Goal: Information Seeking & Learning: Check status

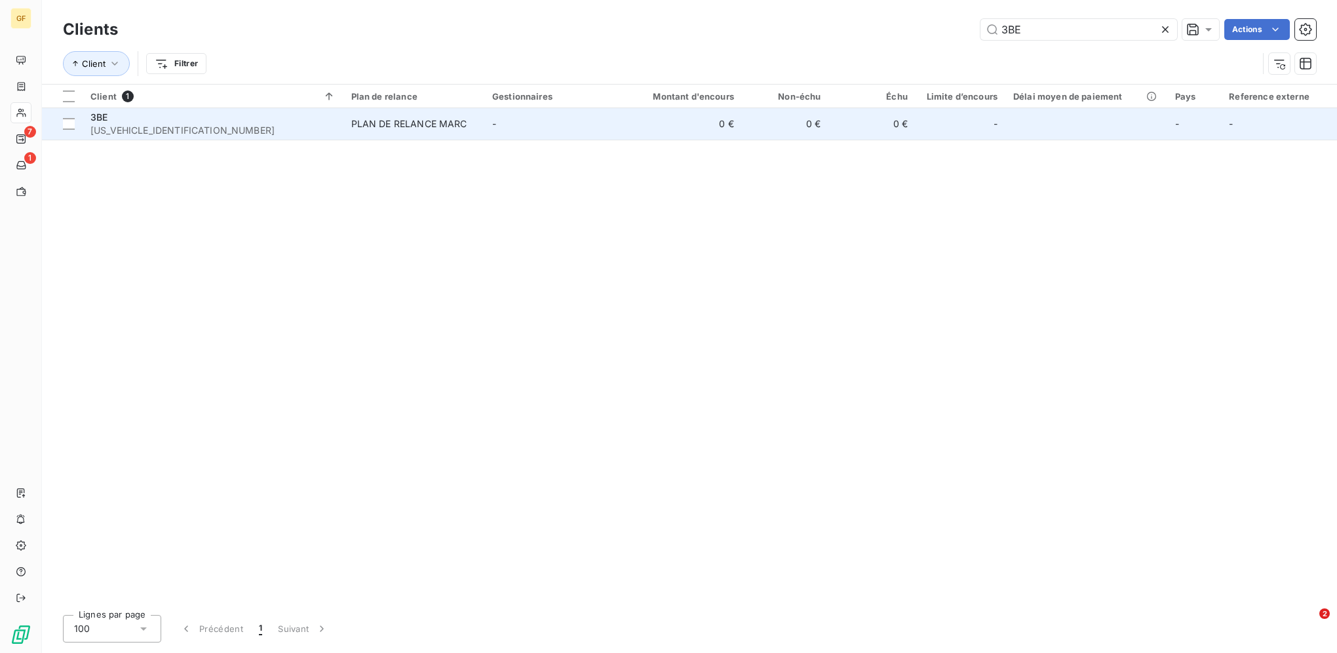
click at [551, 132] on td "-" at bounding box center [554, 123] width 141 height 31
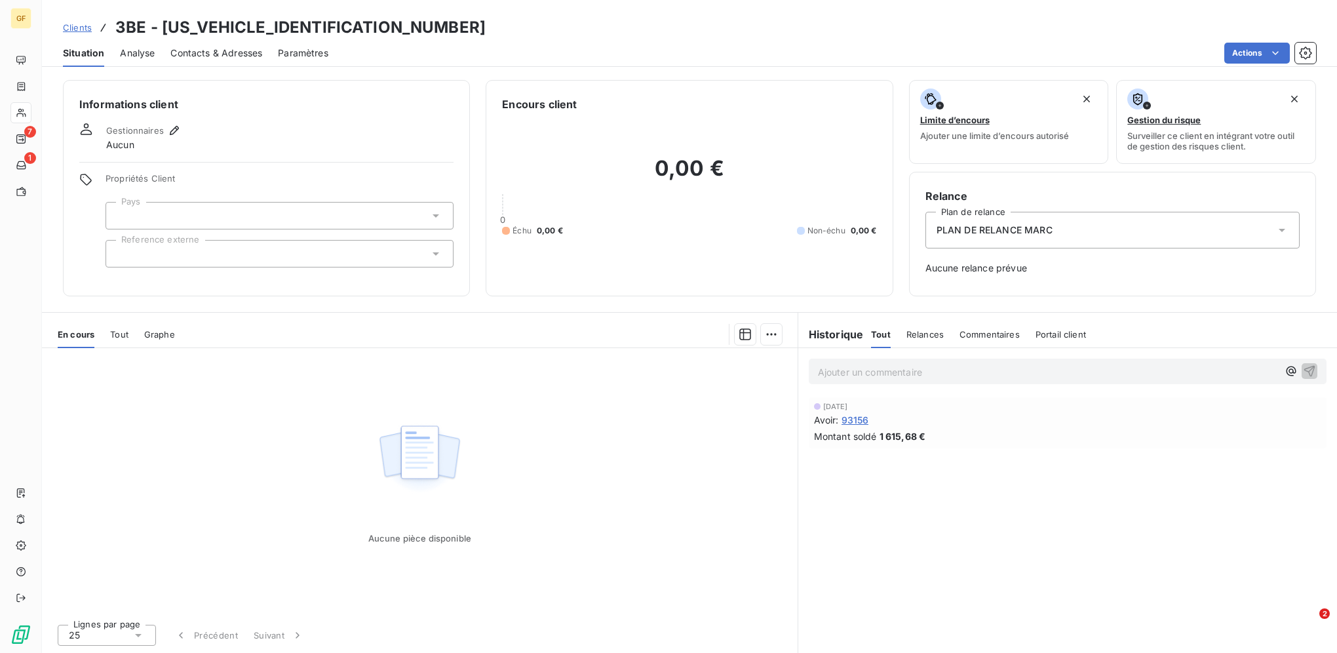
click at [79, 26] on span "Clients" at bounding box center [77, 27] width 29 height 10
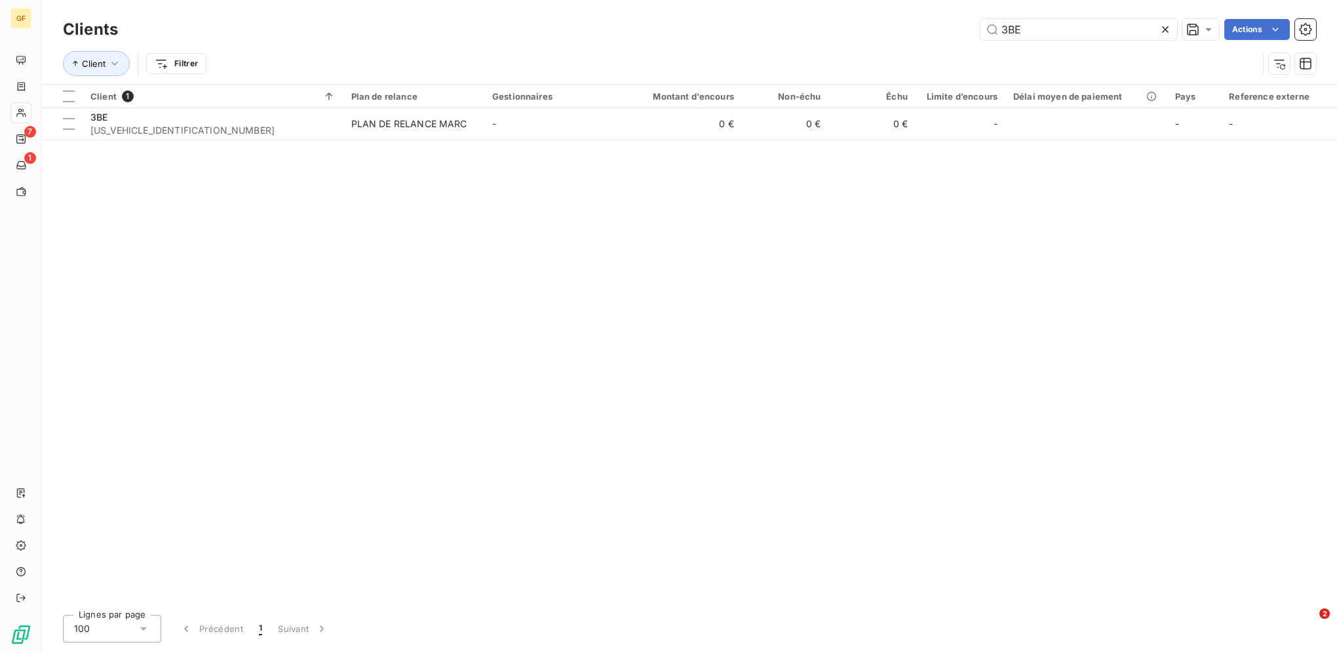
drag, startPoint x: 922, startPoint y: 18, endPoint x: 876, endPoint y: 5, distance: 48.3
click at [888, 13] on div "Clients 3BE Actions Client Filtrer" at bounding box center [689, 42] width 1295 height 84
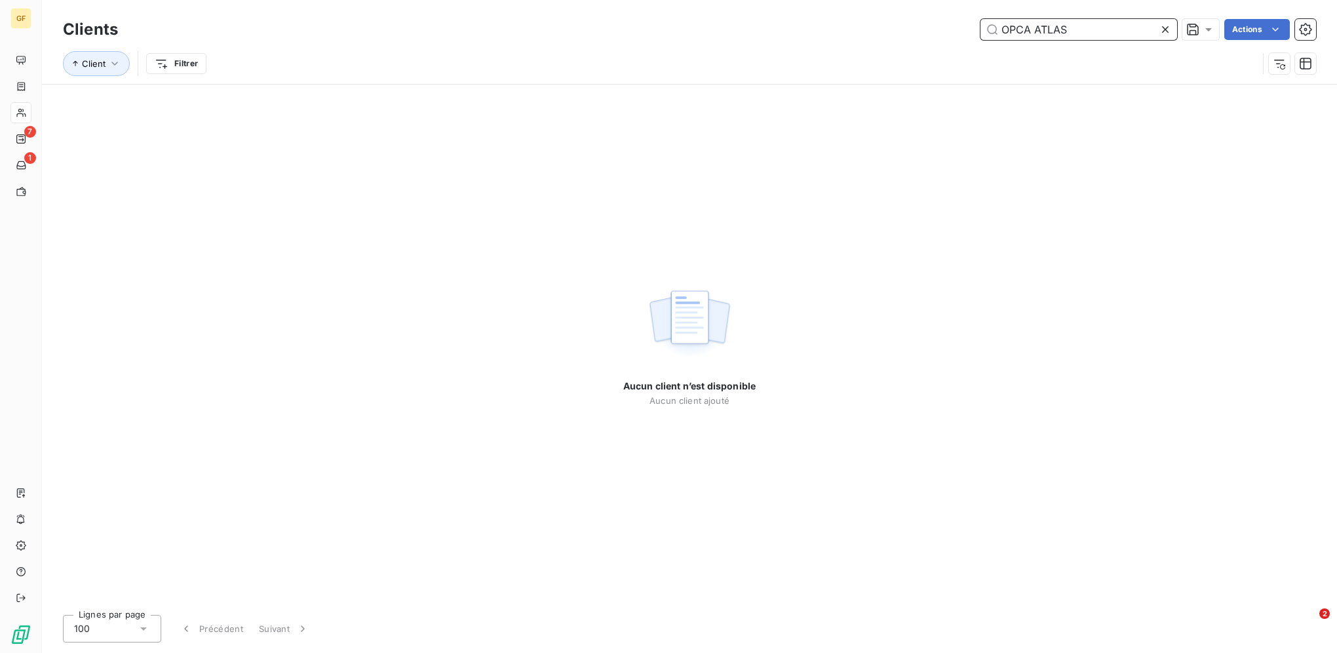
click at [1037, 30] on input "OPCA ATLAS" at bounding box center [1078, 29] width 197 height 21
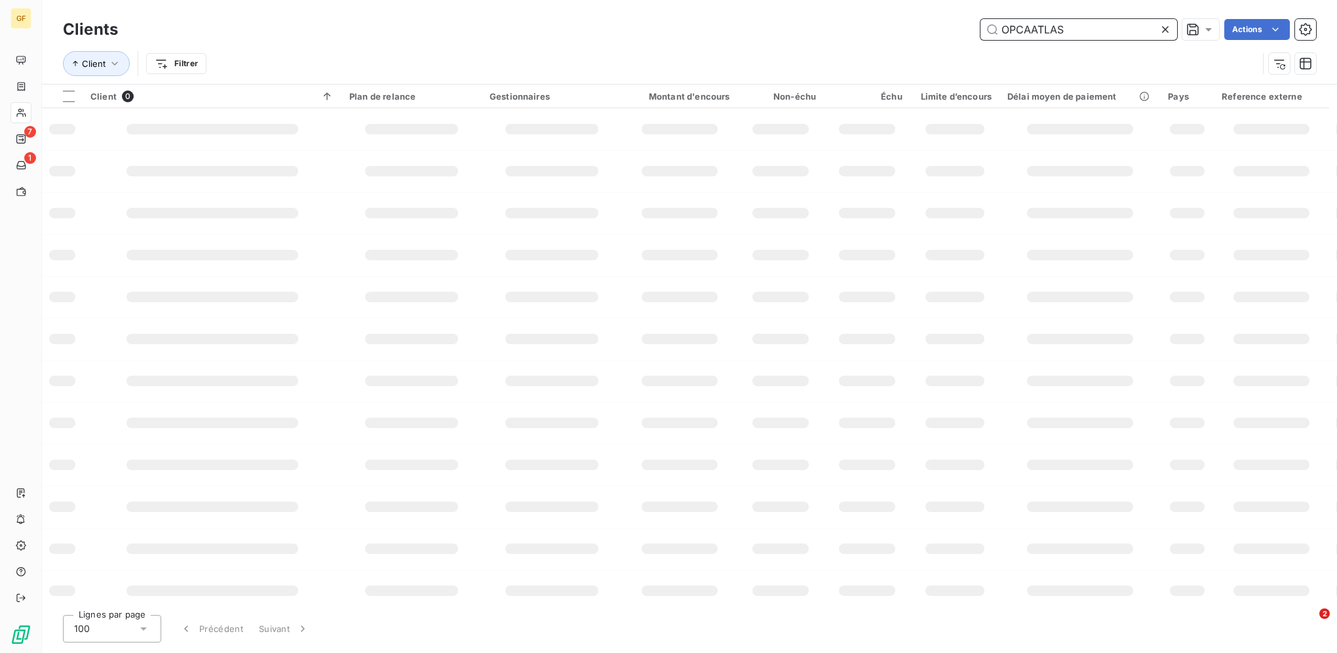
type input "OPCAATLAS"
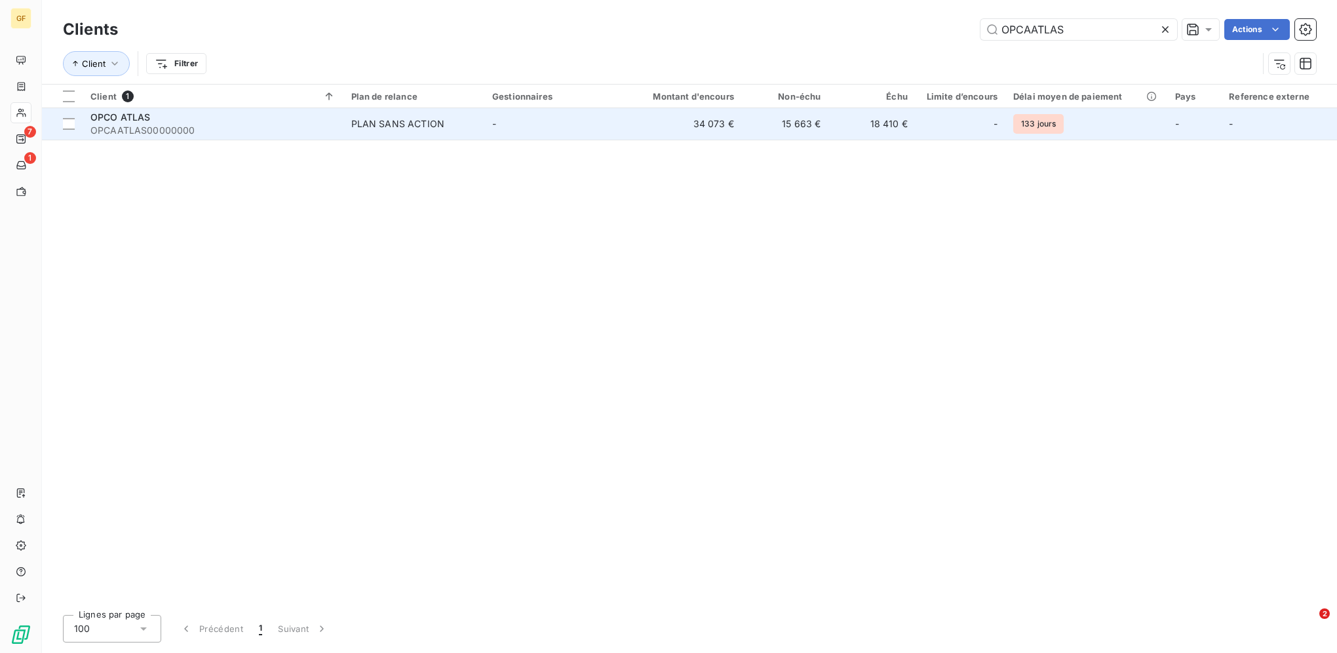
click at [602, 135] on td "-" at bounding box center [554, 123] width 141 height 31
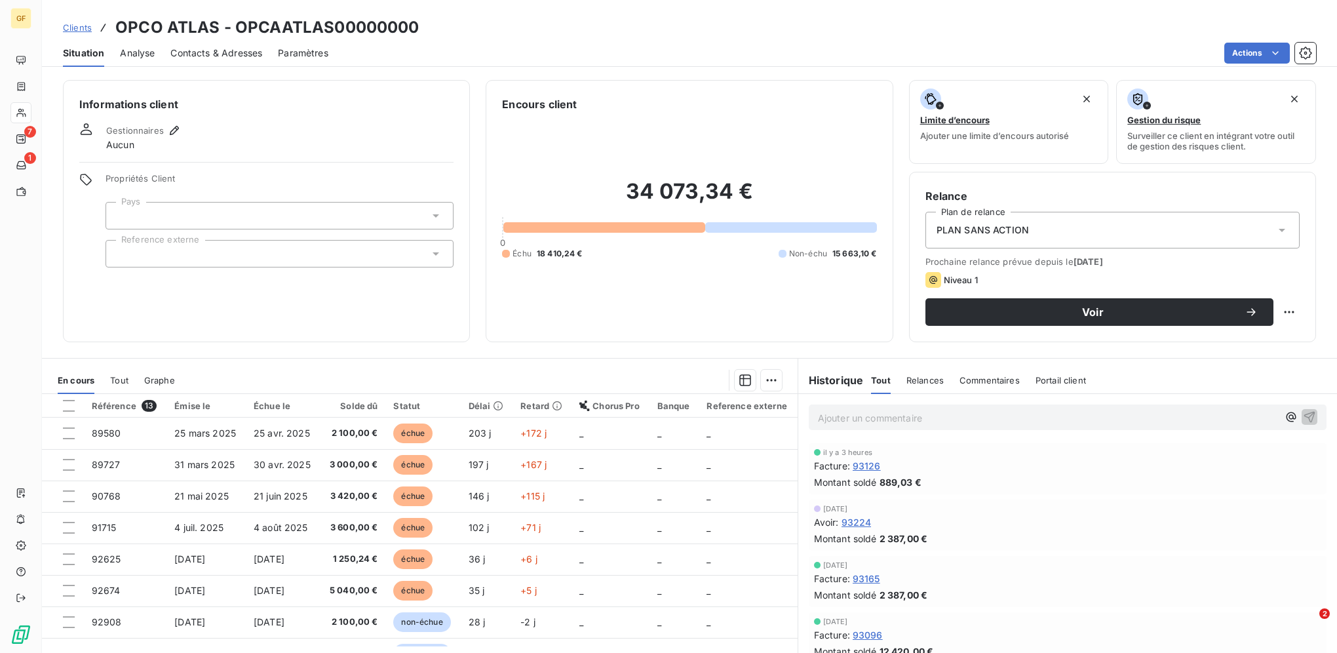
scroll to position [33, 0]
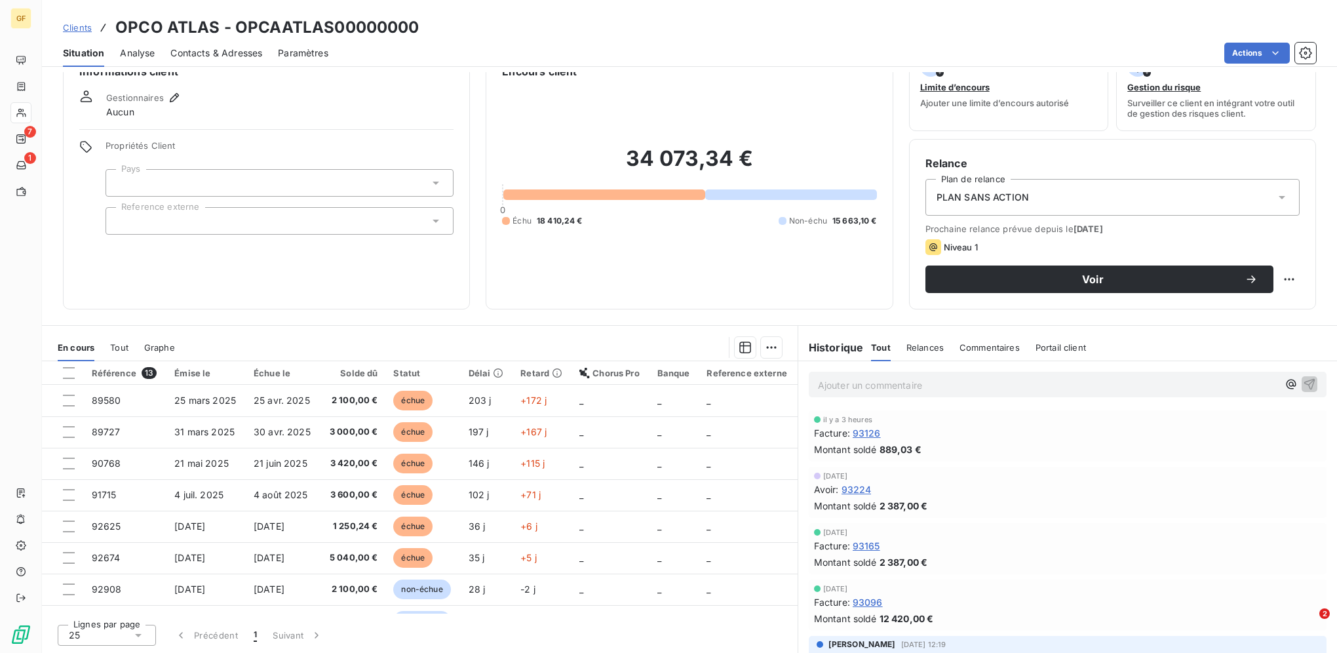
click at [81, 26] on span "Clients" at bounding box center [77, 27] width 29 height 10
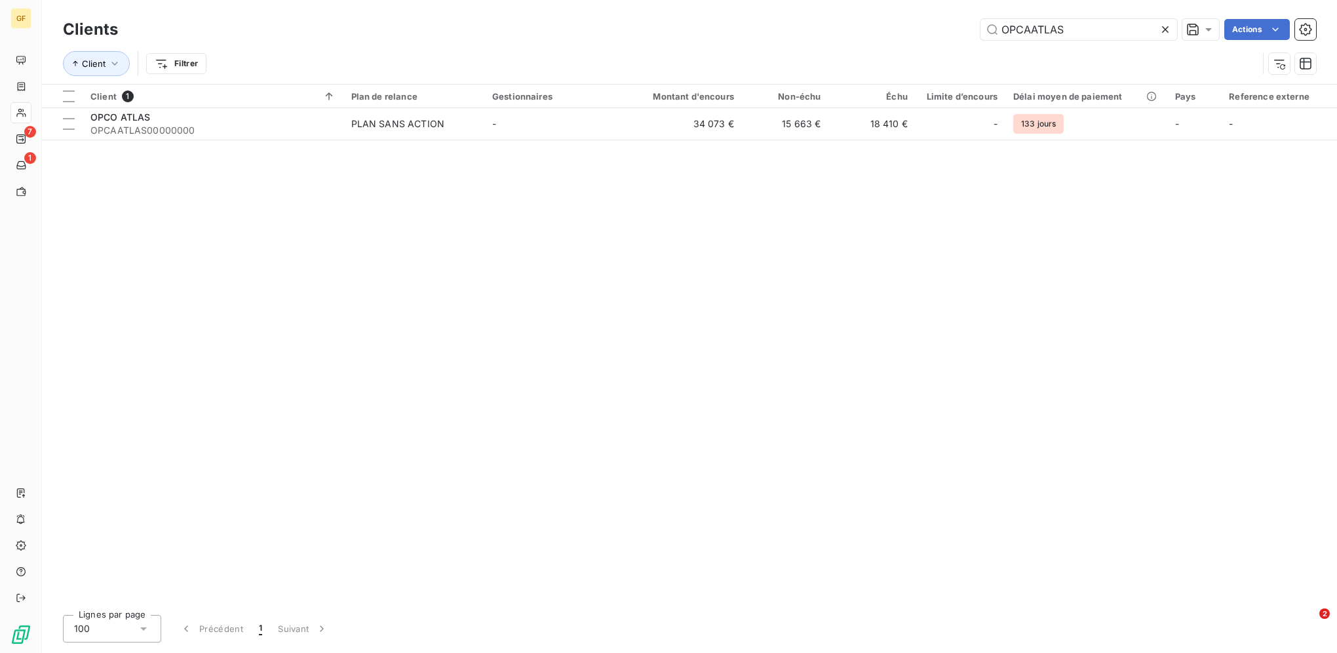
drag, startPoint x: 1094, startPoint y: 26, endPoint x: 784, endPoint y: 18, distance: 310.7
click at [784, 18] on div "Clients OPCAATLAS Actions" at bounding box center [689, 30] width 1253 height 28
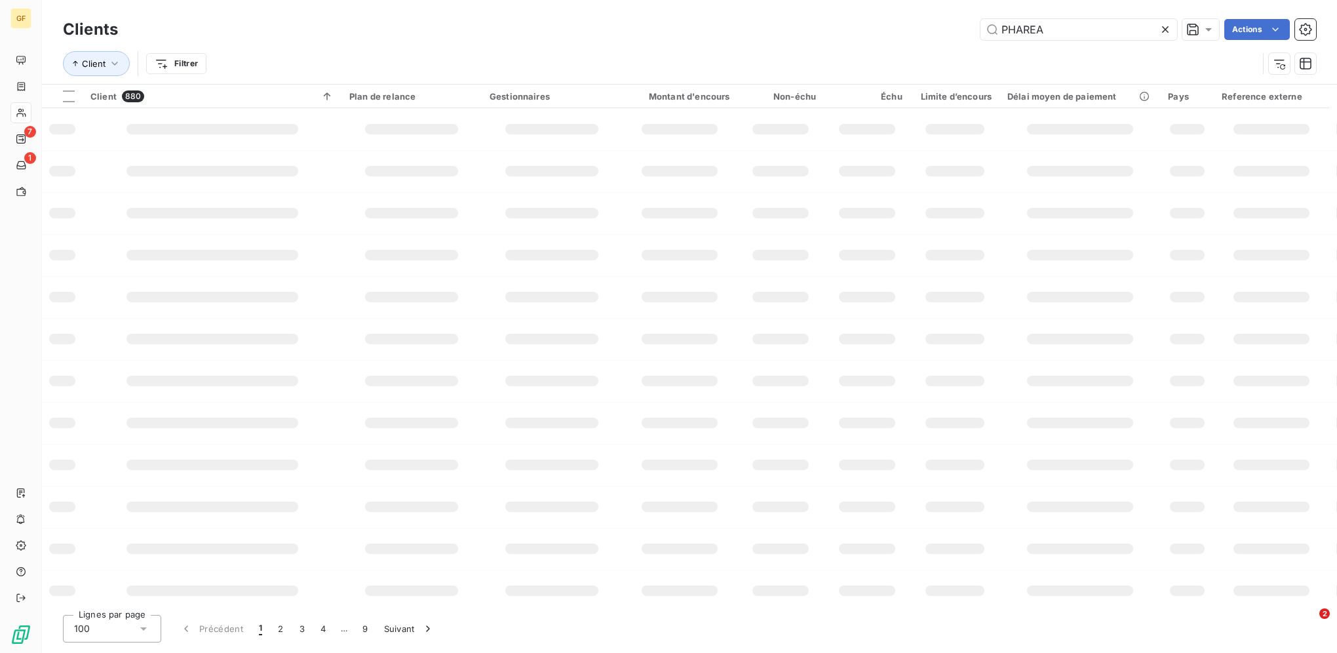
type input "PHAREA"
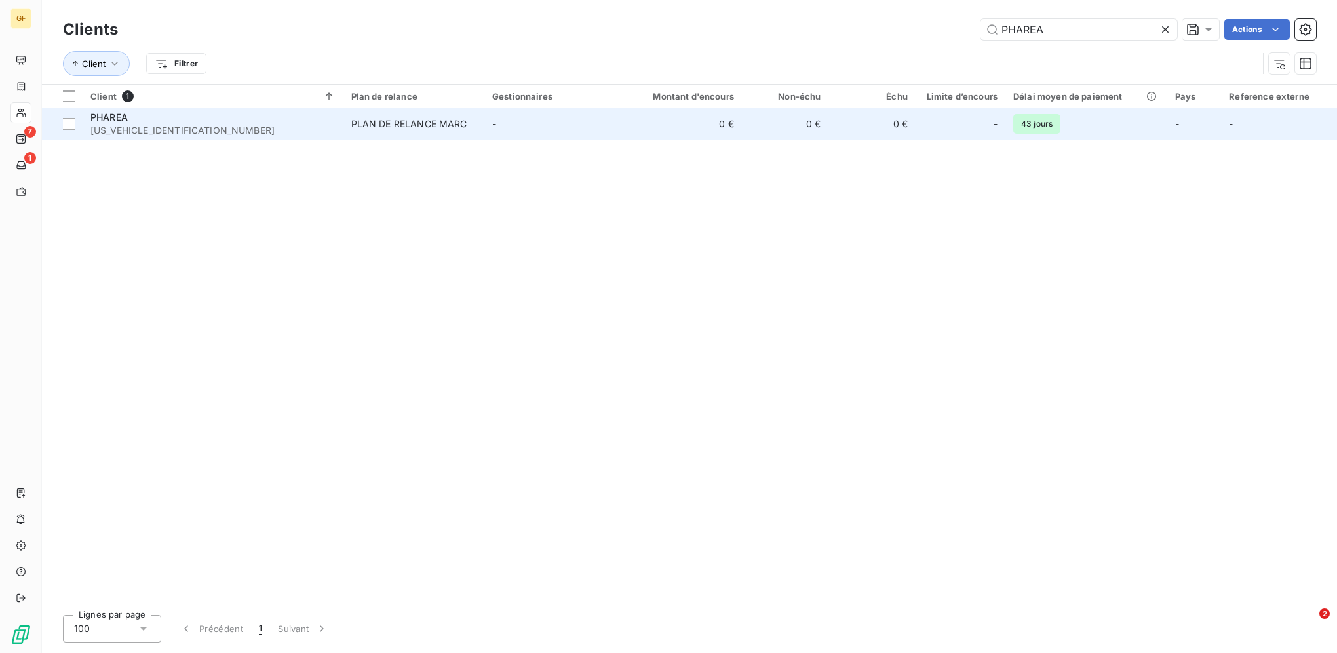
click at [682, 117] on td "0 €" at bounding box center [683, 123] width 117 height 31
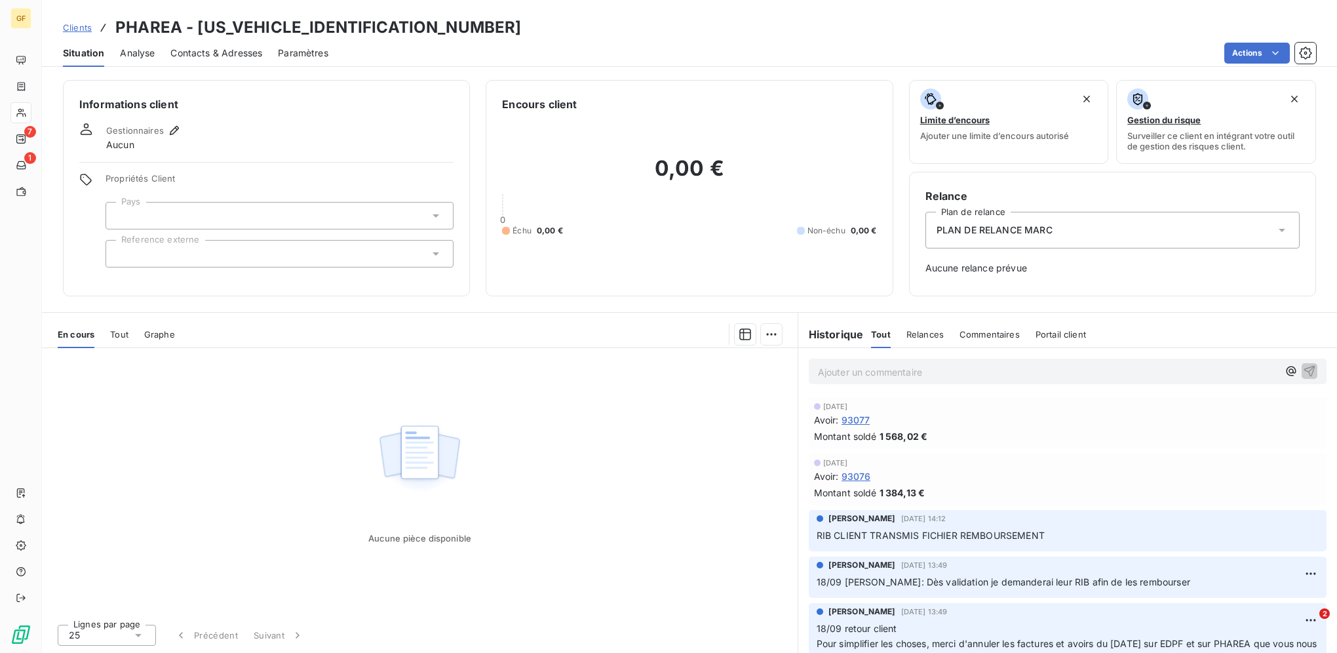
click at [73, 26] on span "Clients" at bounding box center [77, 27] width 29 height 10
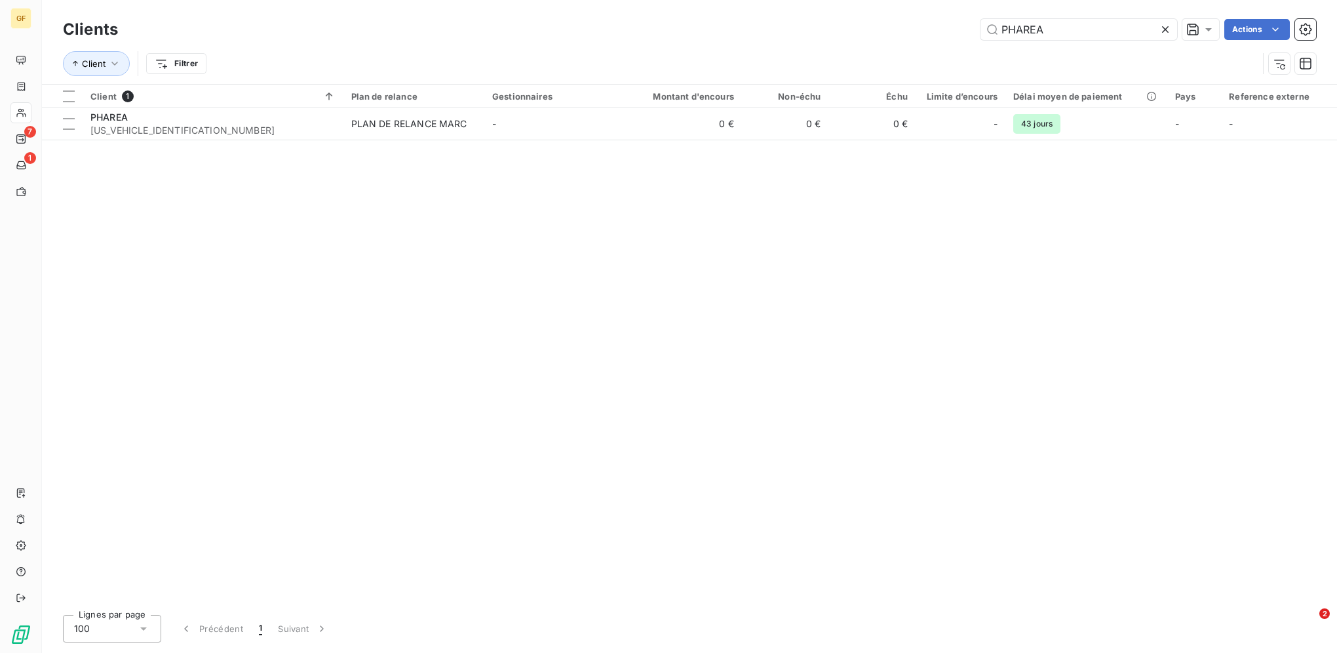
drag, startPoint x: 1054, startPoint y: 28, endPoint x: 959, endPoint y: 11, distance: 96.5
click at [963, 12] on div "Clients PHAREA Actions Client Filtrer" at bounding box center [689, 42] width 1295 height 84
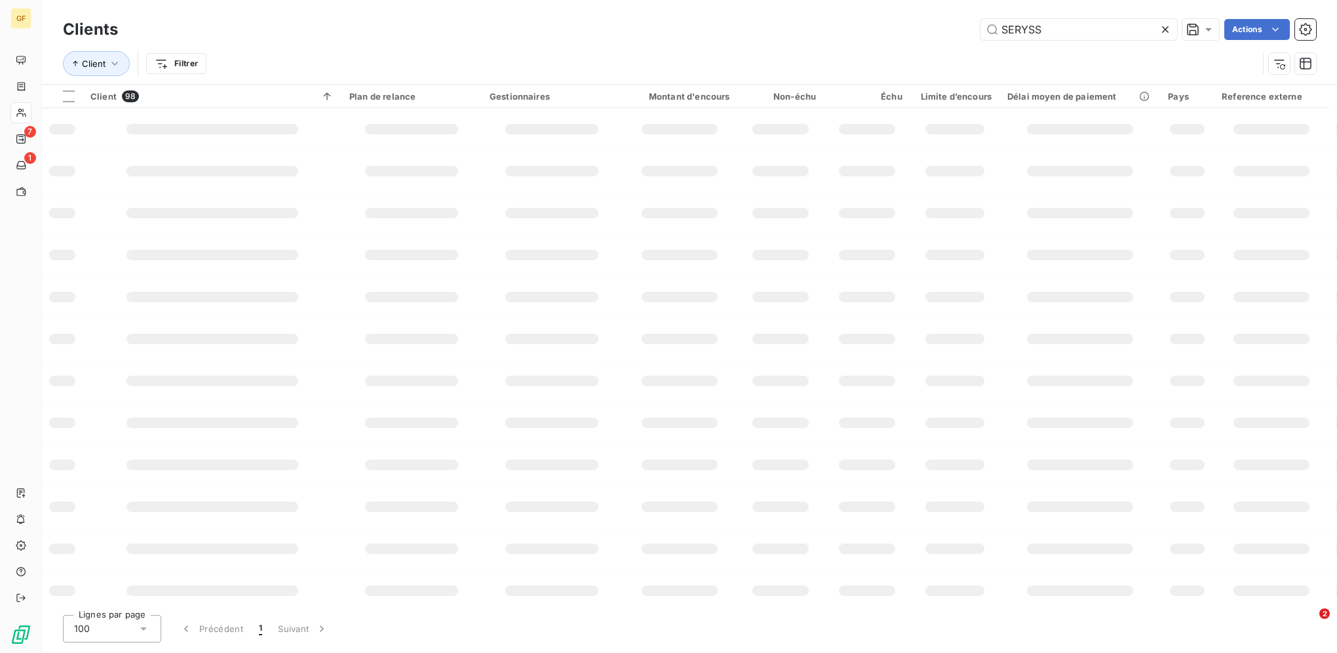
type input "SERYSS"
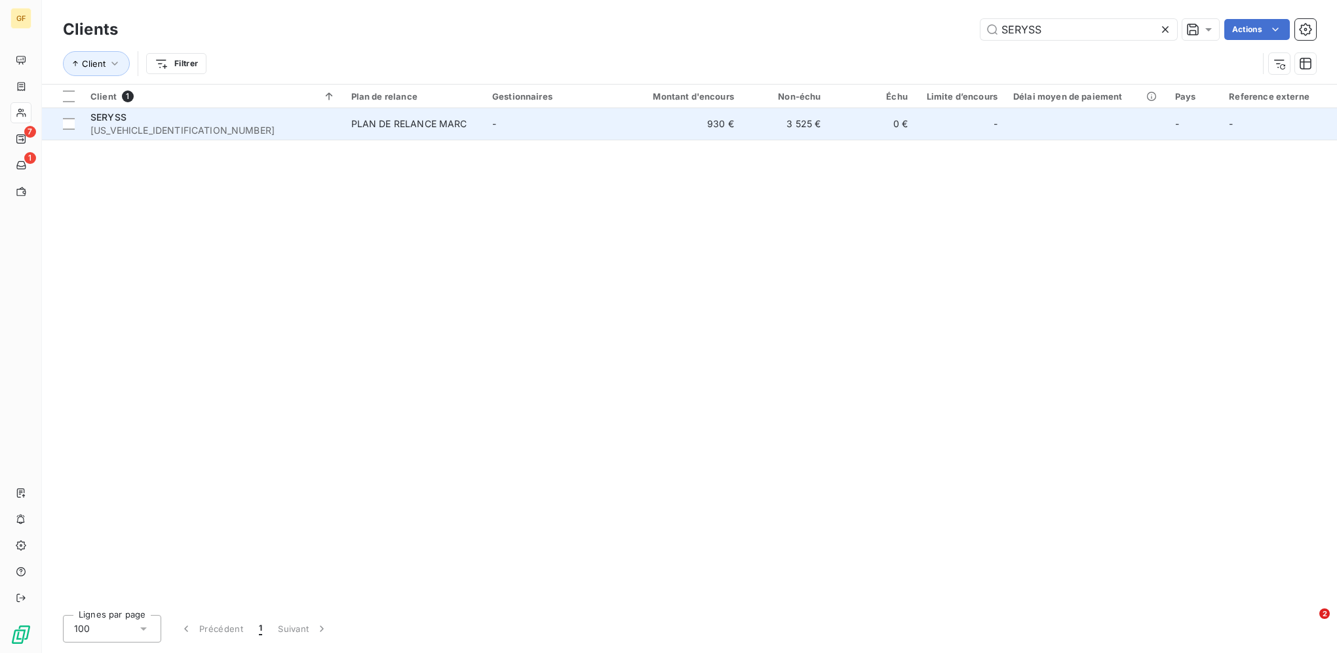
click at [774, 124] on td "3 525 €" at bounding box center [785, 123] width 87 height 31
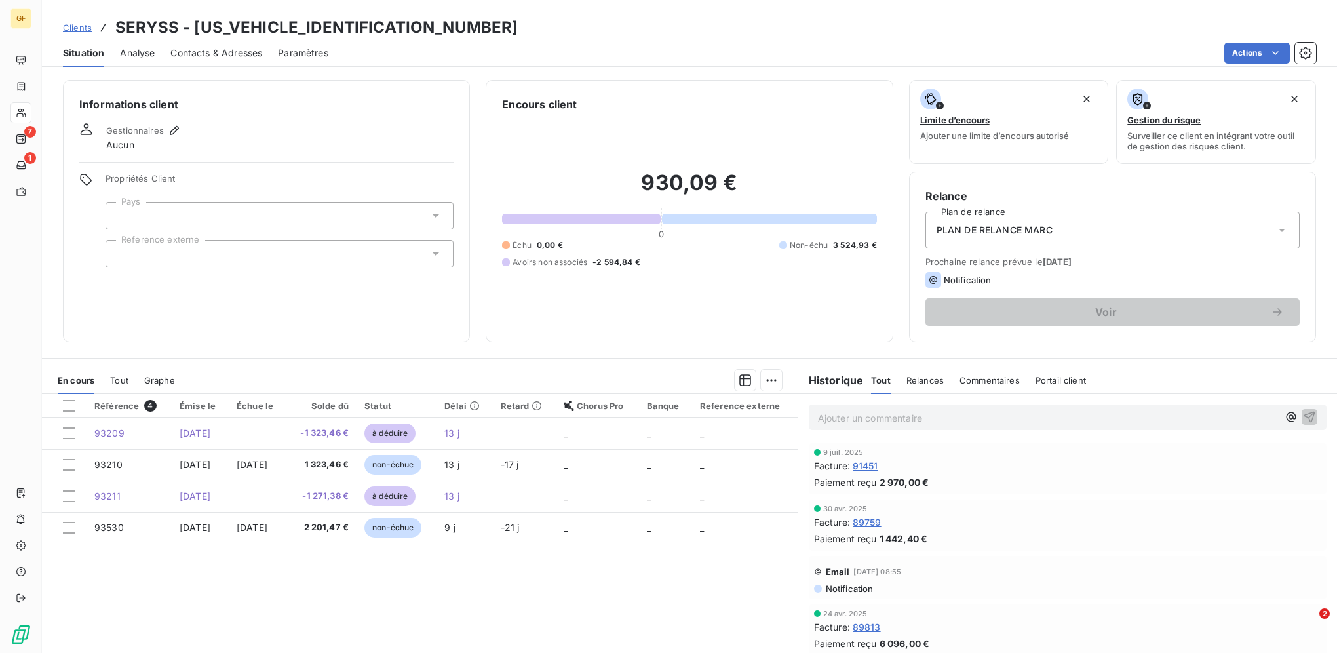
click at [69, 26] on span "Clients" at bounding box center [77, 27] width 29 height 10
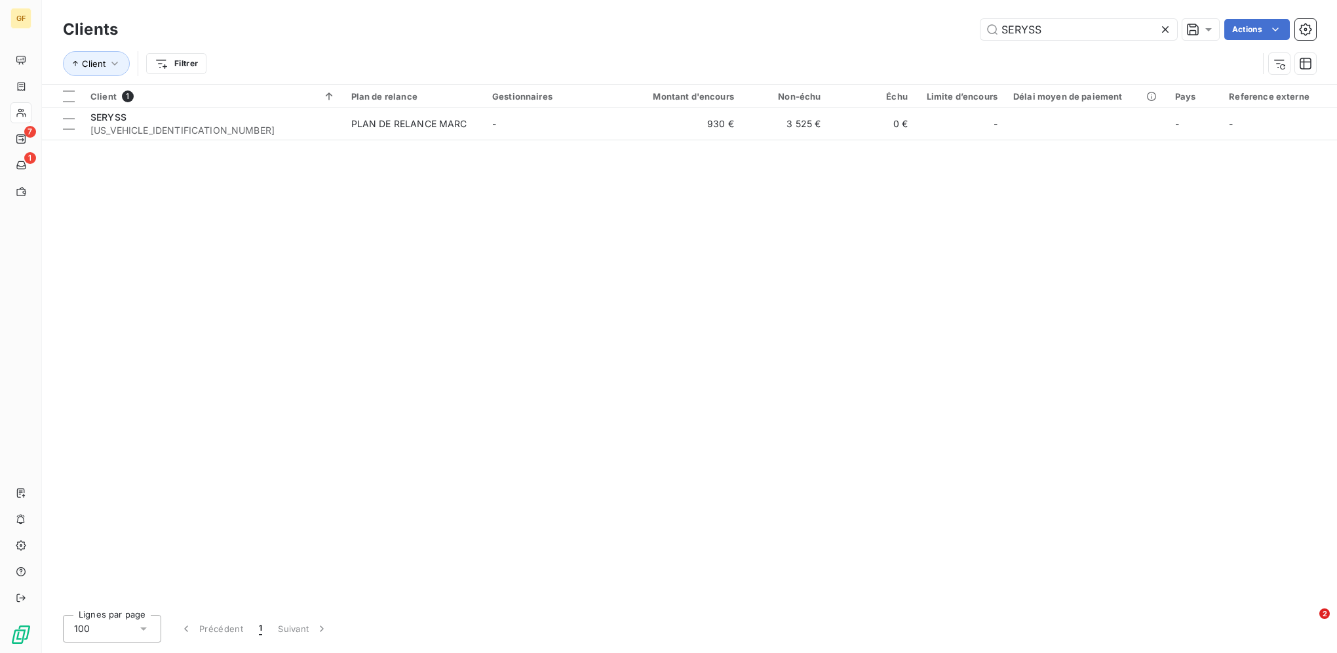
drag, startPoint x: 1047, startPoint y: 30, endPoint x: 898, endPoint y: 1, distance: 152.3
click at [898, 1] on div "Clients SERYSS Actions Client Filtrer" at bounding box center [689, 42] width 1295 height 84
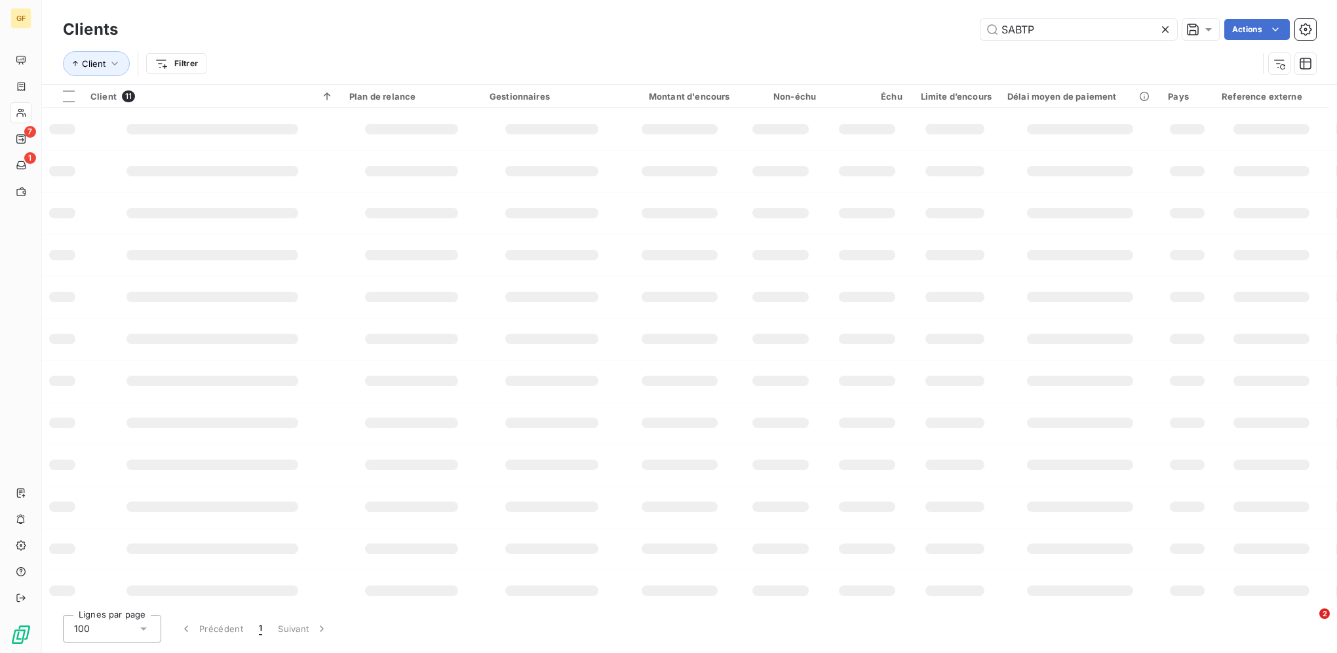
type input "SABTP"
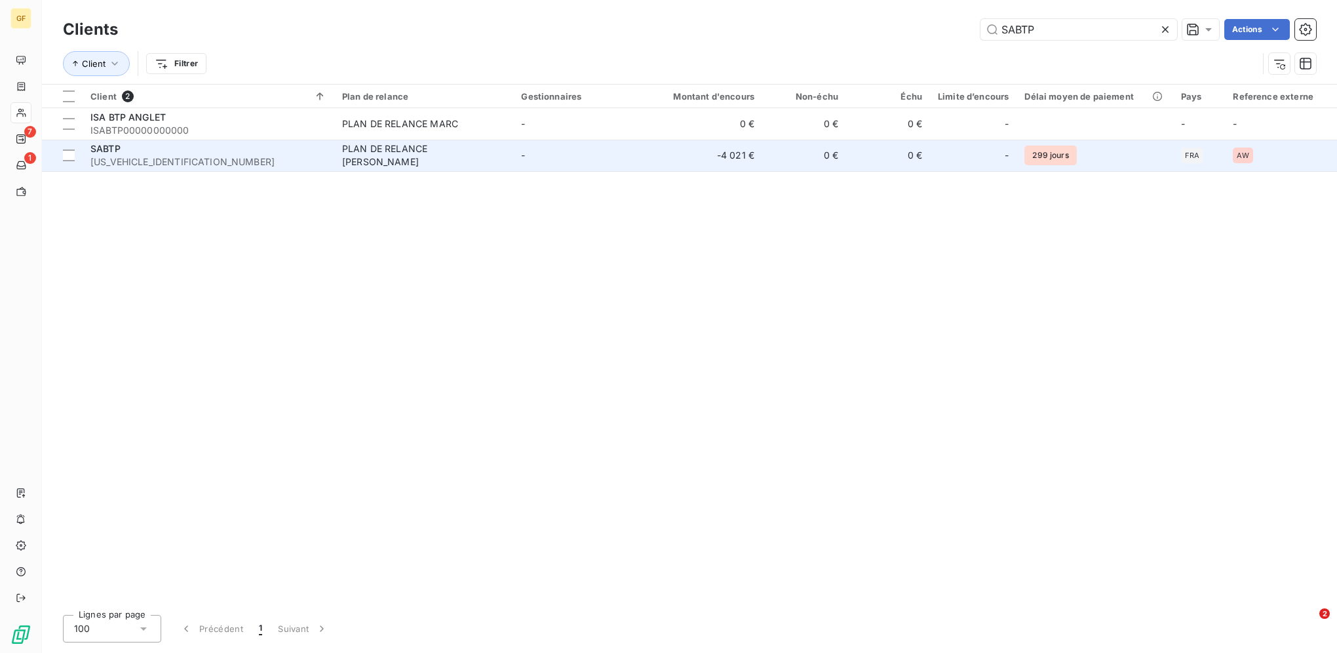
click at [720, 158] on td "-4 021 €" at bounding box center [705, 155] width 113 height 31
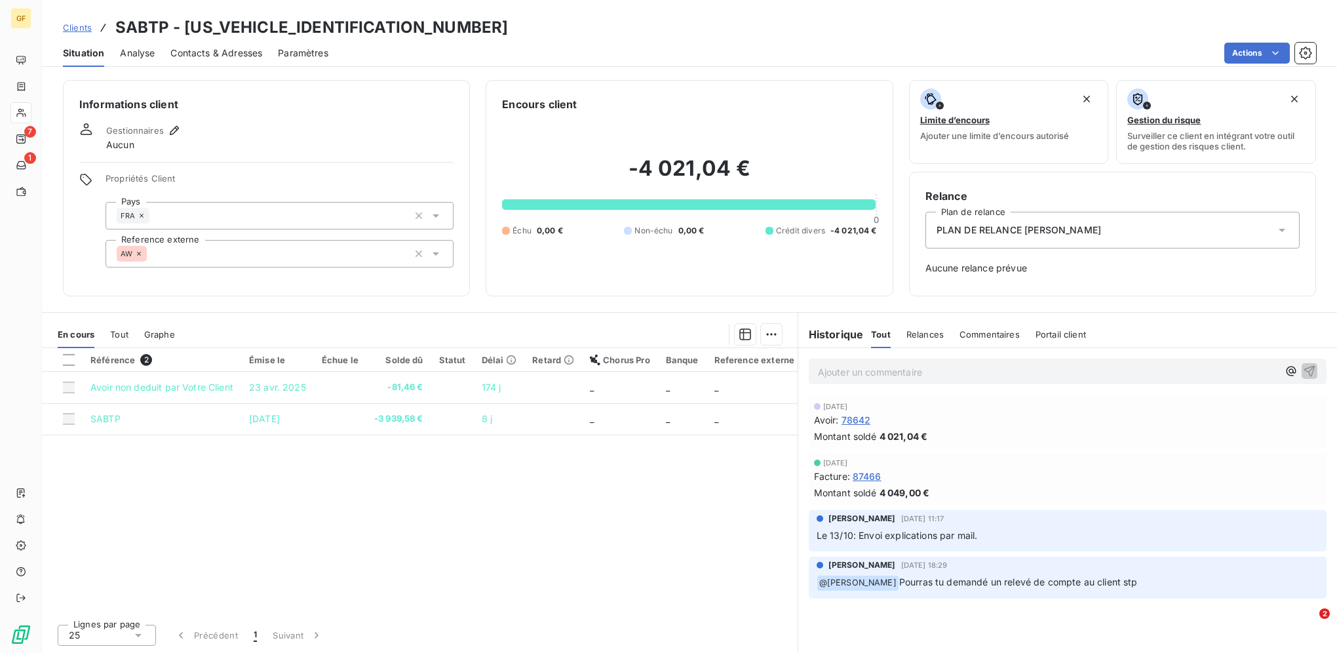
click at [75, 26] on span "Clients" at bounding box center [77, 27] width 29 height 10
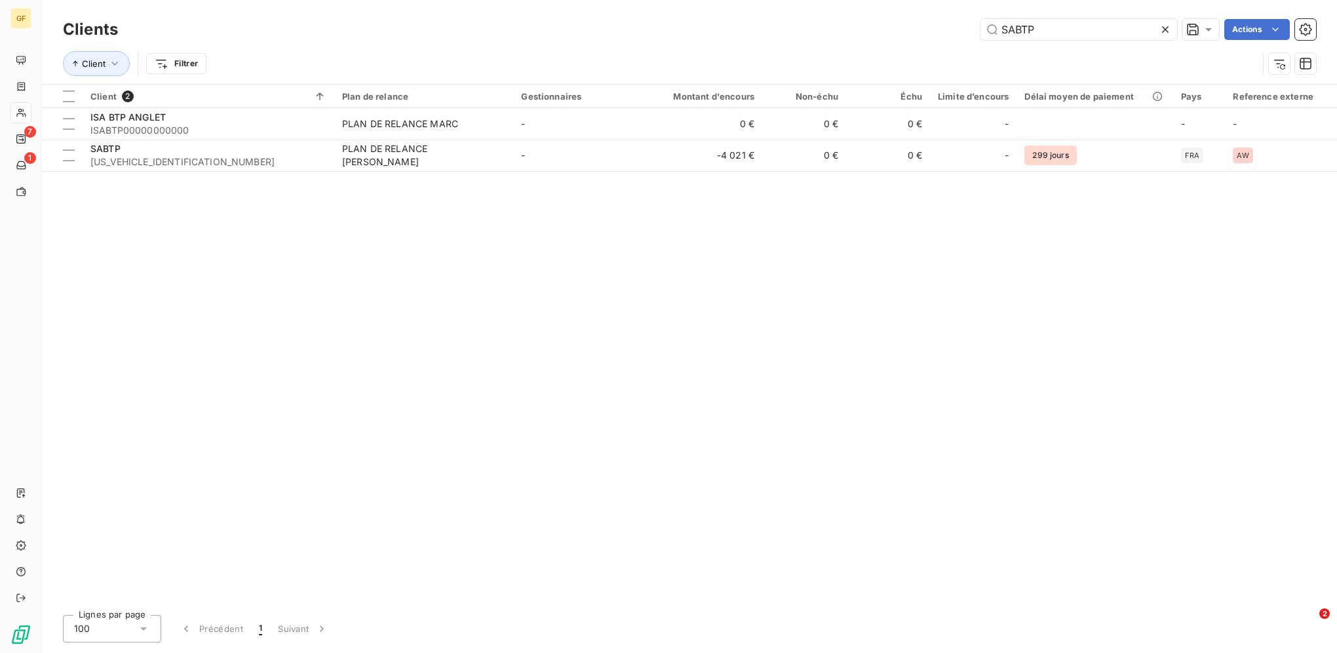
drag, startPoint x: 1081, startPoint y: 30, endPoint x: 910, endPoint y: 22, distance: 171.9
click at [910, 22] on div "SABTP Actions" at bounding box center [725, 29] width 1182 height 21
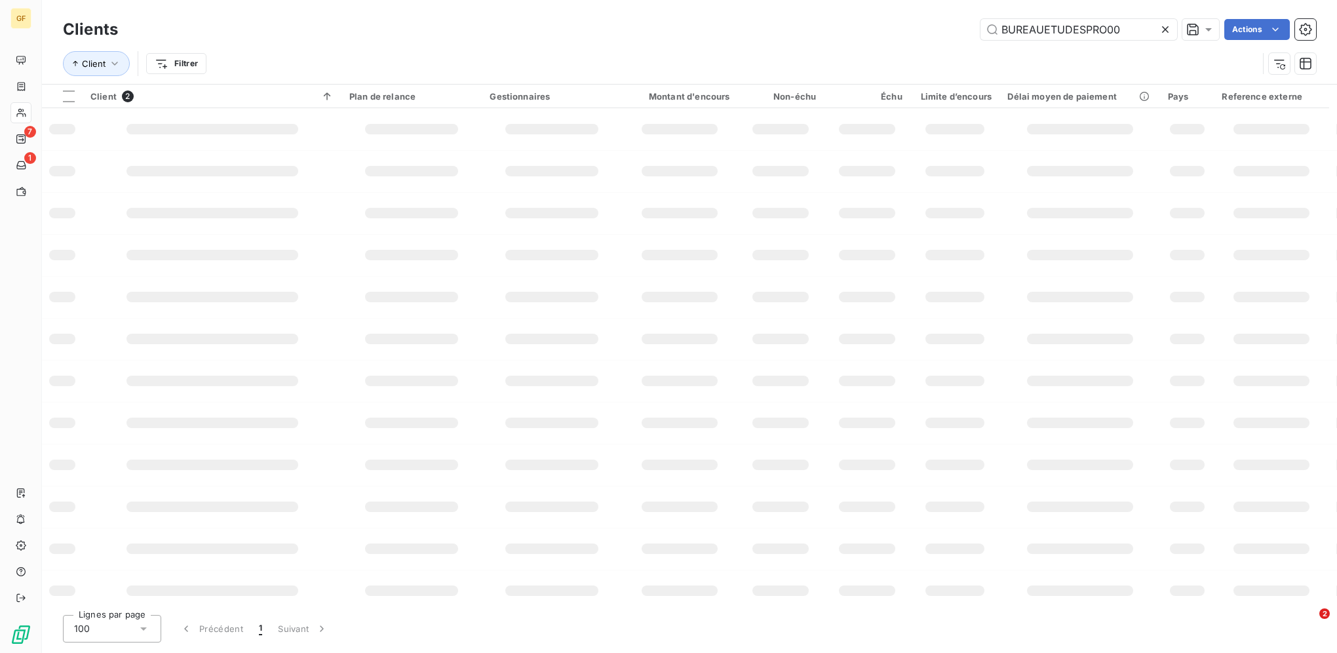
type input "BUREAUETUDESPRO00"
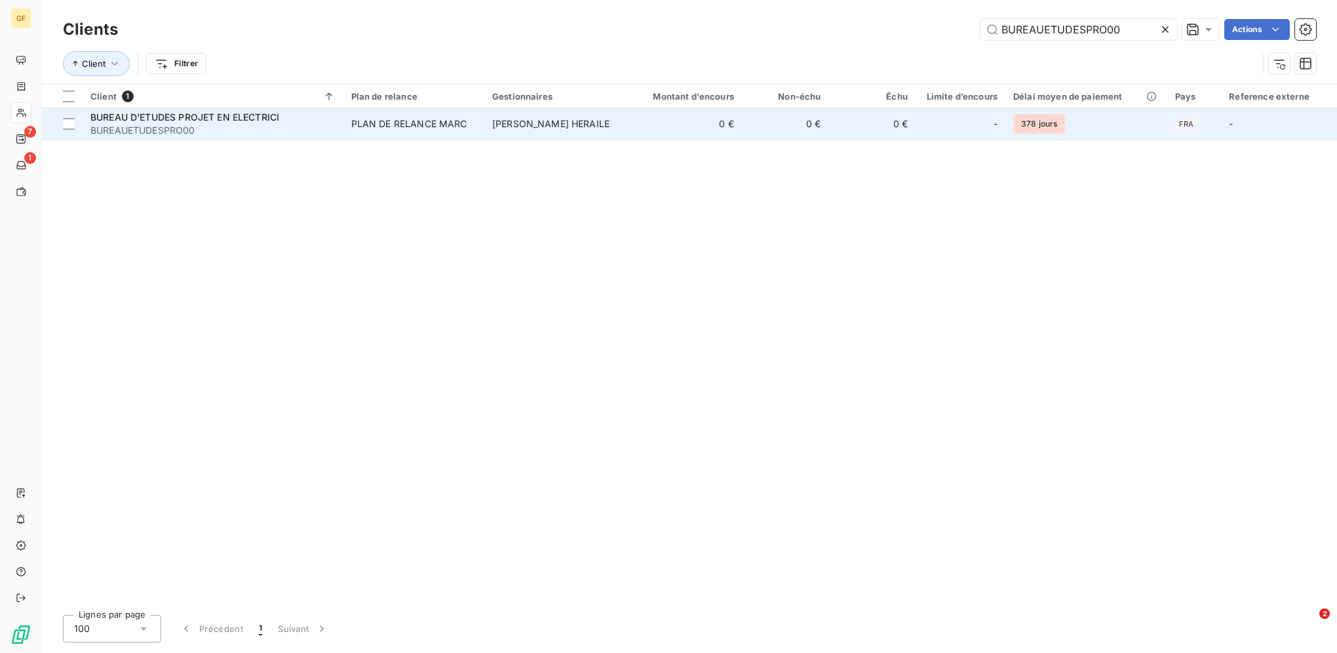
click at [495, 119] on span "Eléonore HERAILE" at bounding box center [550, 123] width 117 height 11
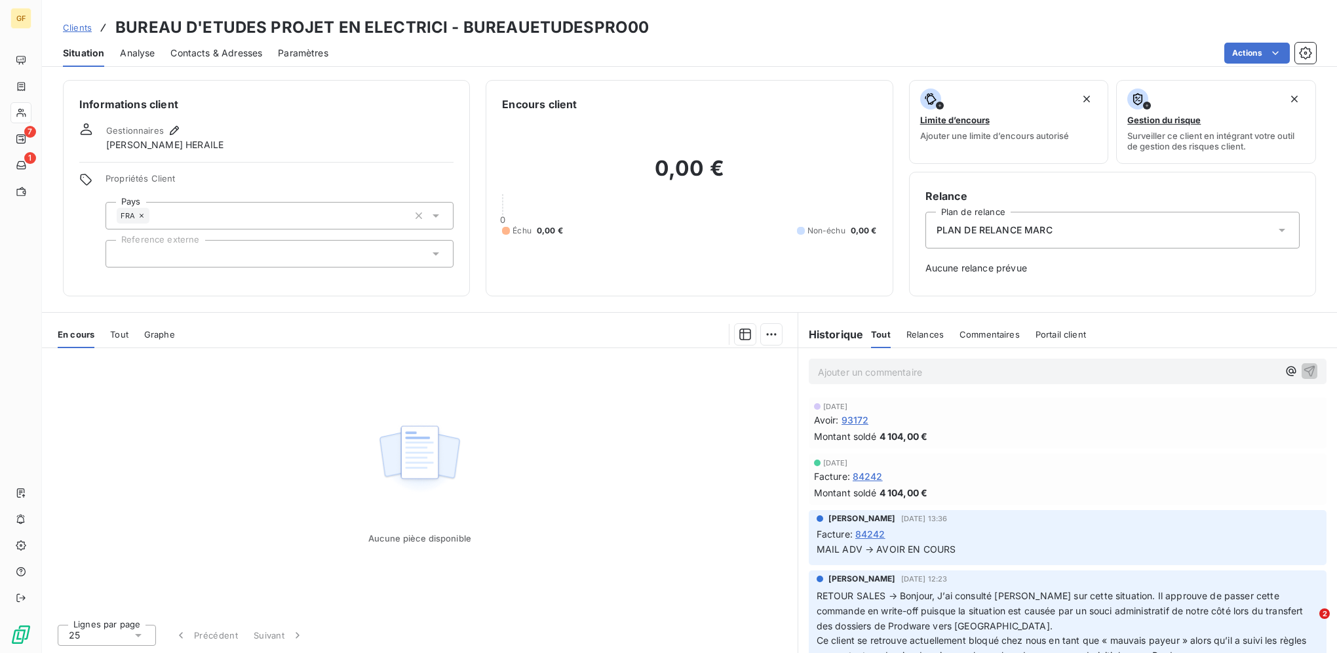
click at [58, 29] on div "Clients BUREAU D'ETUDES PROJET EN ELECTRICI - BUREAUETUDESPRO00" at bounding box center [689, 28] width 1295 height 24
click at [87, 30] on span "Clients" at bounding box center [77, 27] width 29 height 10
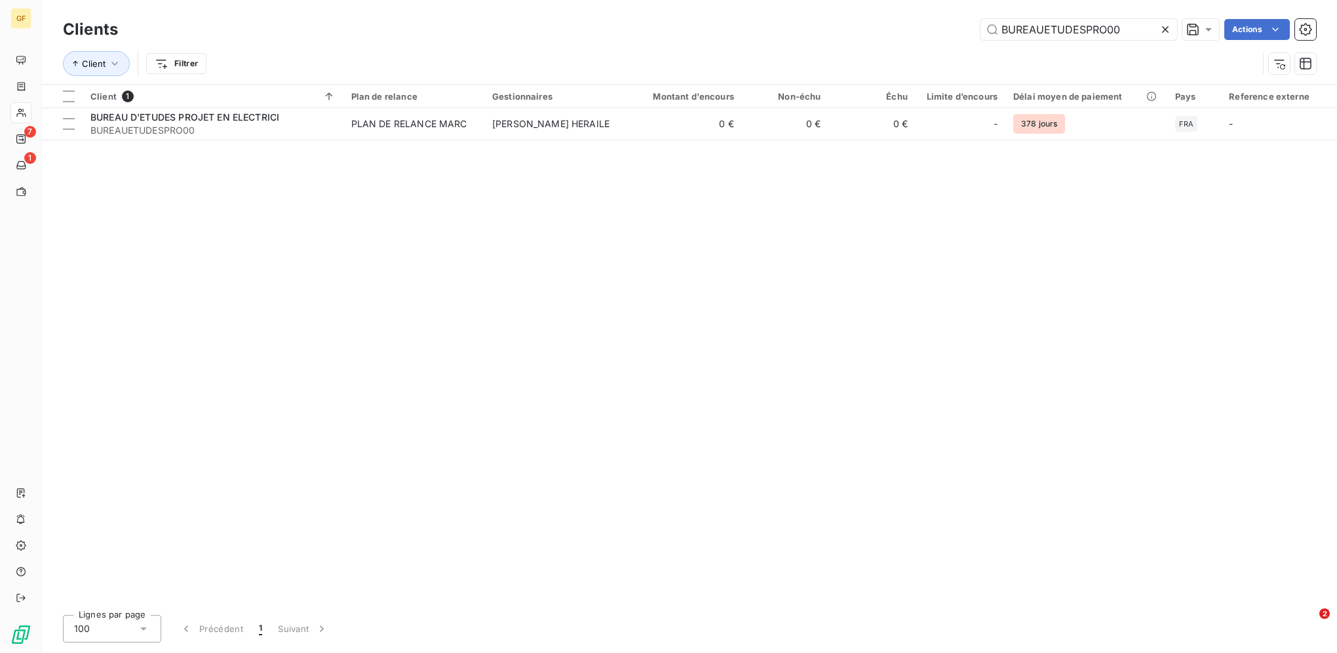
drag, startPoint x: 1131, startPoint y: 26, endPoint x: 883, endPoint y: 10, distance: 248.8
click at [883, 10] on div "Clients BUREAUETUDESPRO00 Actions Client Filtrer" at bounding box center [689, 42] width 1295 height 84
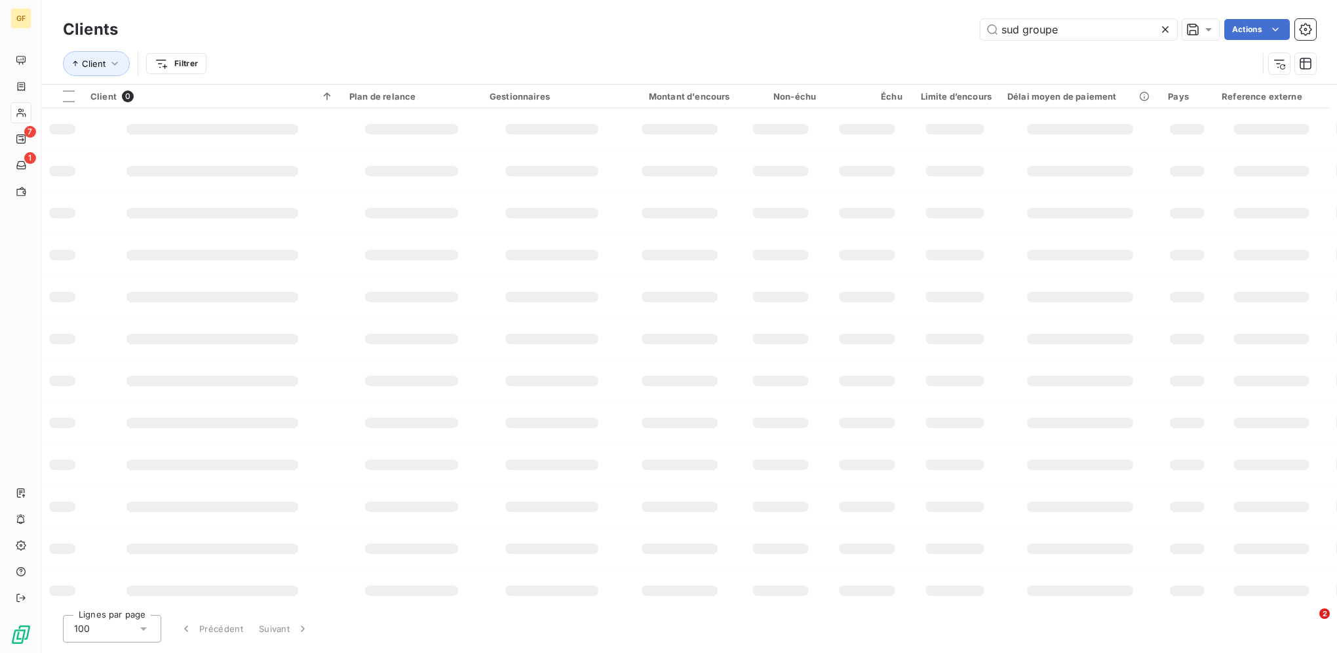
type input "sud groupe"
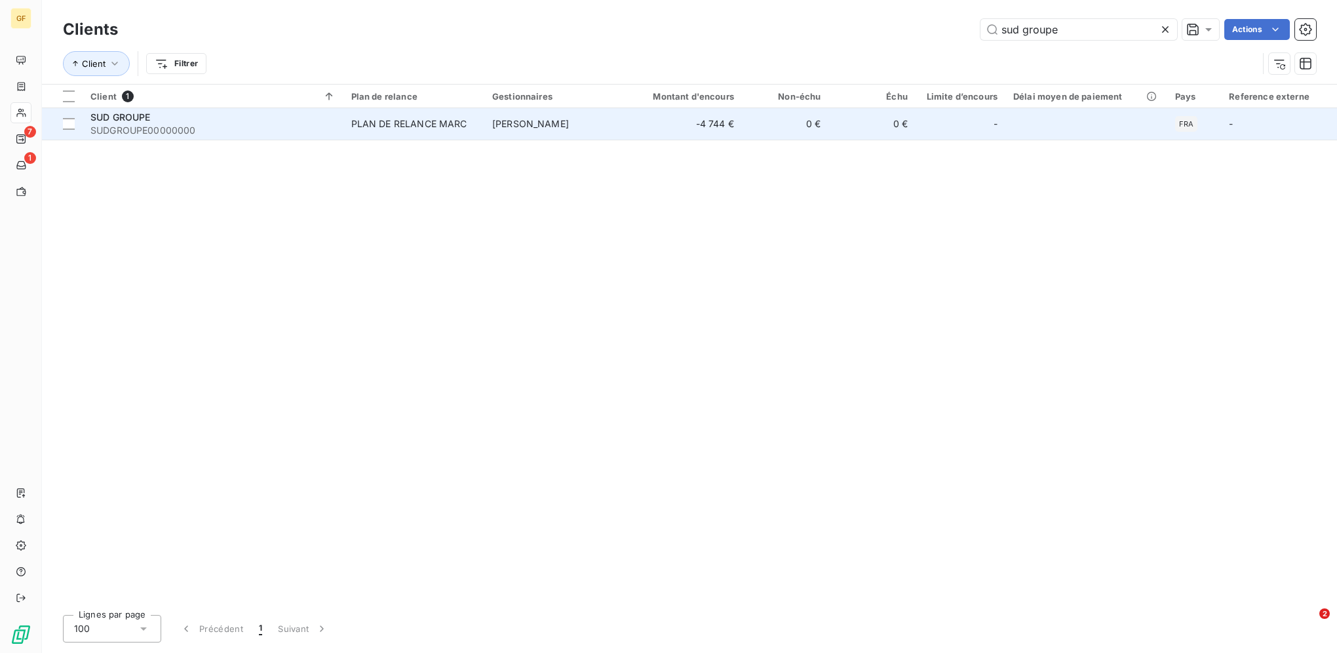
click at [393, 130] on div "PLAN DE RELANCE MARC" at bounding box center [409, 123] width 116 height 13
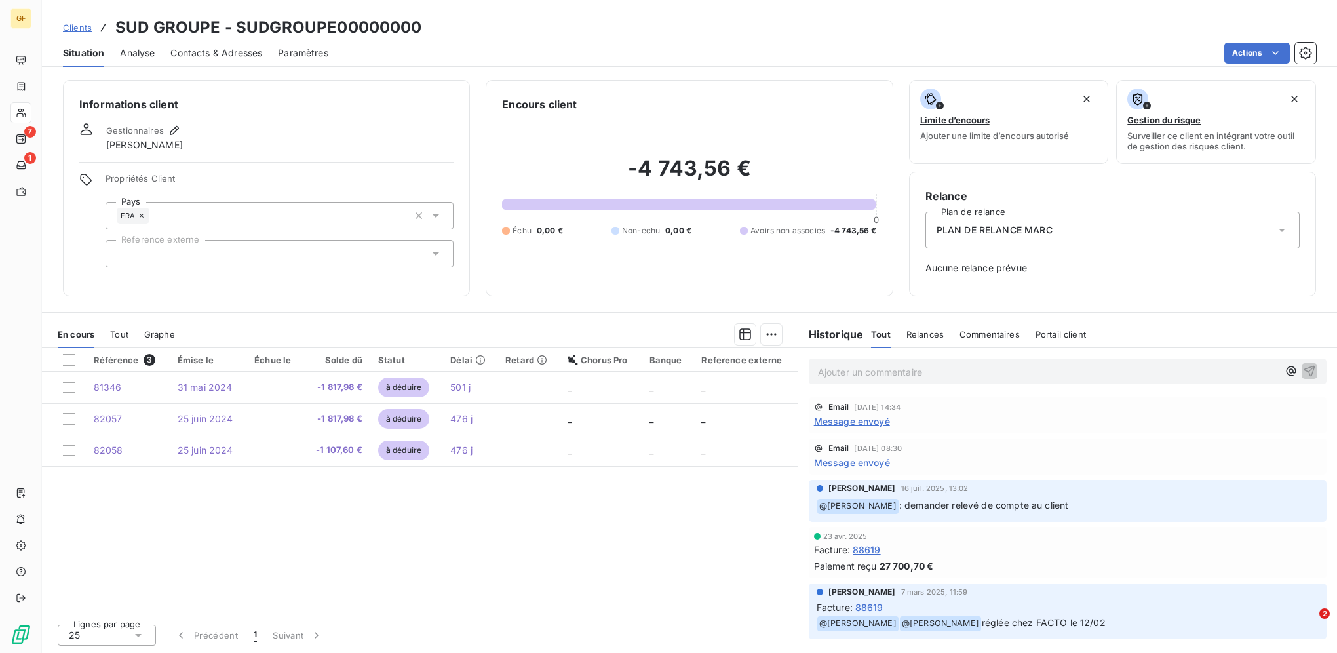
click at [204, 56] on span "Contacts & Adresses" at bounding box center [216, 53] width 92 height 13
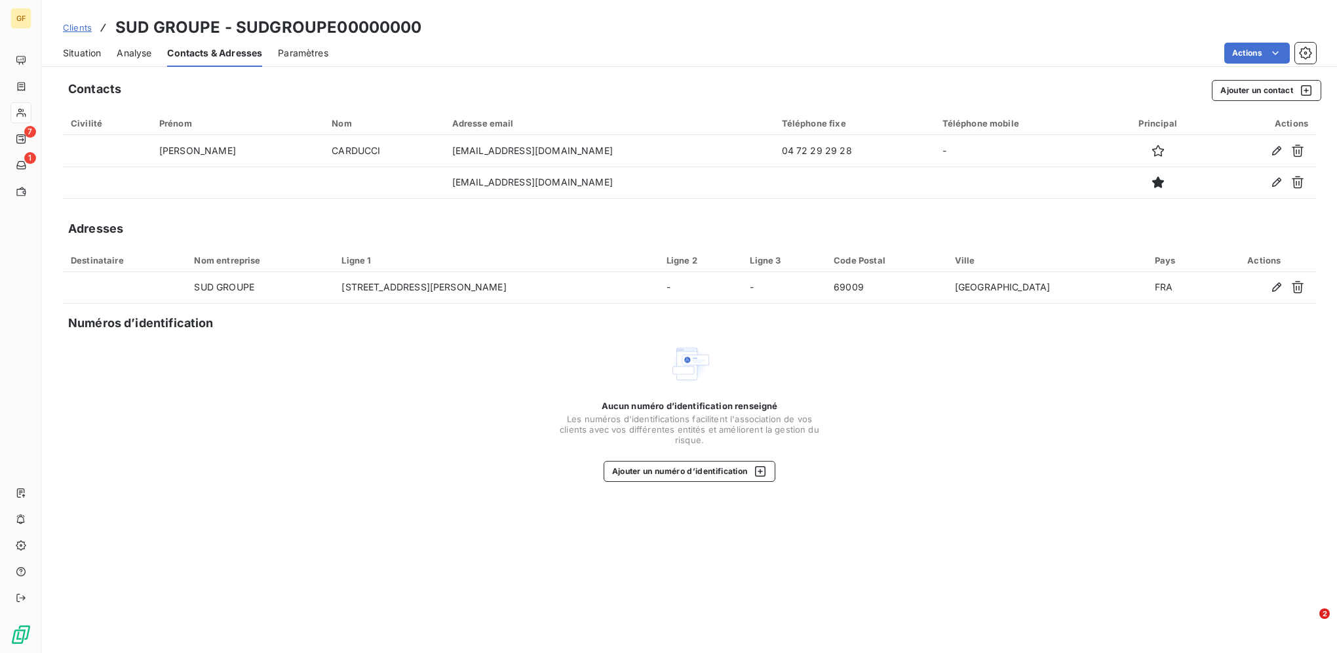
click at [87, 54] on span "Situation" at bounding box center [82, 53] width 38 height 13
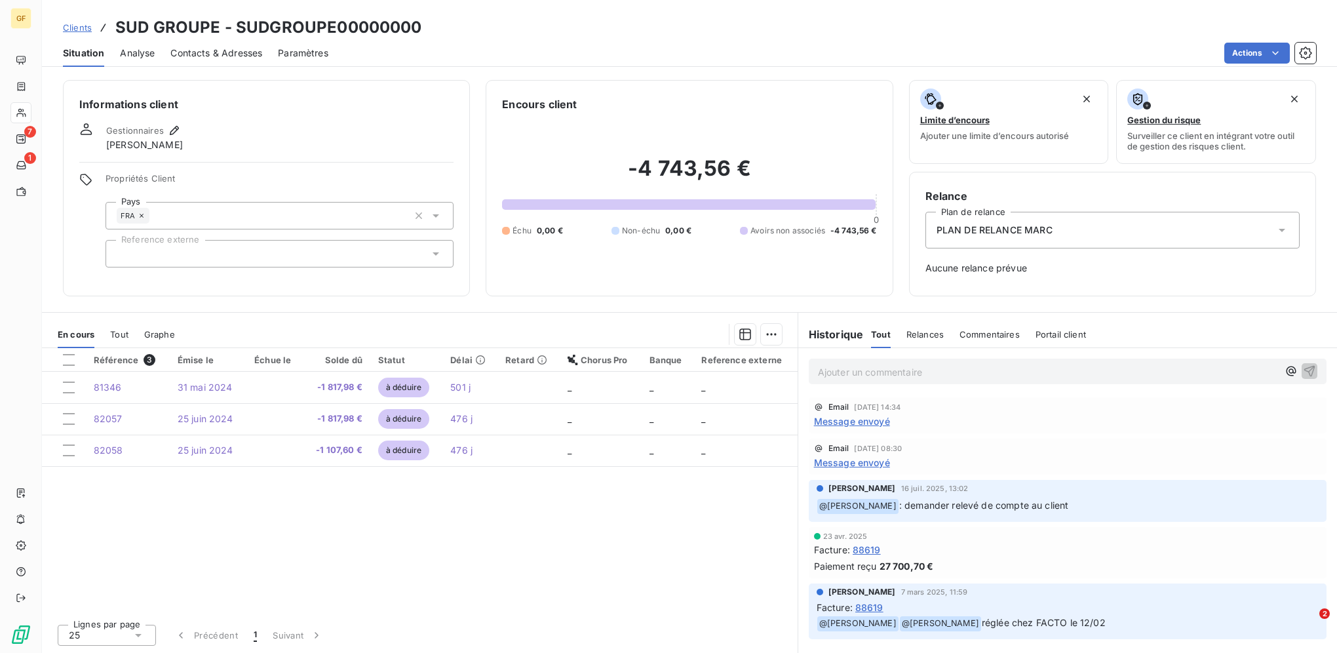
click at [81, 28] on span "Clients" at bounding box center [77, 27] width 29 height 10
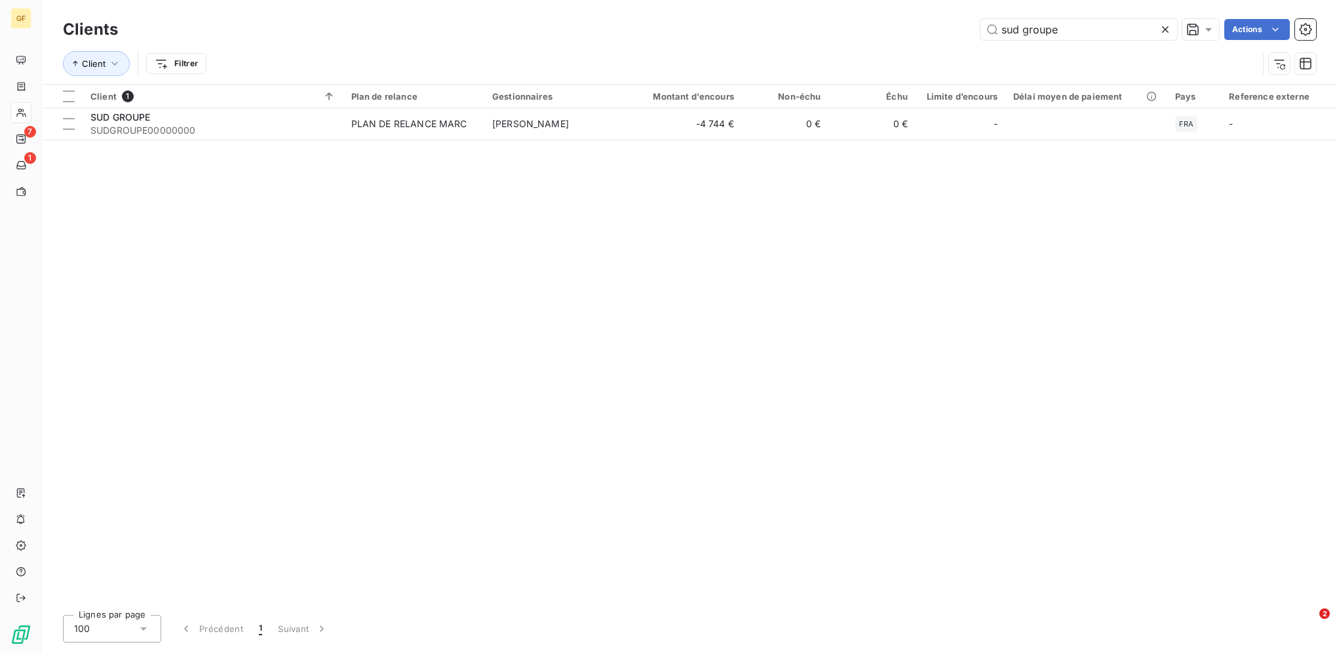
drag, startPoint x: 1064, startPoint y: 32, endPoint x: 905, endPoint y: 7, distance: 160.5
click at [910, 9] on div "Clients sud groupe Actions Client Filtrer" at bounding box center [689, 42] width 1295 height 84
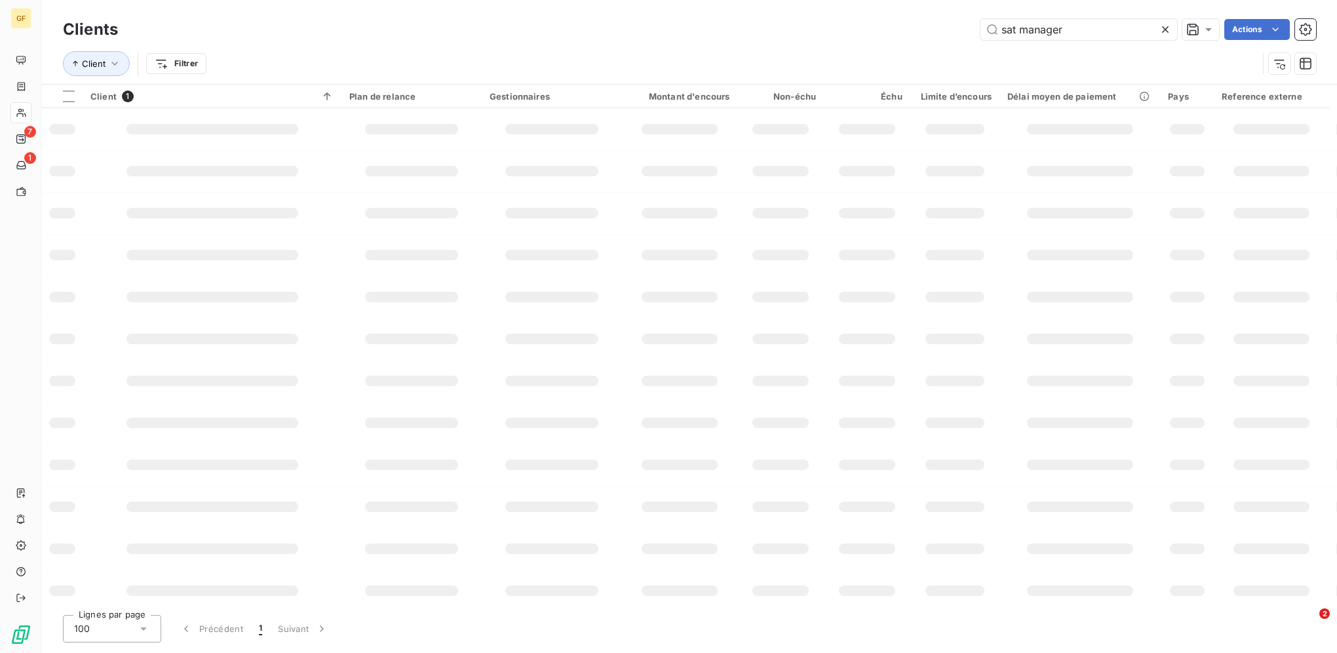
type input "sat manager"
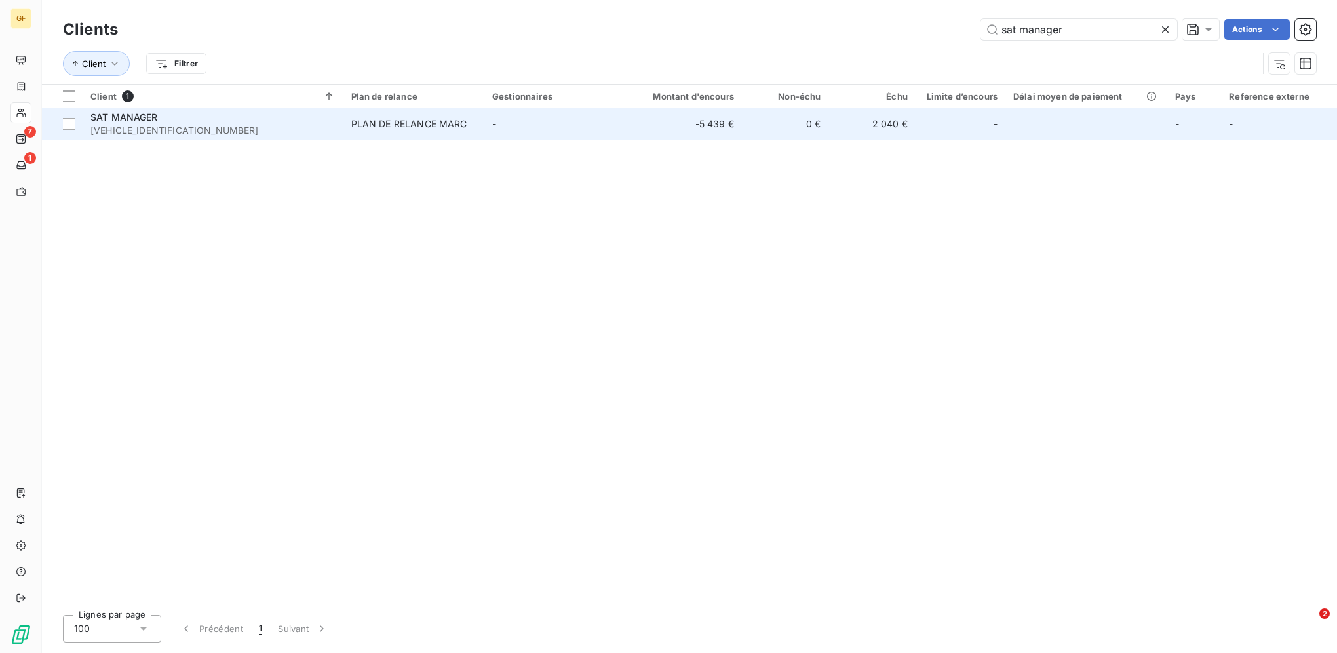
click at [762, 117] on td "0 €" at bounding box center [785, 123] width 87 height 31
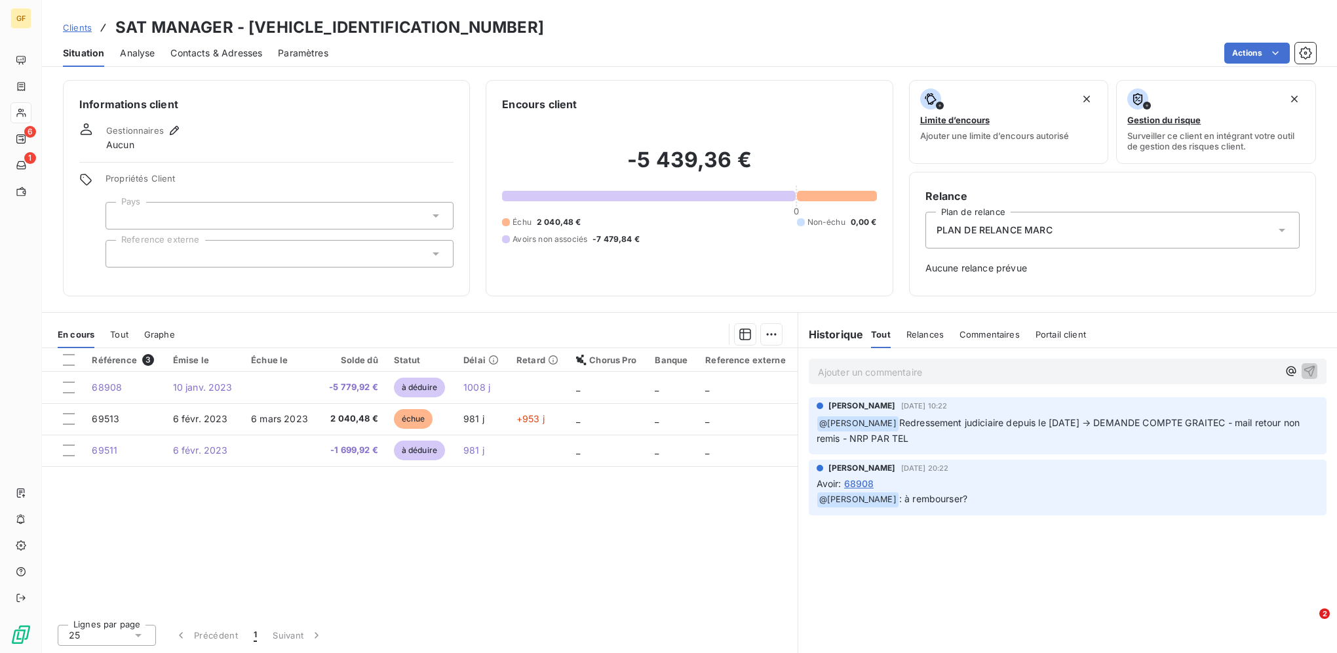
click at [66, 28] on span "Clients" at bounding box center [77, 27] width 29 height 10
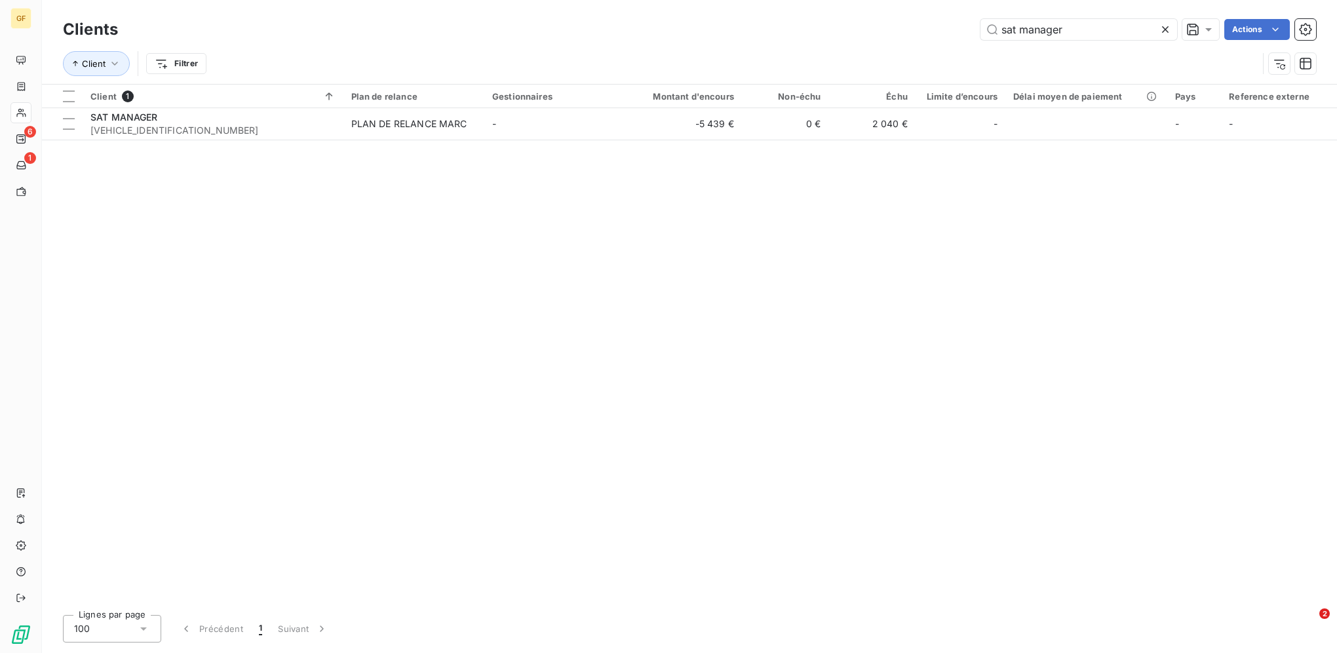
drag, startPoint x: 1093, startPoint y: 29, endPoint x: 870, endPoint y: 17, distance: 223.8
click at [874, 17] on div "Clients sat manager Actions" at bounding box center [689, 30] width 1253 height 28
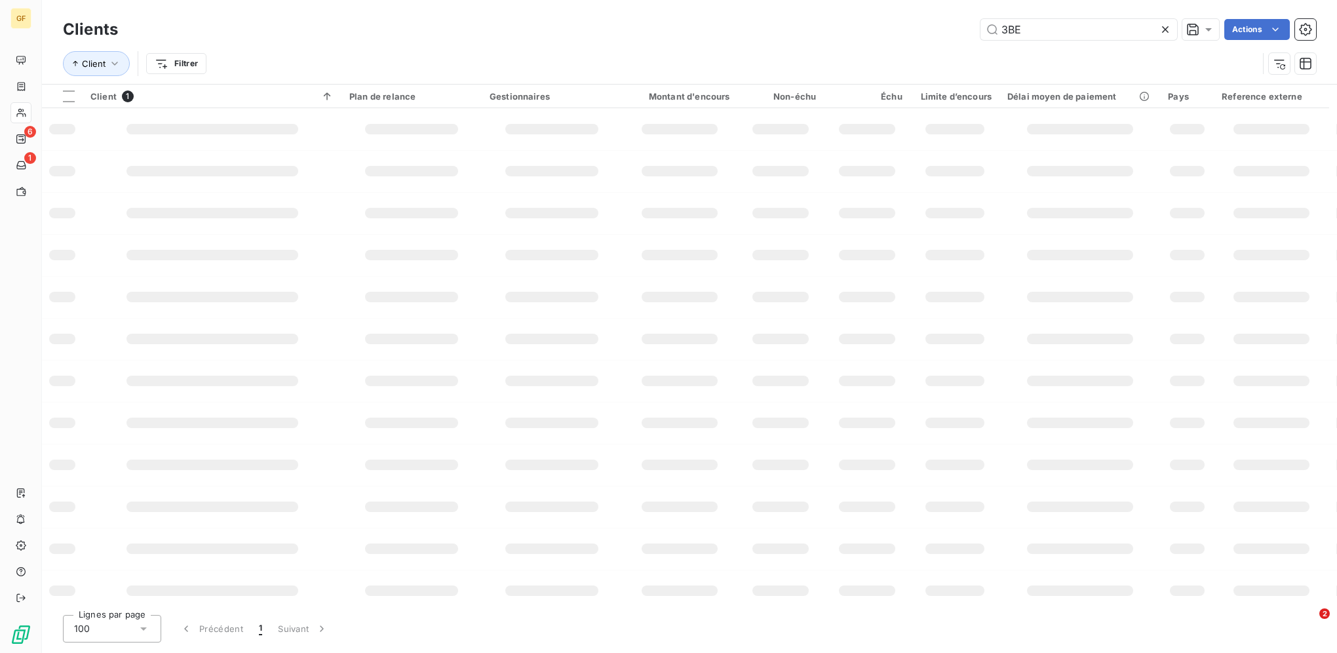
type input "3BE"
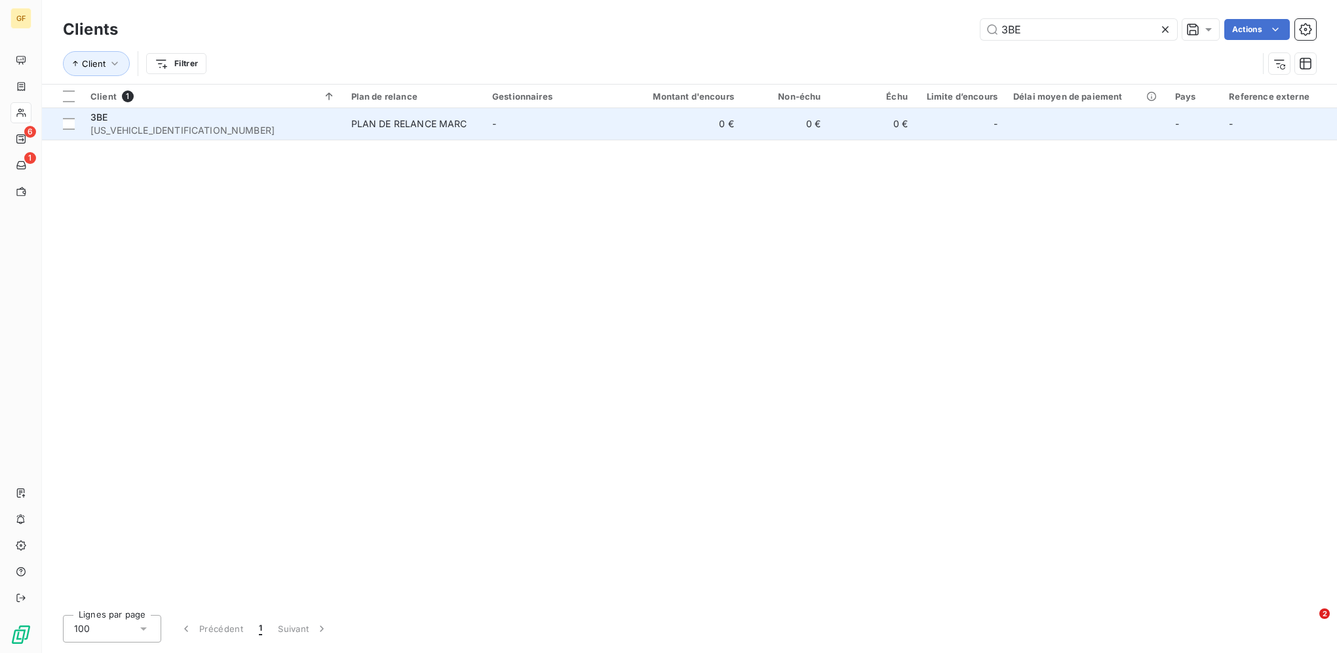
click at [558, 125] on td "-" at bounding box center [554, 123] width 141 height 31
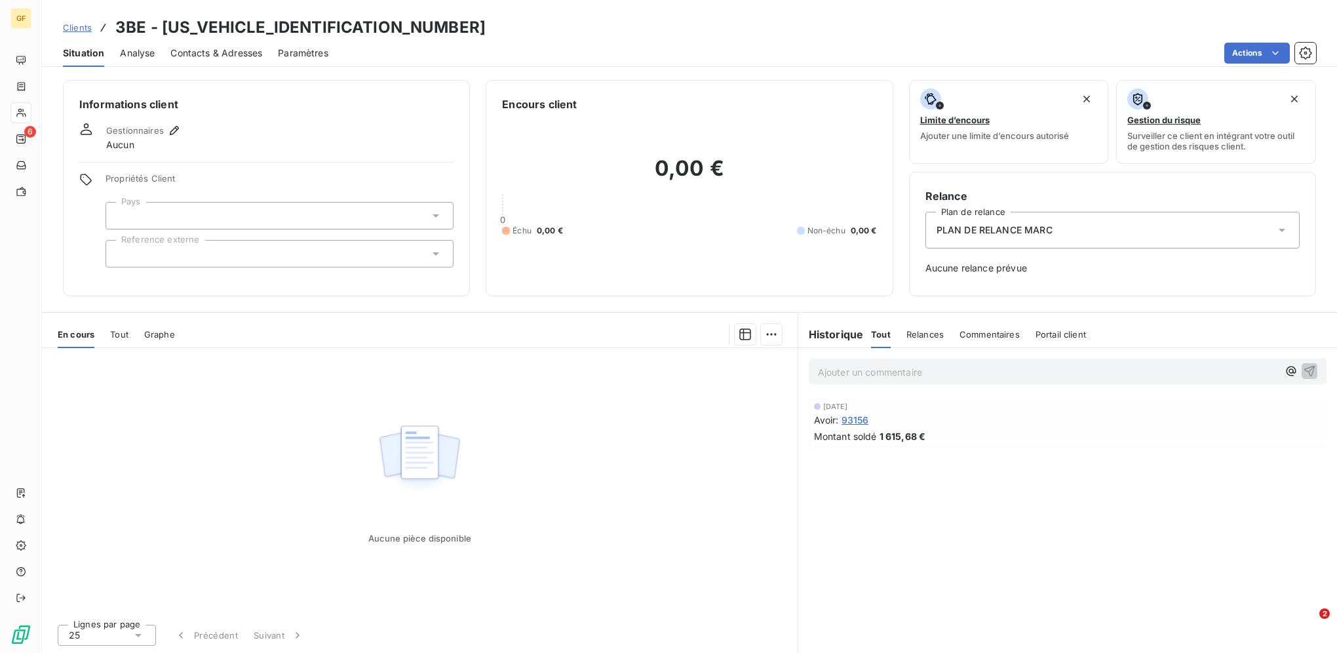
click at [85, 22] on span "Clients" at bounding box center [77, 27] width 29 height 10
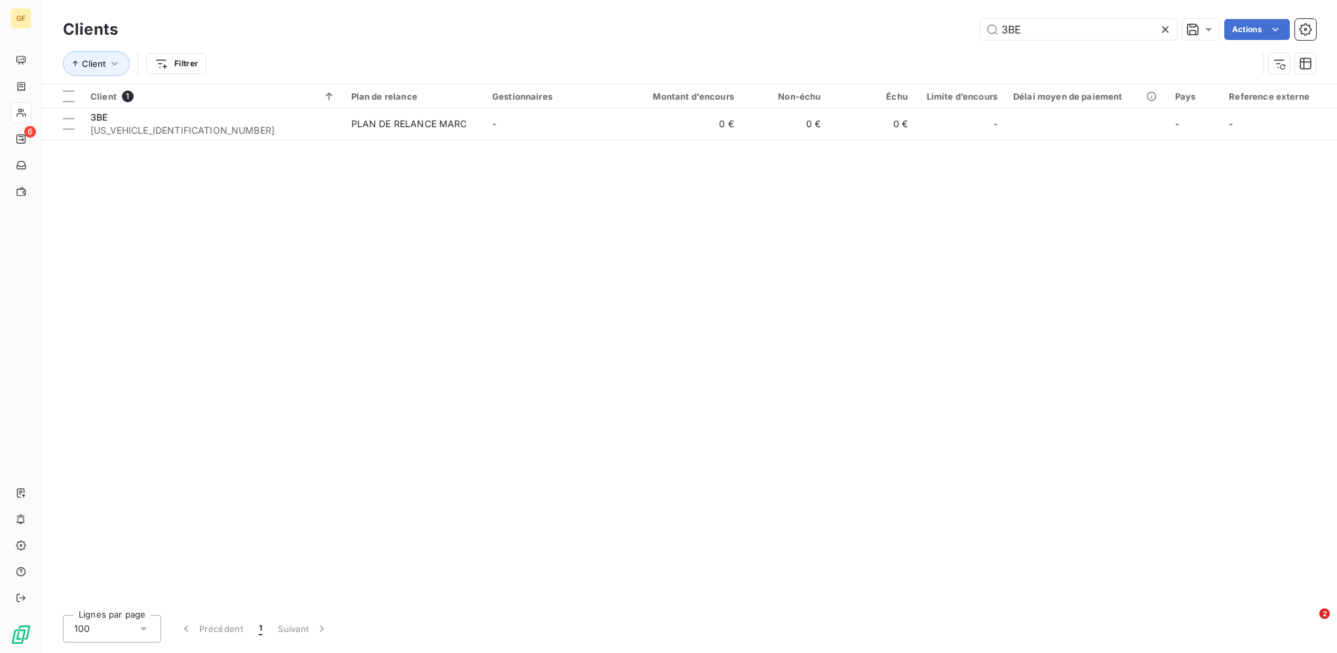
drag, startPoint x: 1047, startPoint y: 31, endPoint x: 771, endPoint y: 24, distance: 276.7
click at [798, 27] on div "3BE Actions" at bounding box center [725, 29] width 1182 height 21
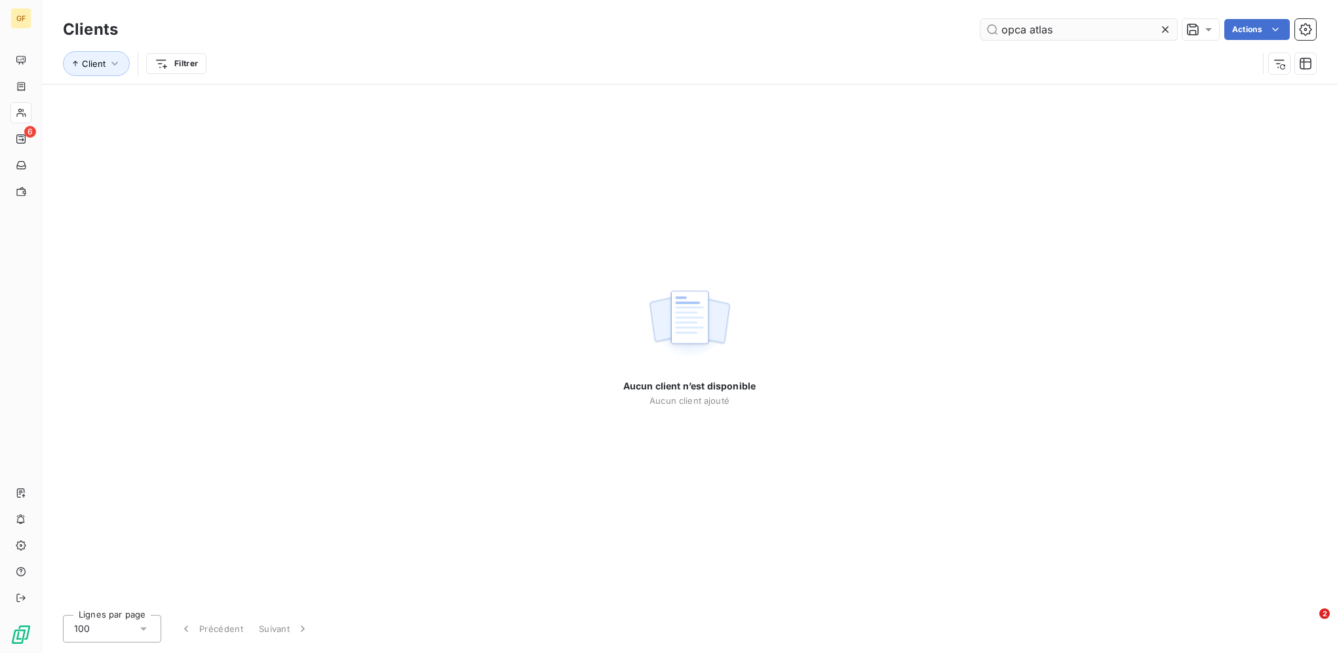
click at [1032, 31] on input "opca atlas" at bounding box center [1078, 29] width 197 height 21
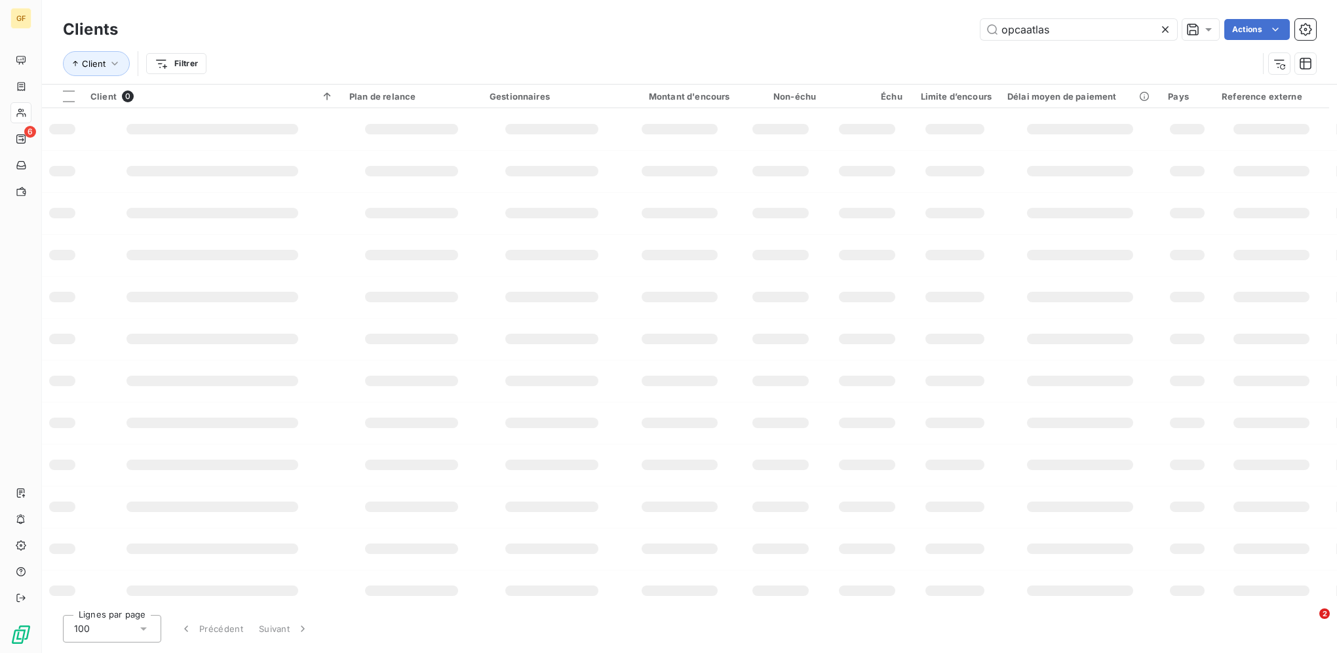
type input "opcaatlas"
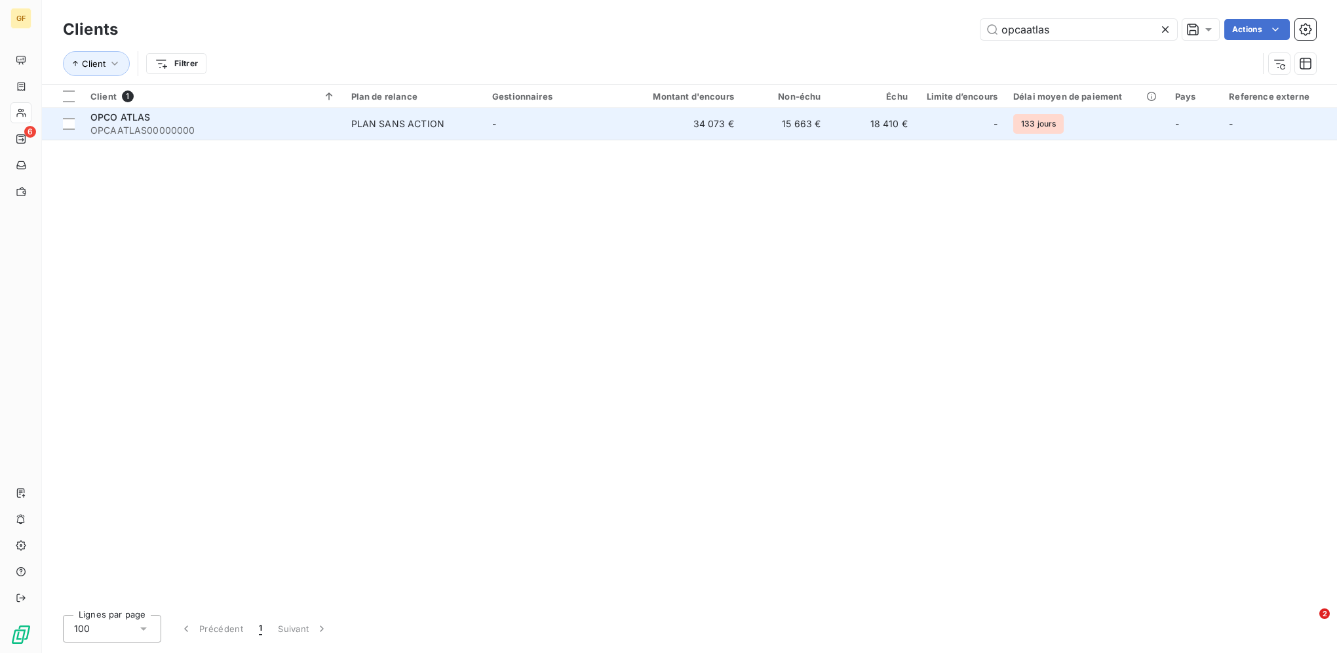
click at [672, 124] on td "34 073 €" at bounding box center [683, 123] width 117 height 31
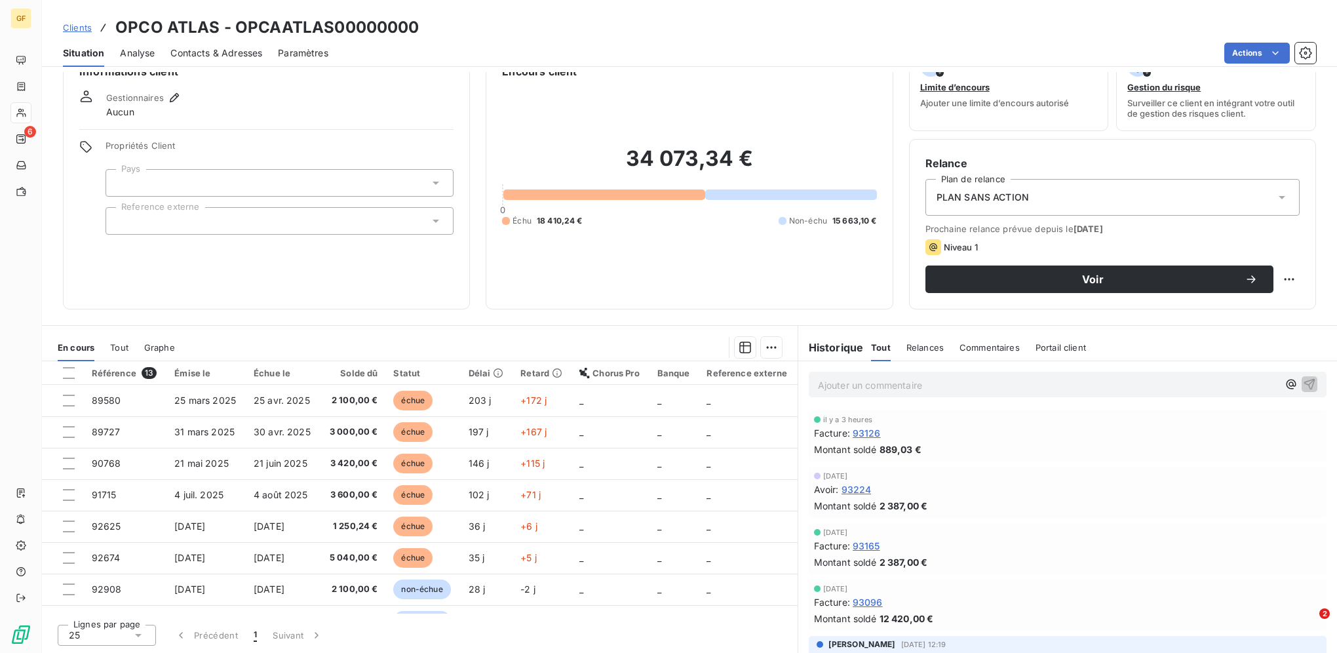
click at [75, 26] on span "Clients" at bounding box center [77, 27] width 29 height 10
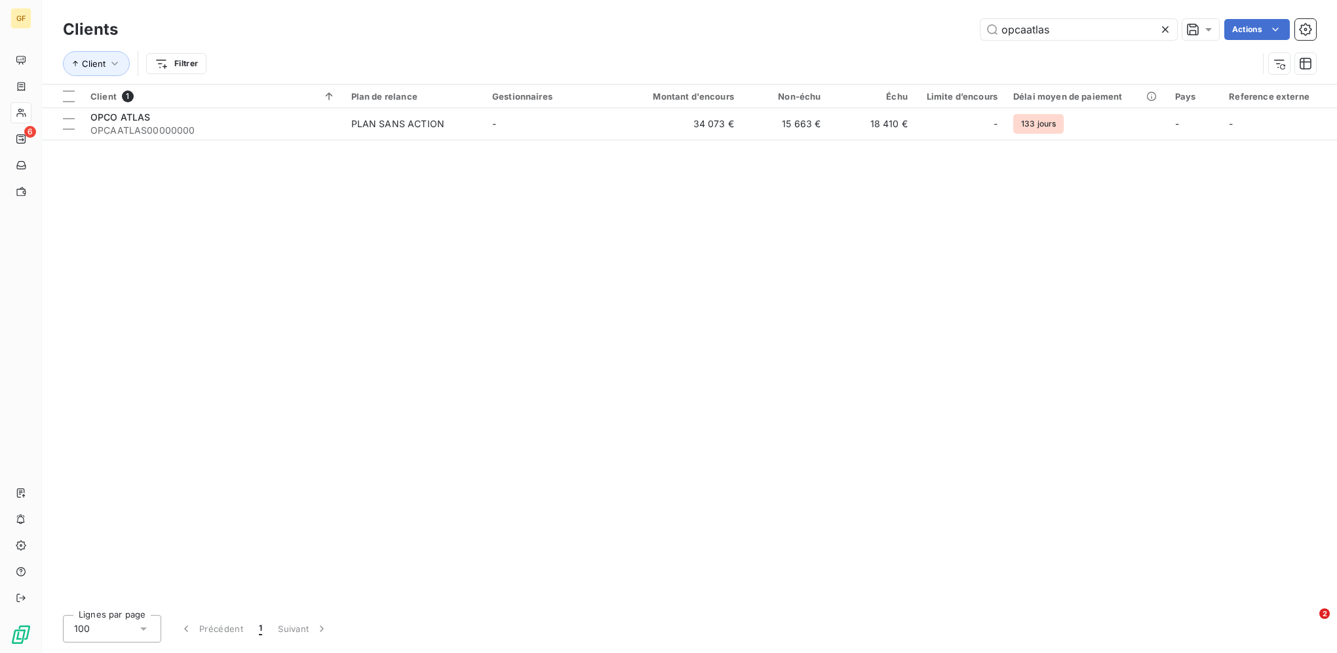
drag, startPoint x: 1069, startPoint y: 21, endPoint x: 828, endPoint y: 8, distance: 241.5
click at [832, 9] on div "Clients opcaatlas Actions Client Filtrer" at bounding box center [689, 42] width 1295 height 84
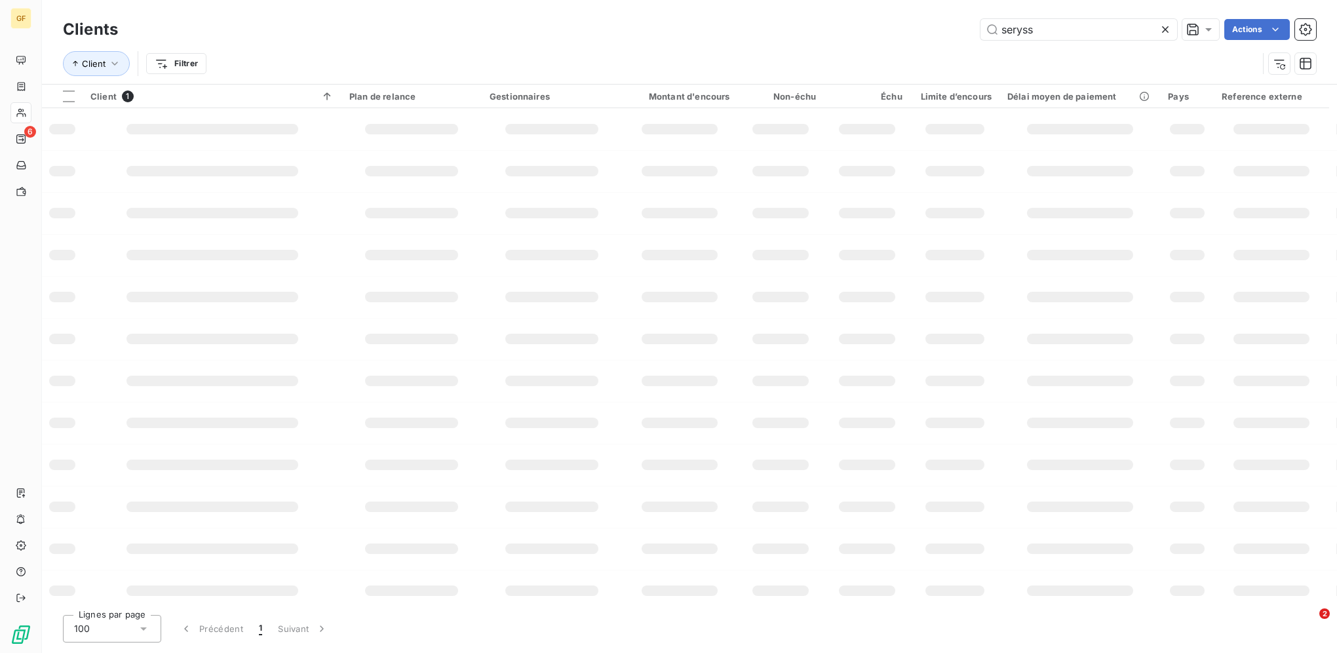
type input "seryss"
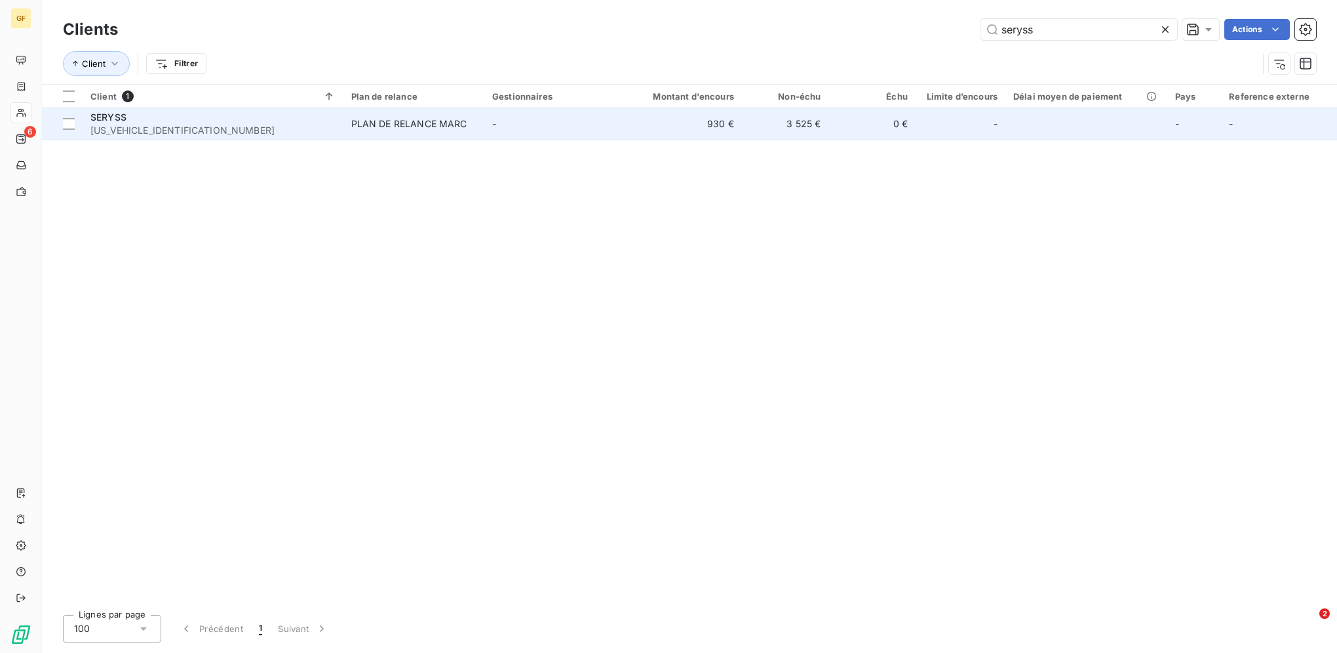
click at [671, 134] on td "930 €" at bounding box center [683, 123] width 117 height 31
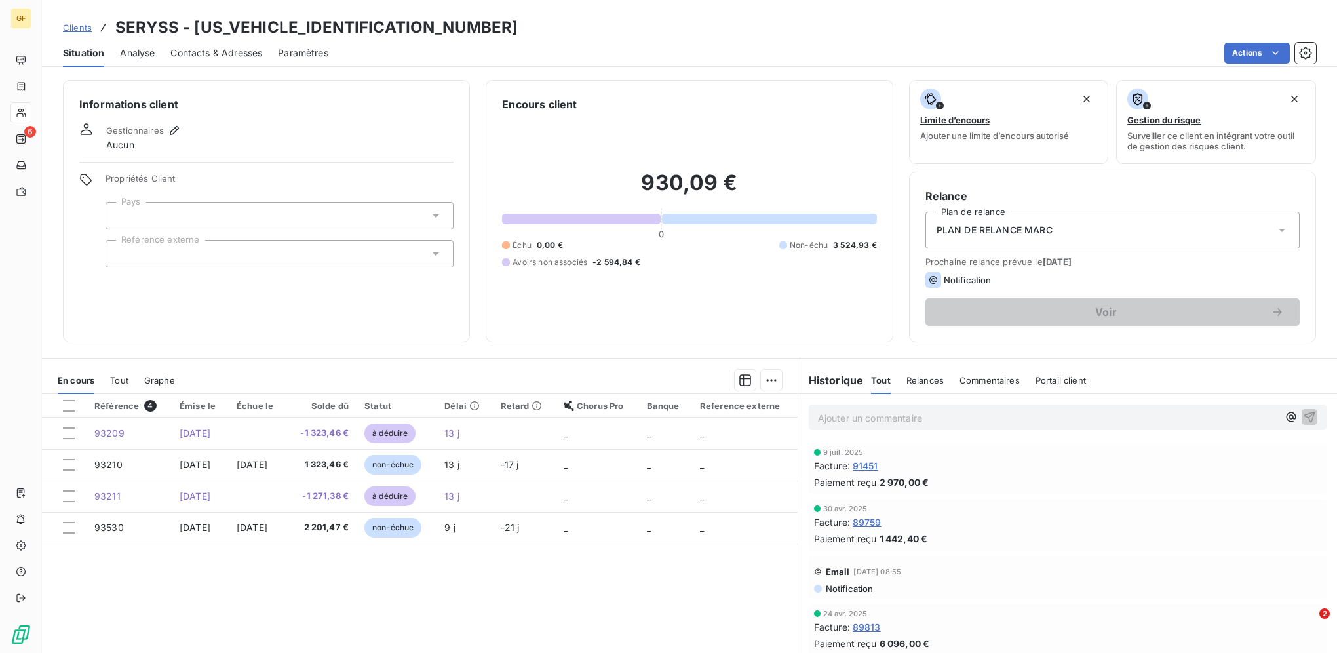
click at [67, 21] on link "Clients" at bounding box center [77, 27] width 29 height 13
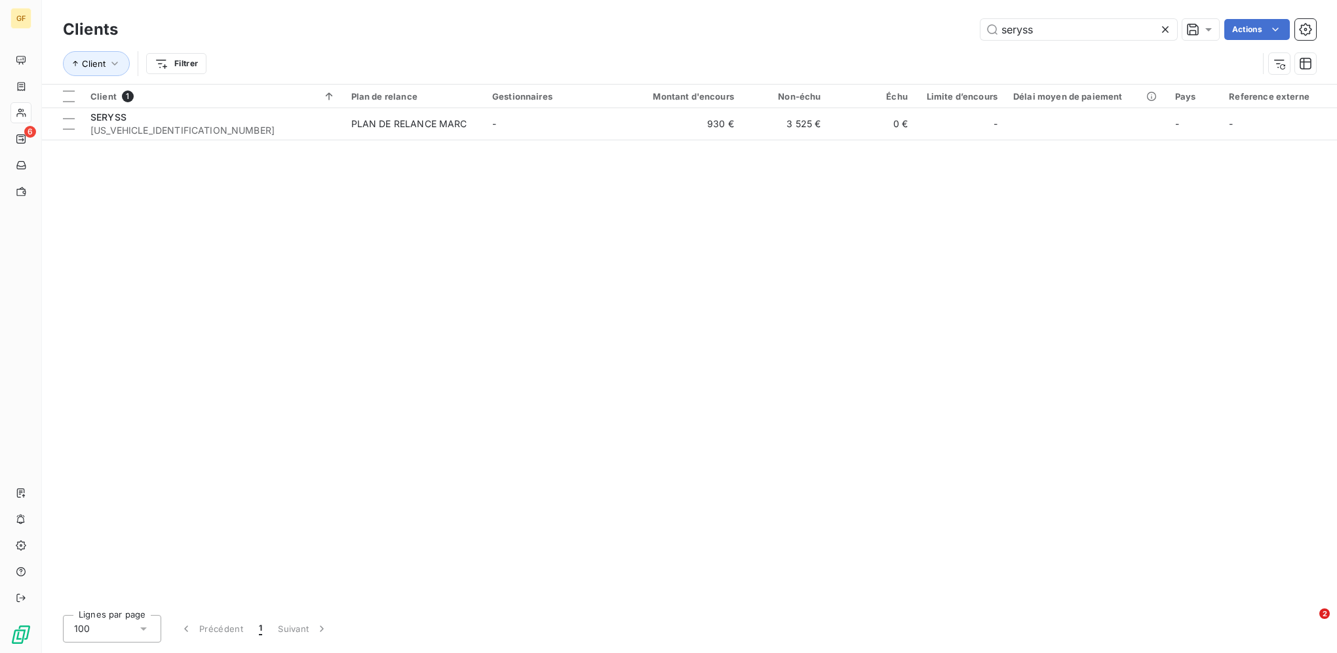
drag, startPoint x: 1065, startPoint y: 31, endPoint x: 691, endPoint y: 31, distance: 373.6
click at [706, 31] on div "seryss Actions" at bounding box center [725, 29] width 1182 height 21
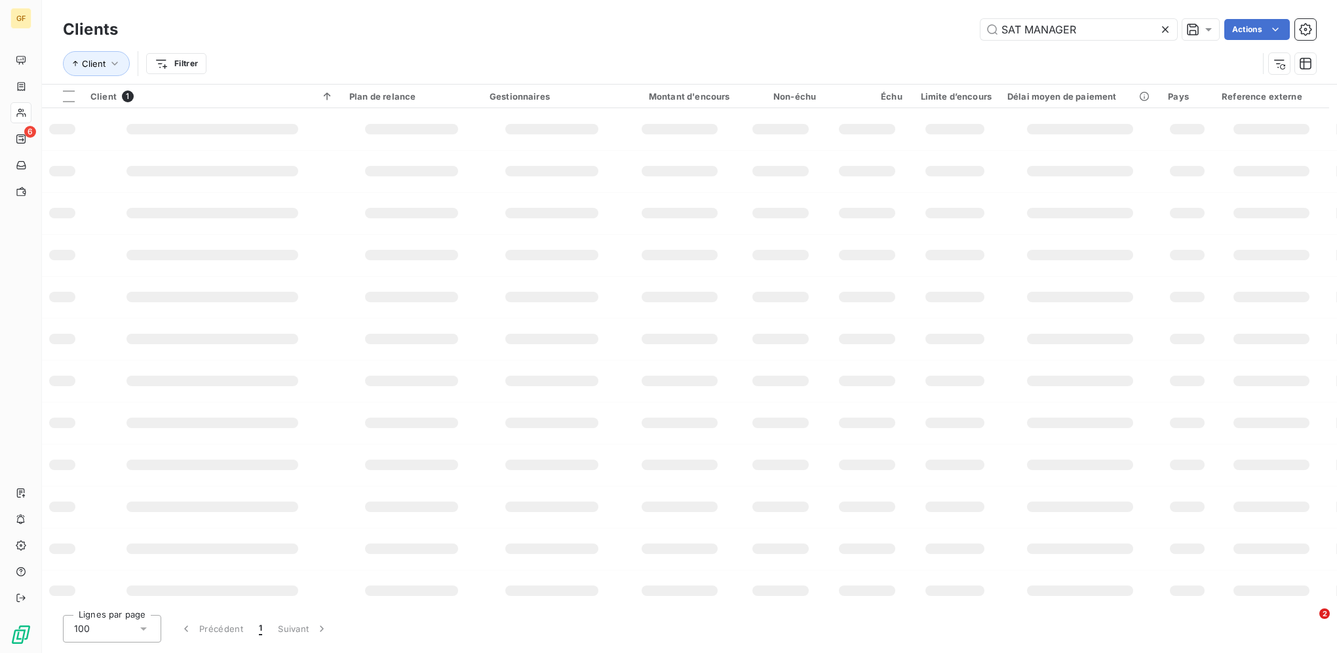
type input "SAT MANAGER"
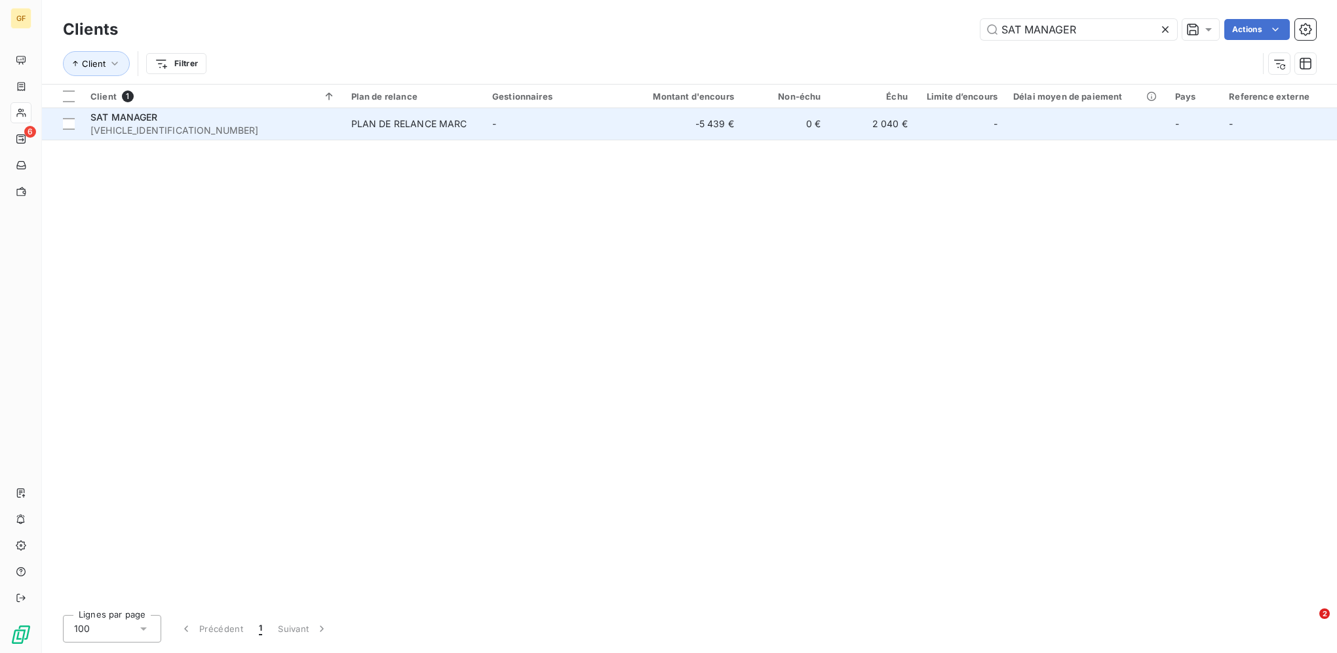
click at [693, 121] on td "-5 439 €" at bounding box center [683, 123] width 117 height 31
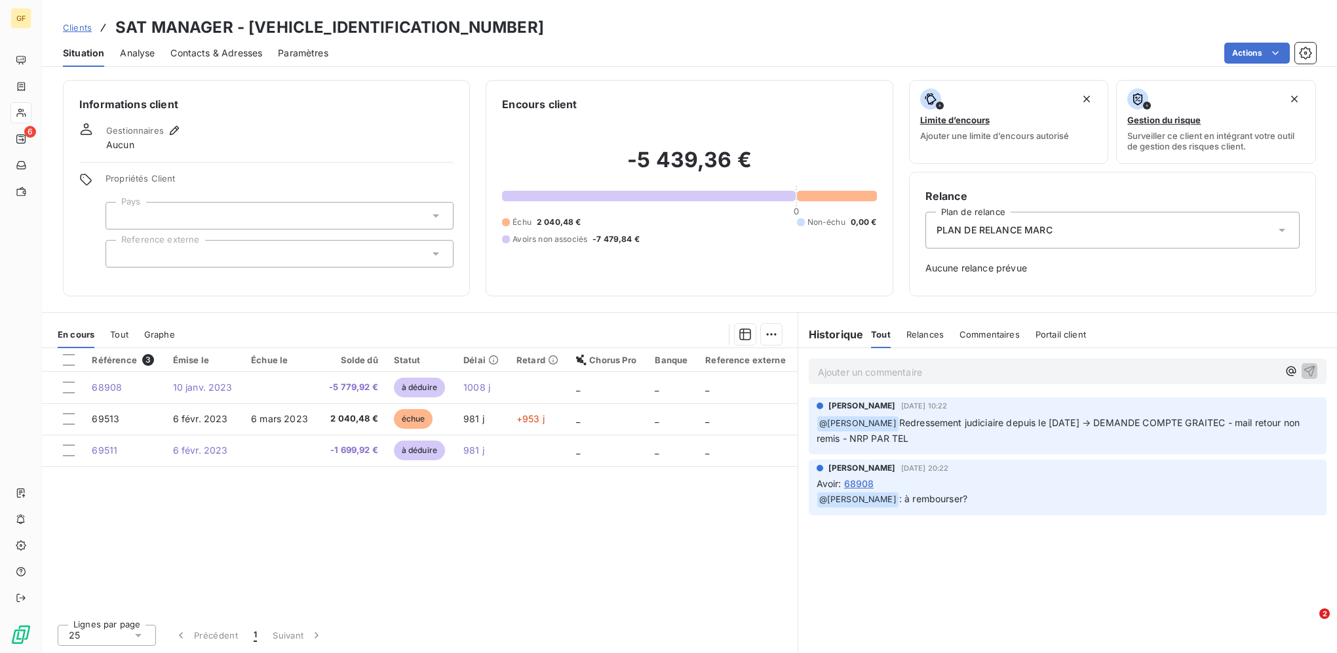
drag, startPoint x: 930, startPoint y: 438, endPoint x: 897, endPoint y: 425, distance: 35.9
click at [897, 425] on span "Redressement judiciaire depuis le 21/06/2023 → DEMANDE COMPTE GRAITEC - mail re…" at bounding box center [1060, 430] width 486 height 27
copy span "Redressement judiciaire depuis le 21/06/2023 → DEMANDE COMPTE GRAITEC - mail re…"
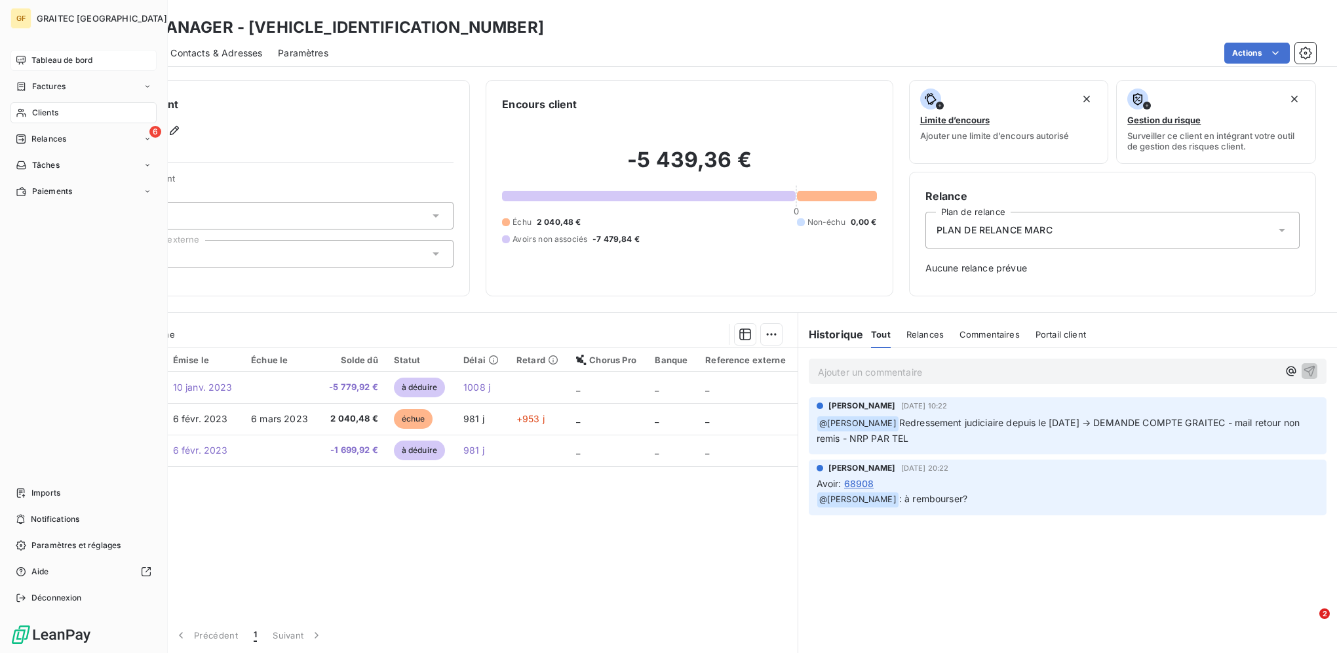
click at [24, 58] on icon at bounding box center [21, 60] width 10 height 10
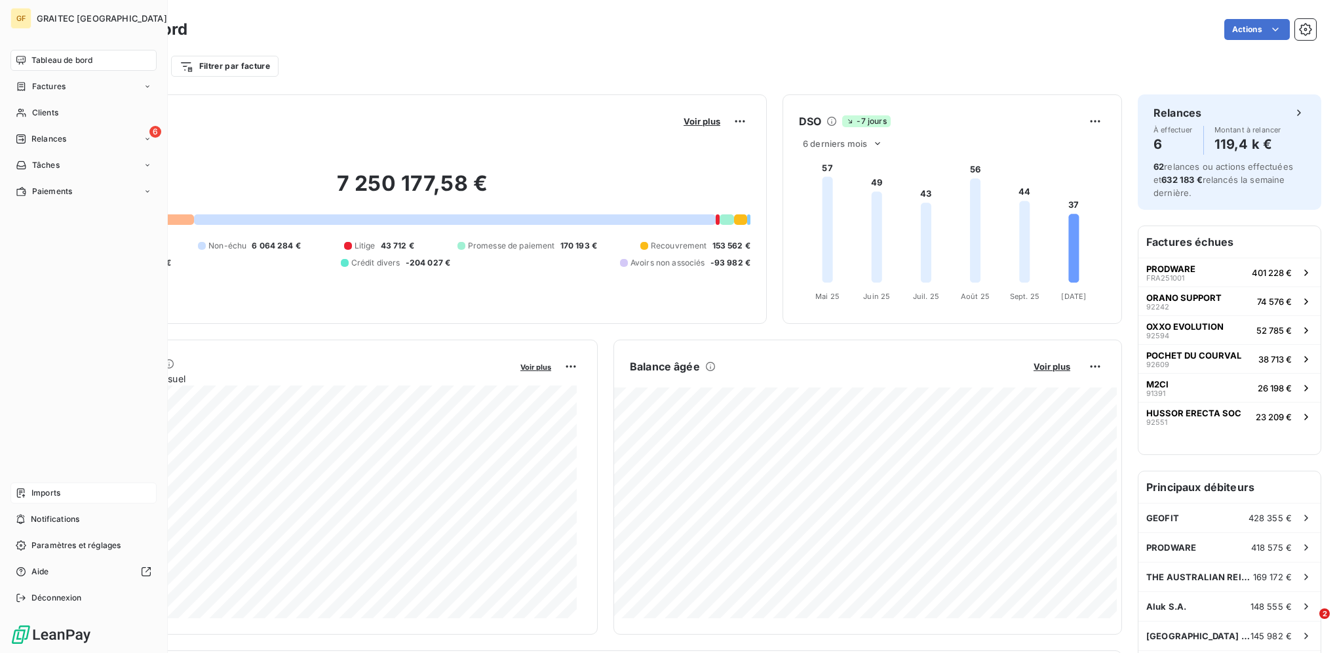
click at [50, 486] on div "Imports" at bounding box center [83, 492] width 146 height 21
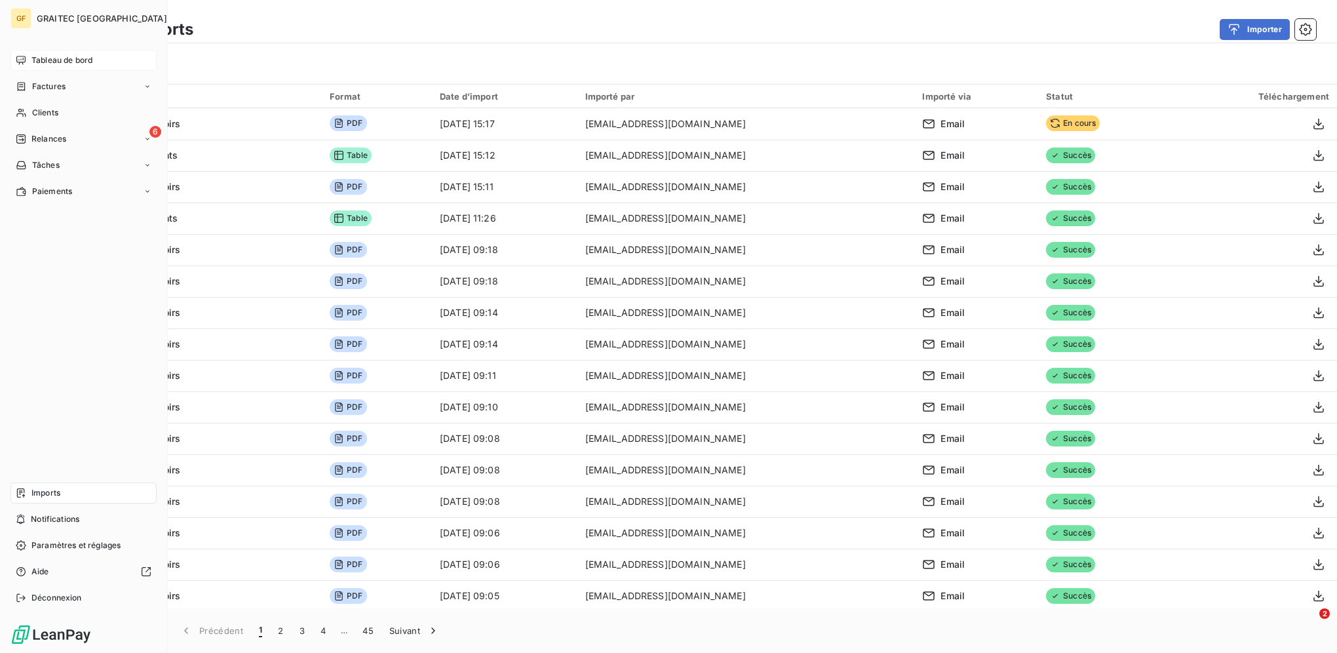
click at [52, 61] on span "Tableau de bord" at bounding box center [61, 60] width 61 height 12
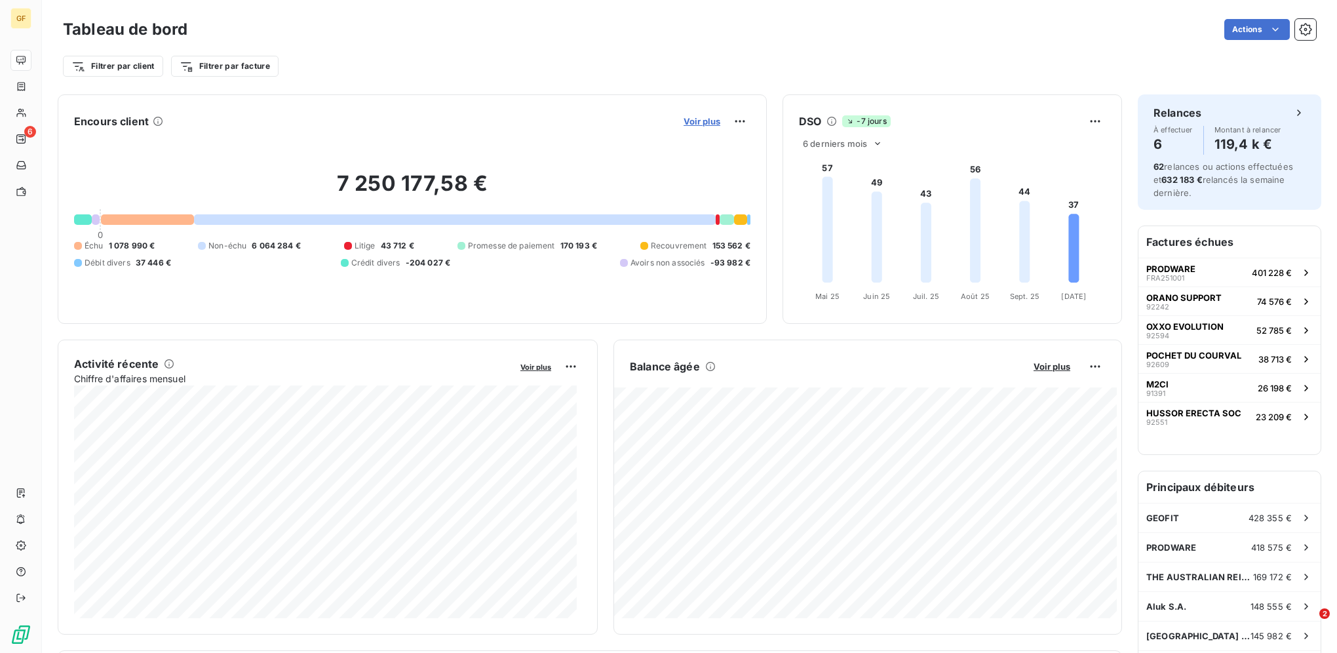
click at [684, 117] on span "Voir plus" at bounding box center [702, 121] width 37 height 10
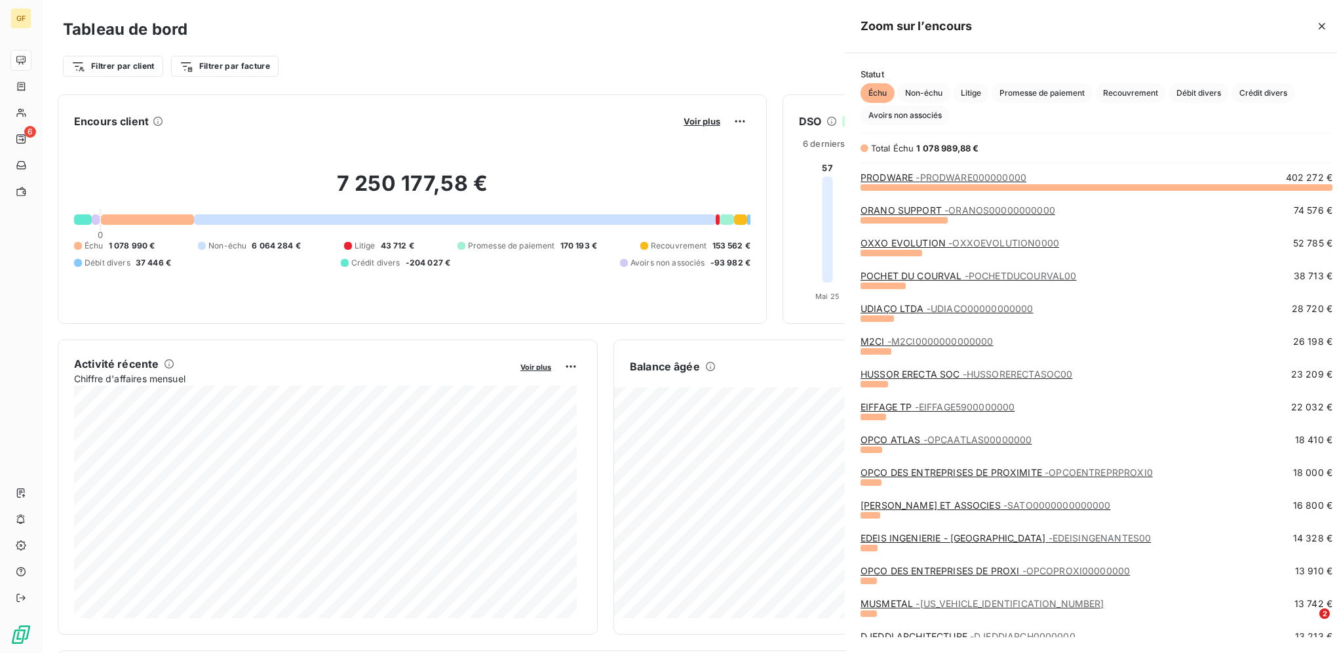
scroll to position [456, 493]
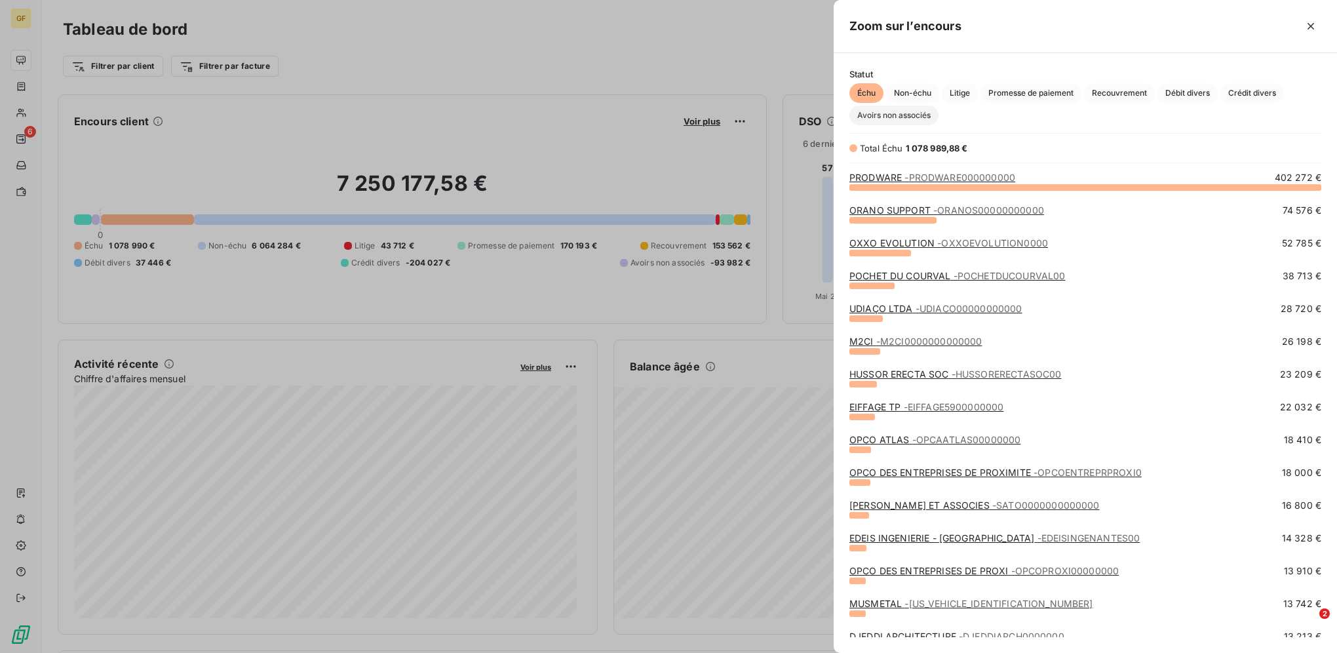
click at [916, 110] on span "Avoirs non associés" at bounding box center [893, 116] width 89 height 20
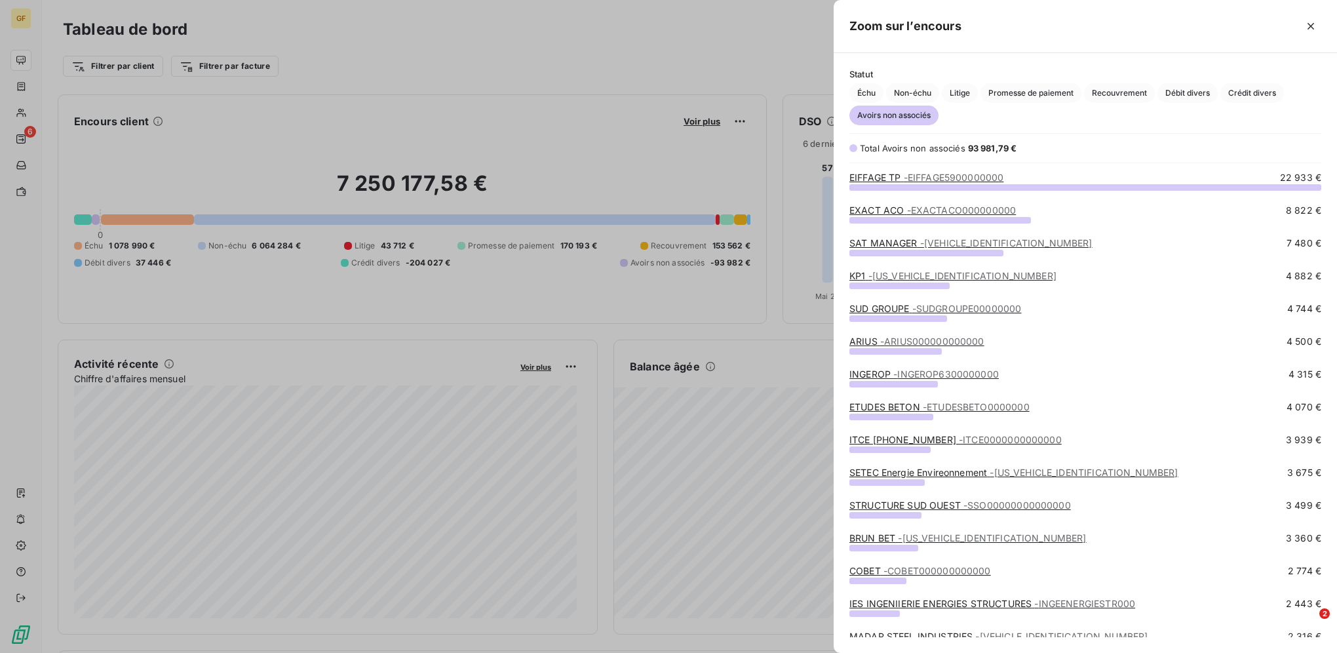
click at [916, 110] on span "Avoirs non associés" at bounding box center [893, 116] width 89 height 20
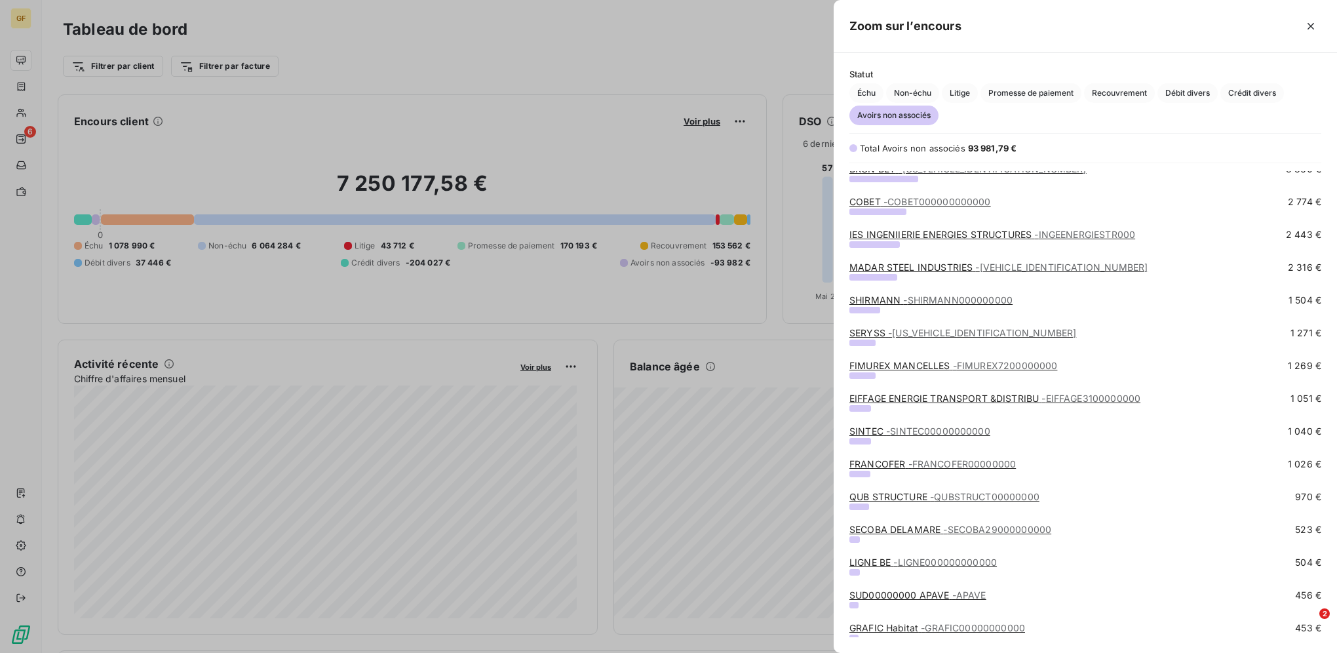
scroll to position [435, 0]
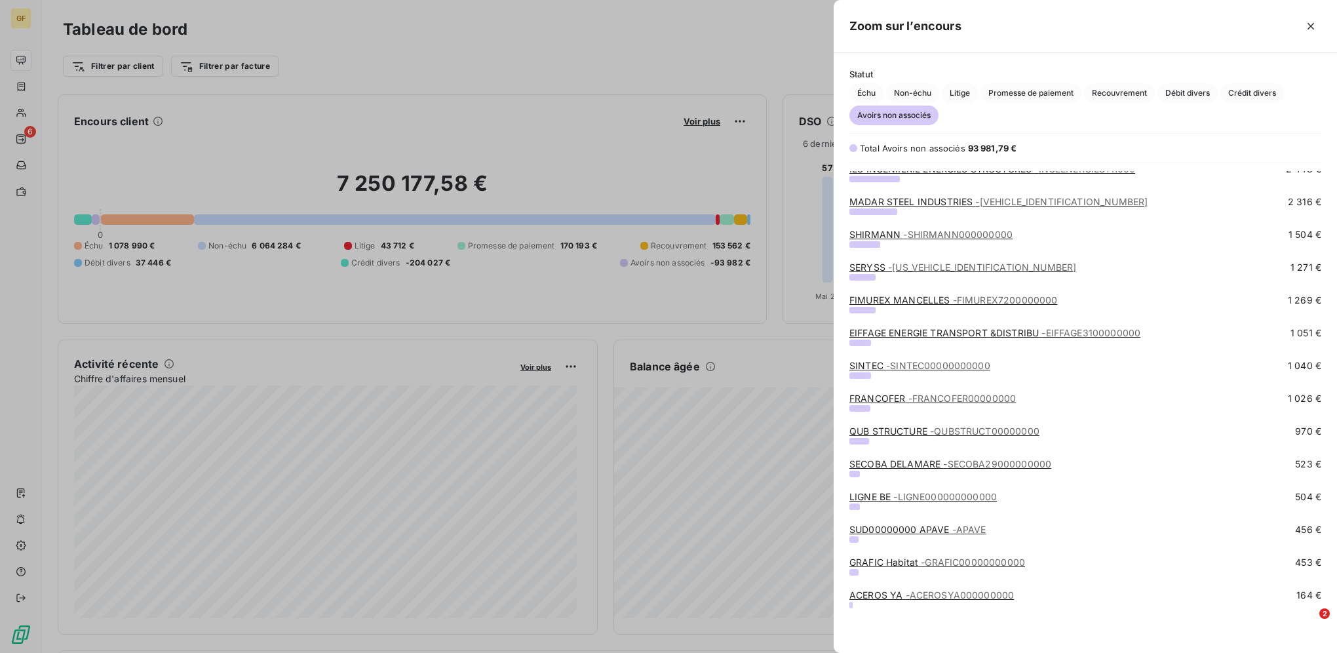
click at [273, 29] on div at bounding box center [668, 326] width 1337 height 653
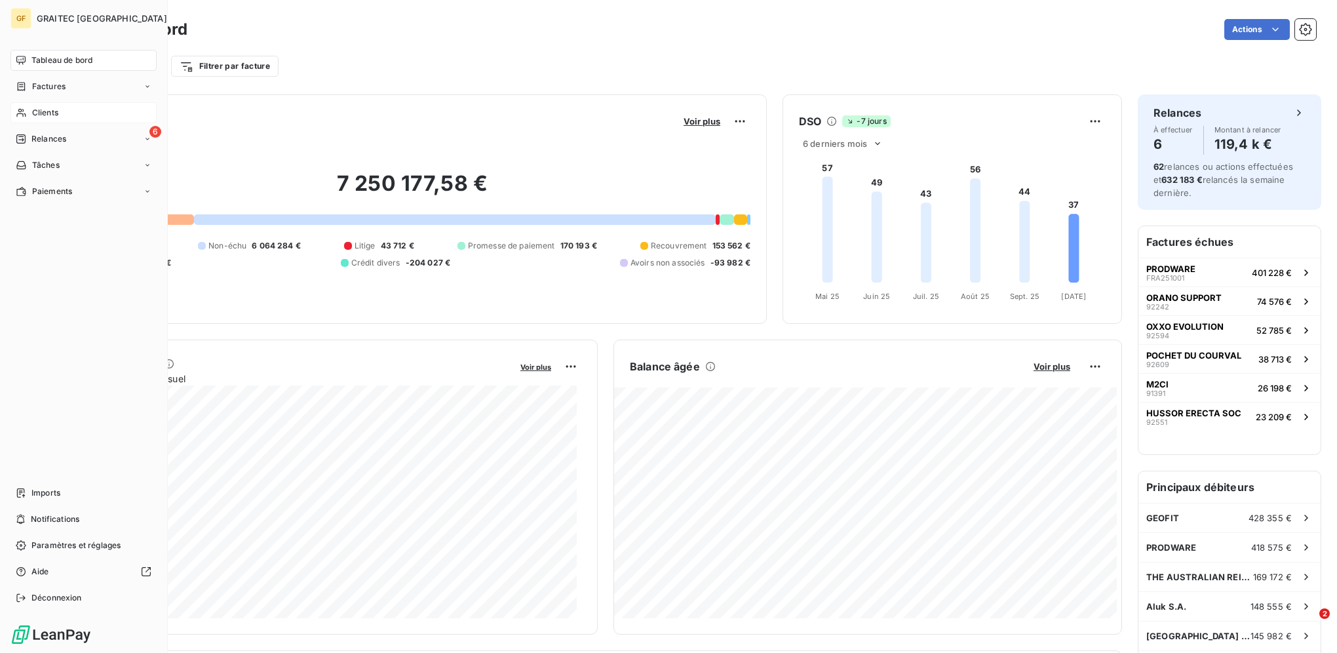
click at [61, 107] on div "Clients" at bounding box center [83, 112] width 146 height 21
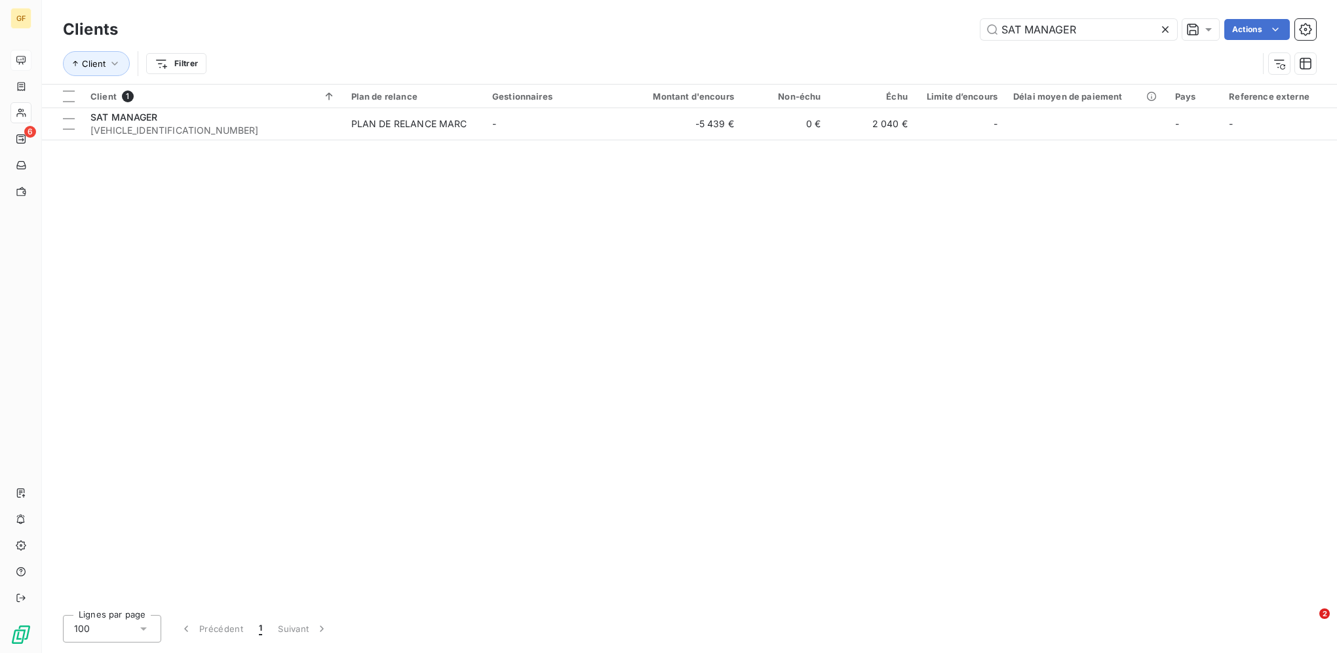
drag, startPoint x: 1094, startPoint y: 37, endPoint x: 817, endPoint y: 22, distance: 277.6
click at [824, 31] on div "SAT MANAGER Actions" at bounding box center [725, 29] width 1182 height 21
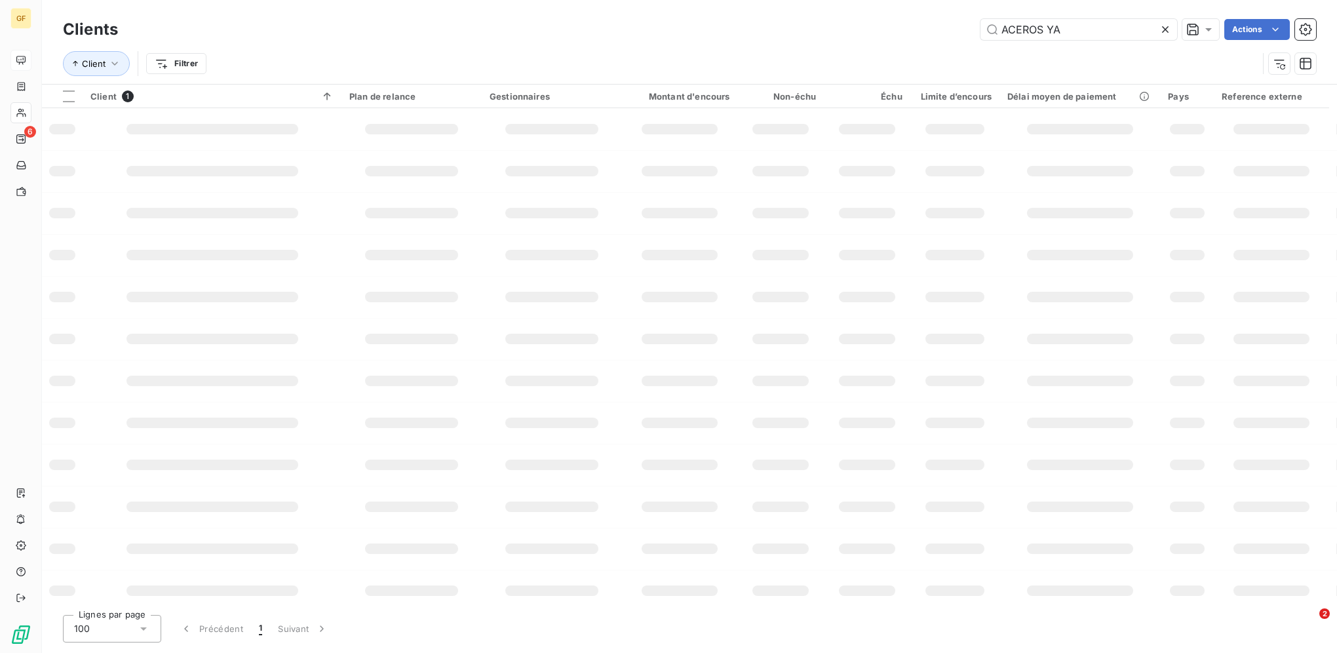
type input "ACEROS YA"
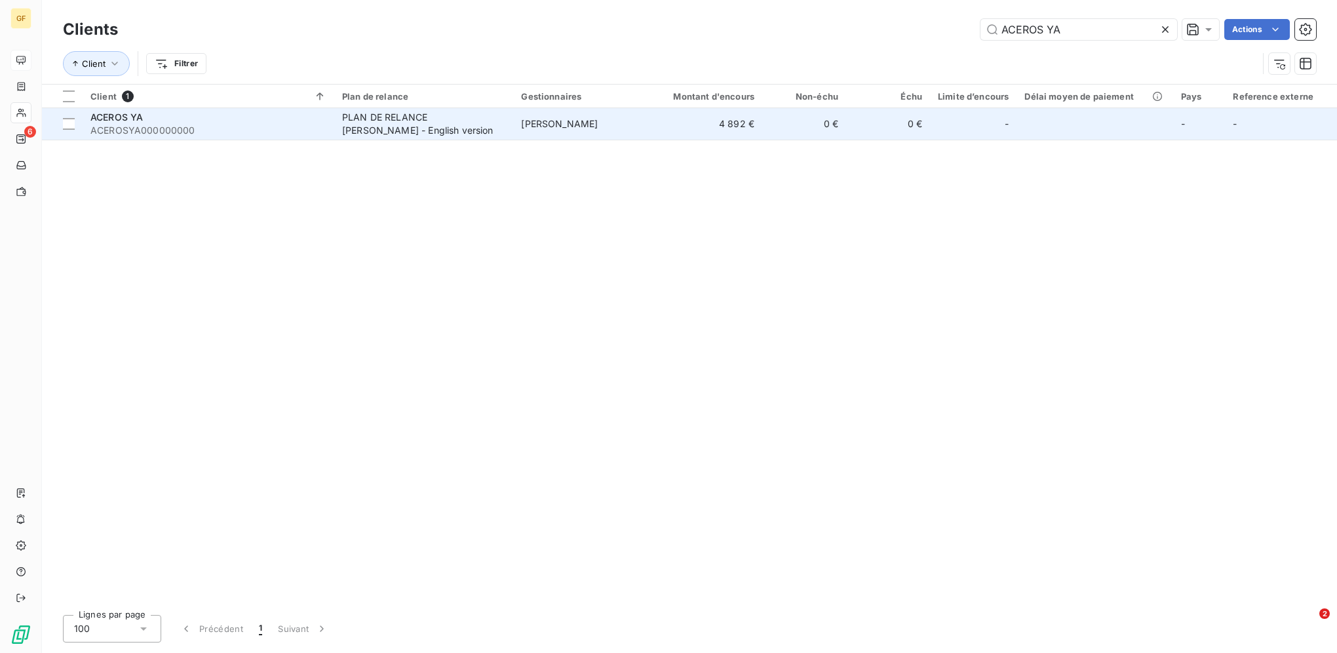
click at [762, 132] on td "4 892 €" at bounding box center [705, 123] width 113 height 31
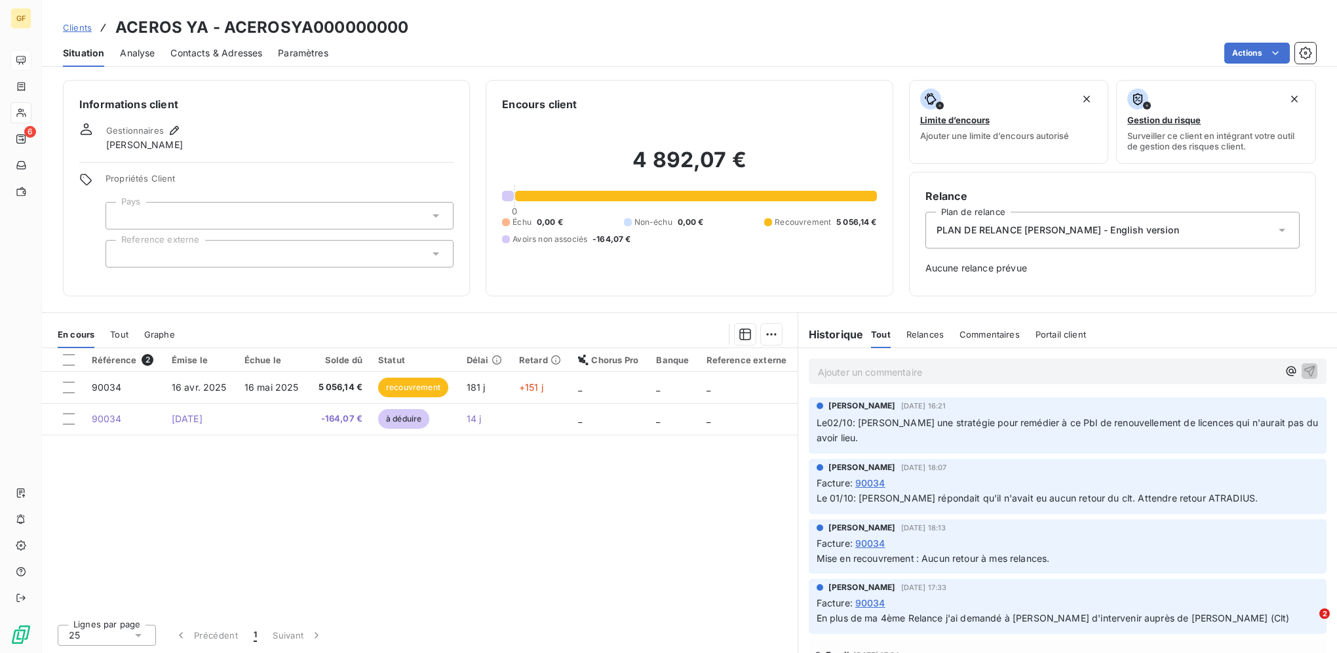
click at [70, 24] on span "Clients" at bounding box center [77, 27] width 29 height 10
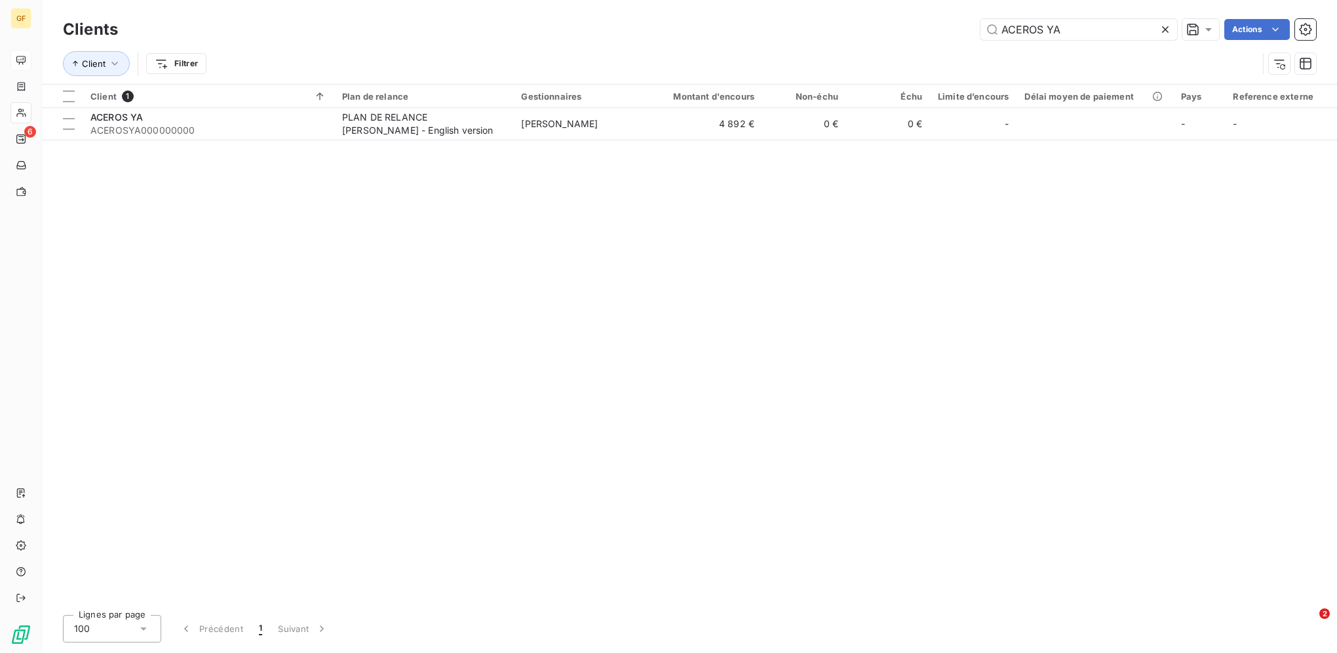
drag, startPoint x: 1072, startPoint y: 22, endPoint x: 942, endPoint y: 7, distance: 130.6
click at [950, 13] on div "Clients ACEROS YA Actions Client Filtrer" at bounding box center [689, 42] width 1295 height 84
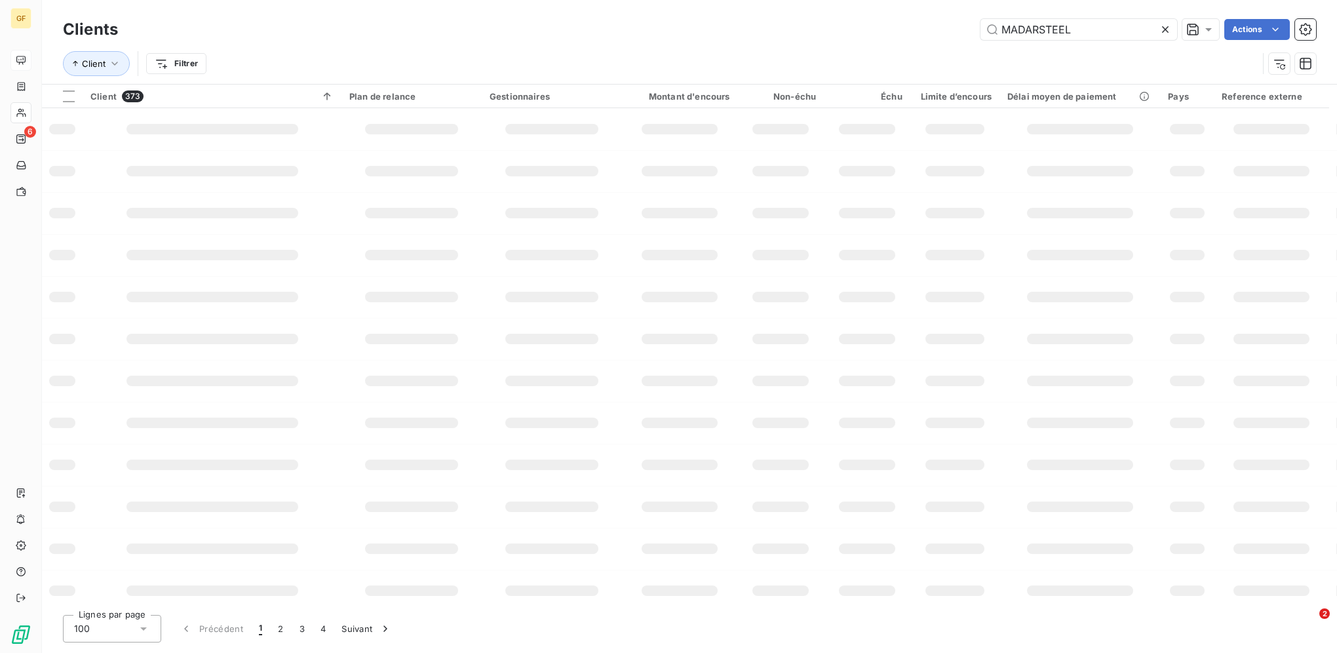
type input "MADARSTEEL"
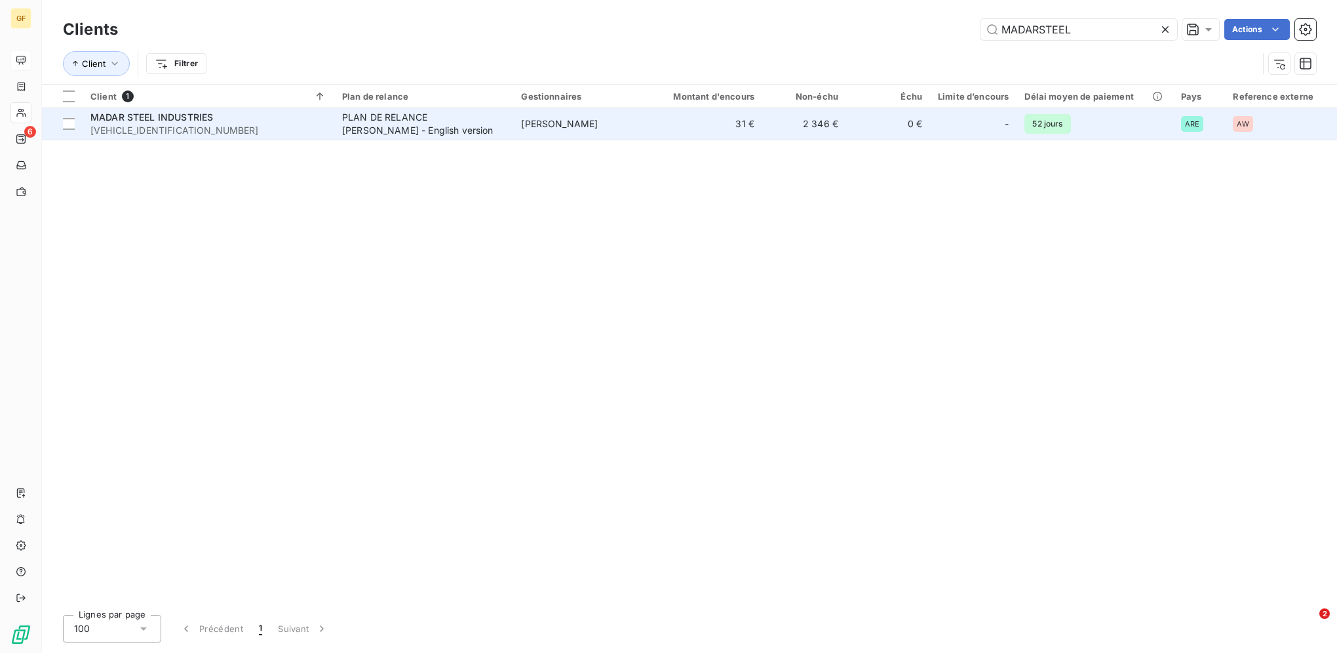
click at [662, 123] on td "31 €" at bounding box center [705, 123] width 113 height 31
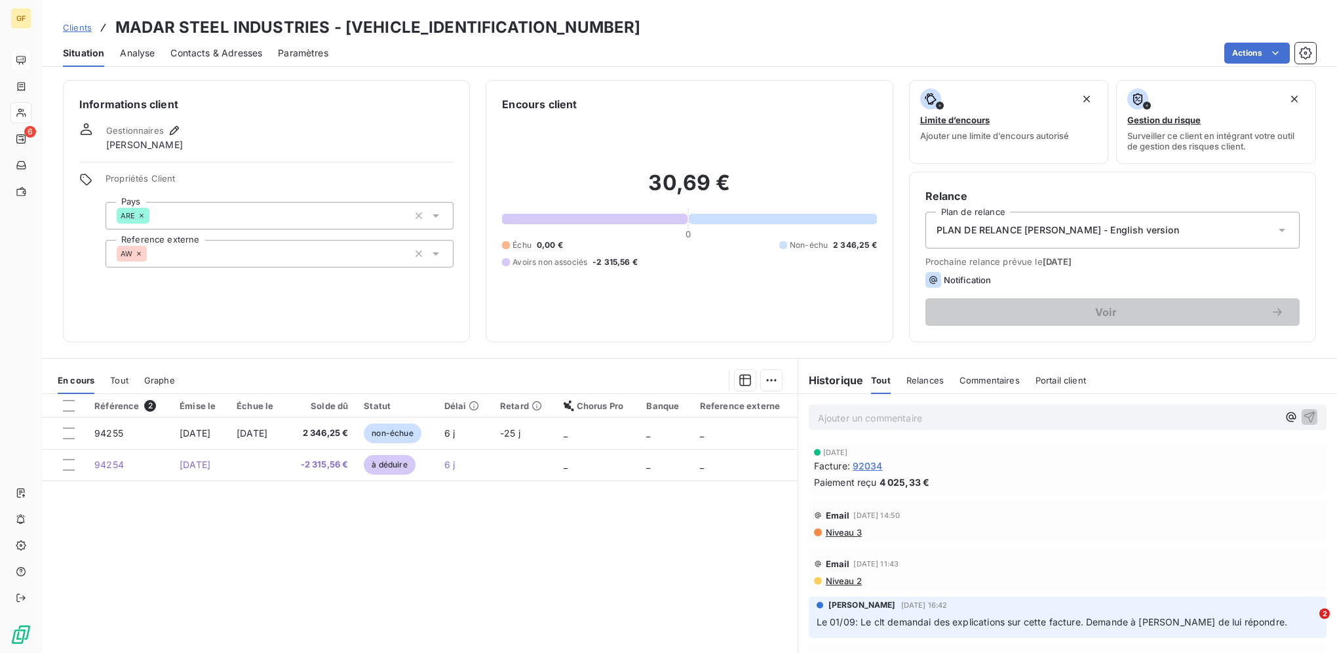
click at [75, 23] on span "Clients" at bounding box center [77, 27] width 29 height 10
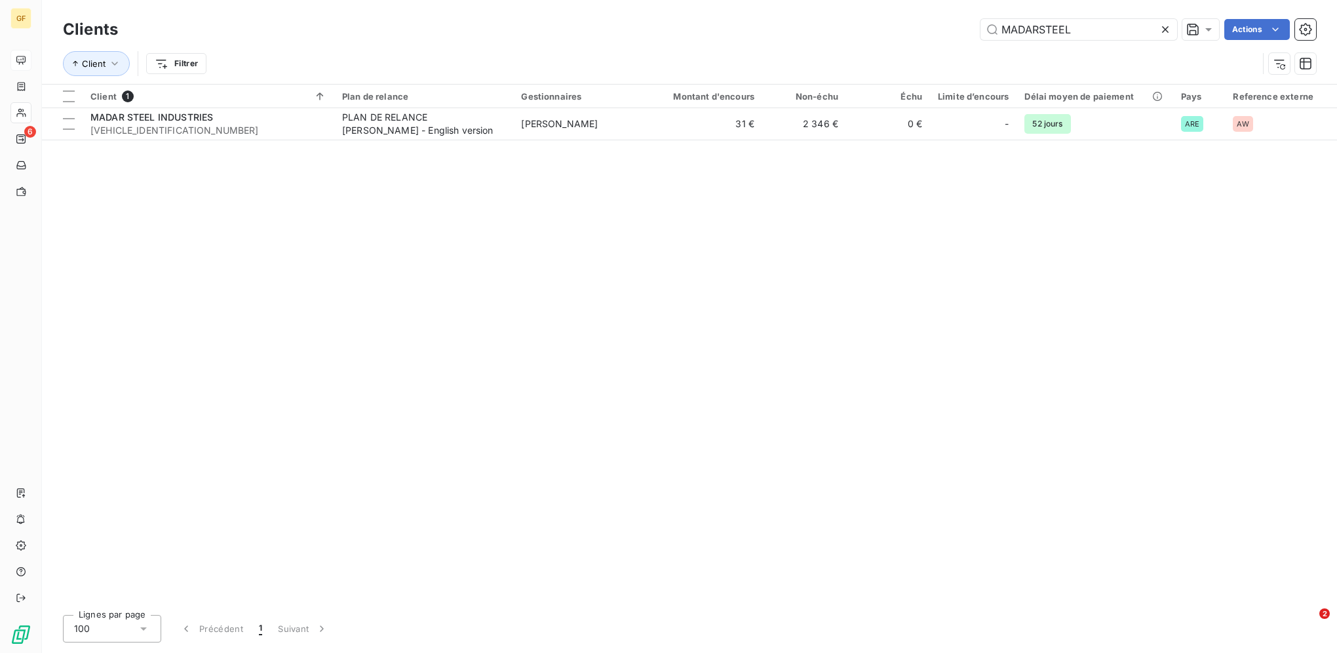
drag, startPoint x: 1075, startPoint y: 30, endPoint x: 908, endPoint y: 1, distance: 169.7
click at [908, 1] on div "Clients MADARSTEEL Actions Client Filtrer" at bounding box center [689, 42] width 1295 height 84
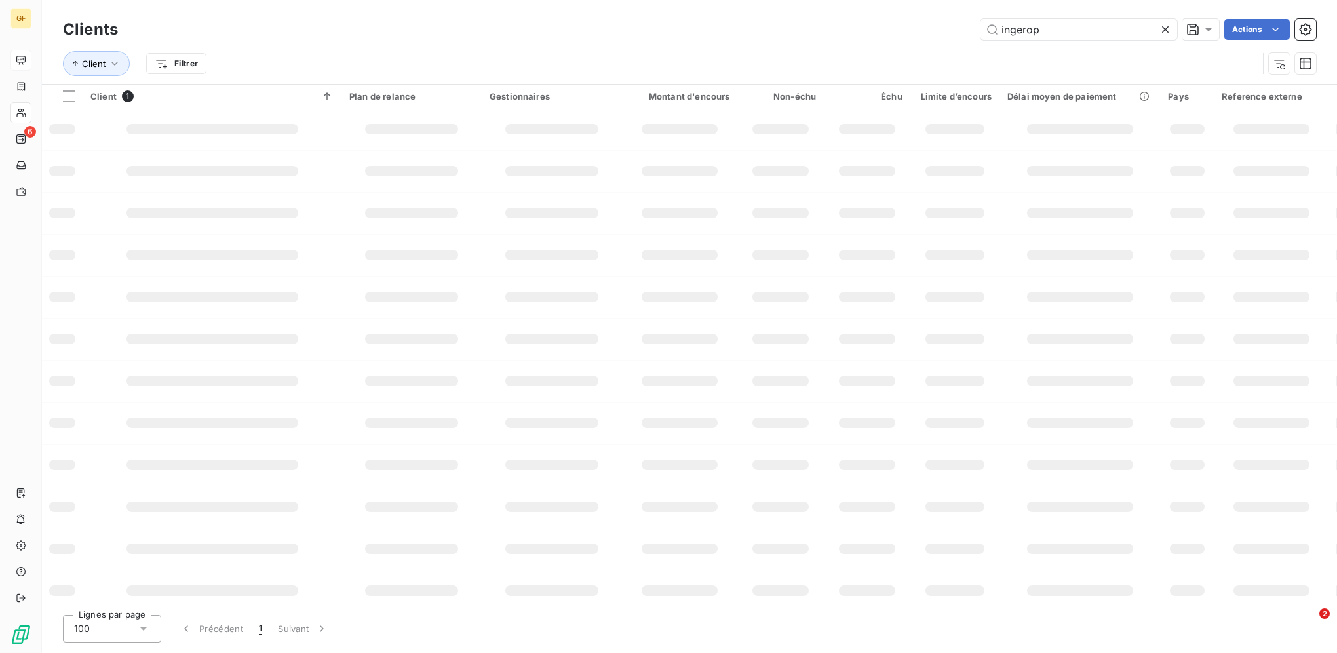
type input "ingerop"
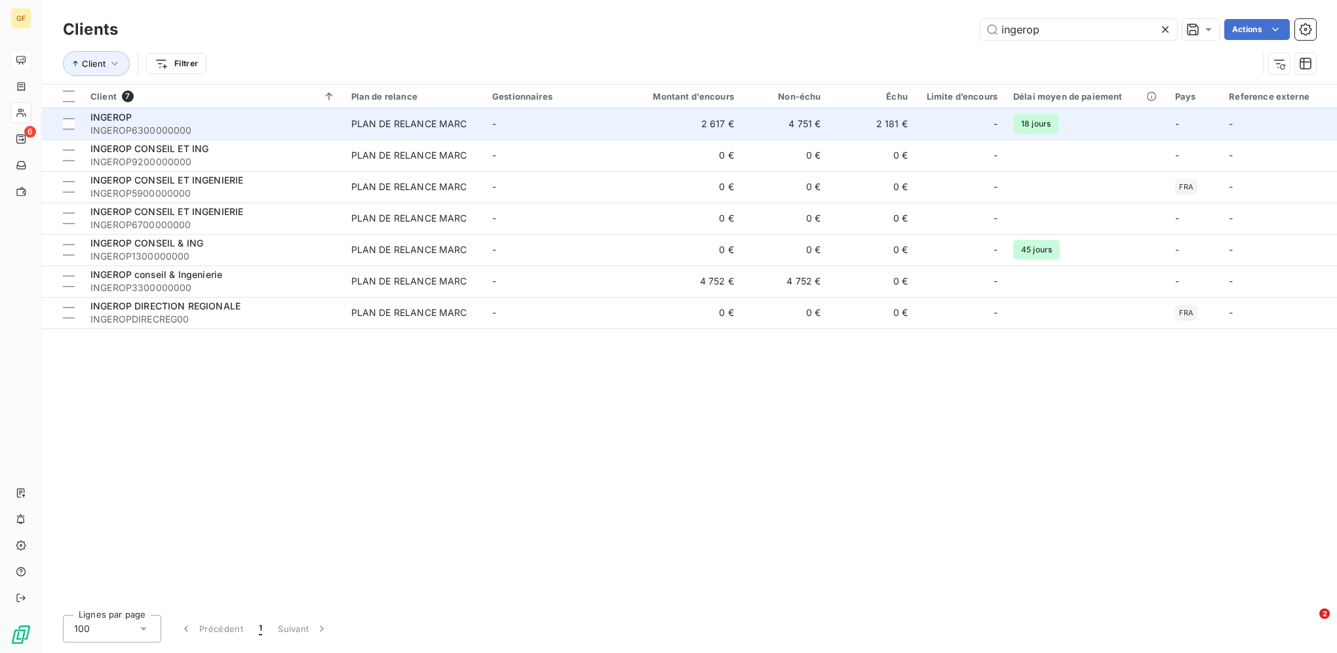
click at [650, 125] on td "2 617 €" at bounding box center [683, 123] width 117 height 31
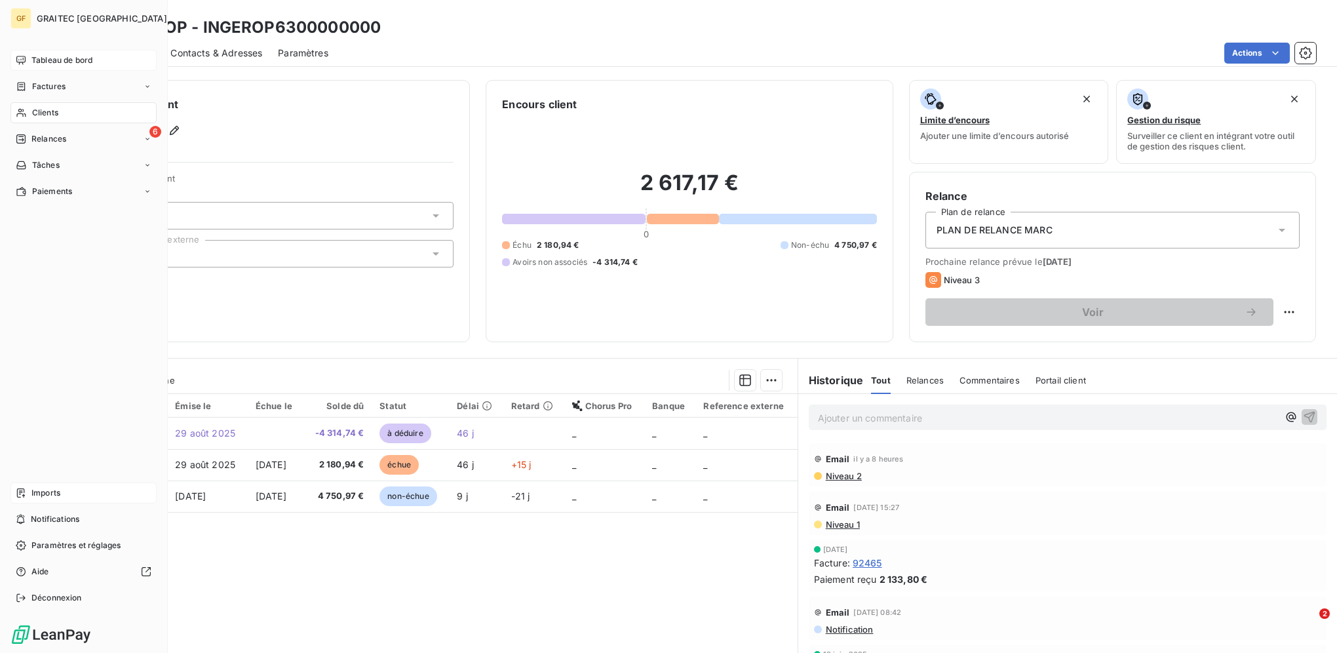
click at [35, 484] on div "Imports" at bounding box center [83, 492] width 146 height 21
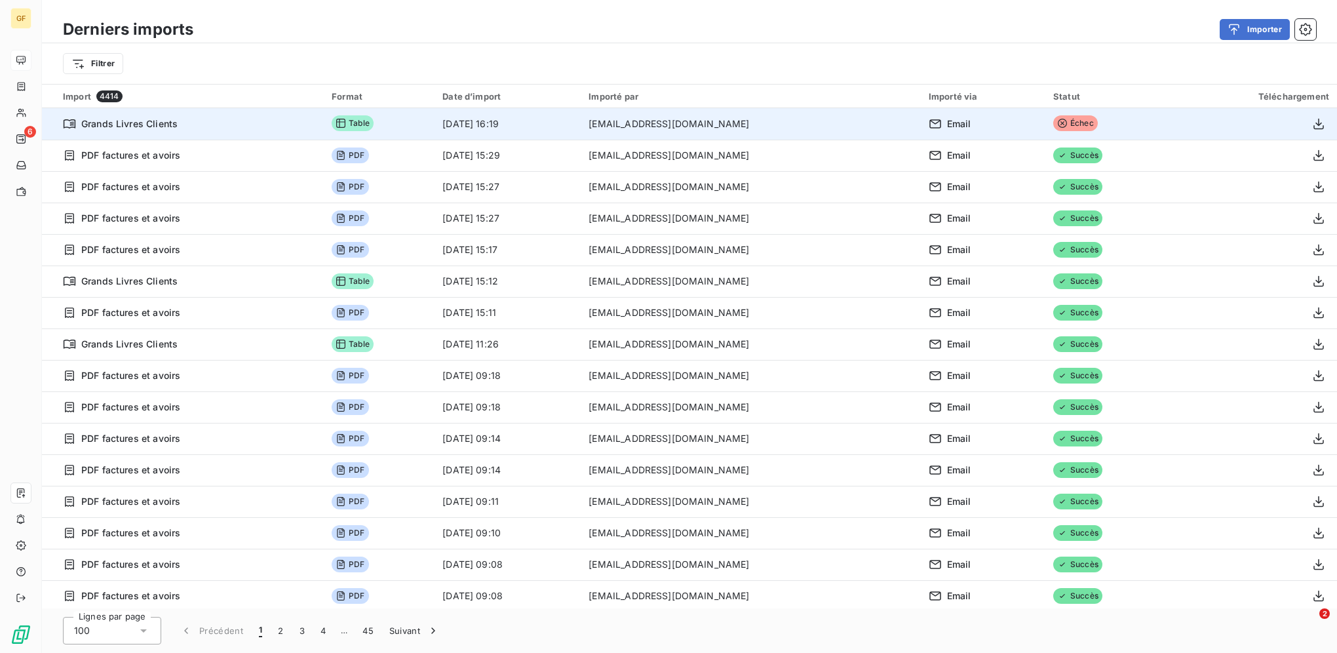
click at [1094, 123] on span "Échec" at bounding box center [1075, 123] width 45 height 16
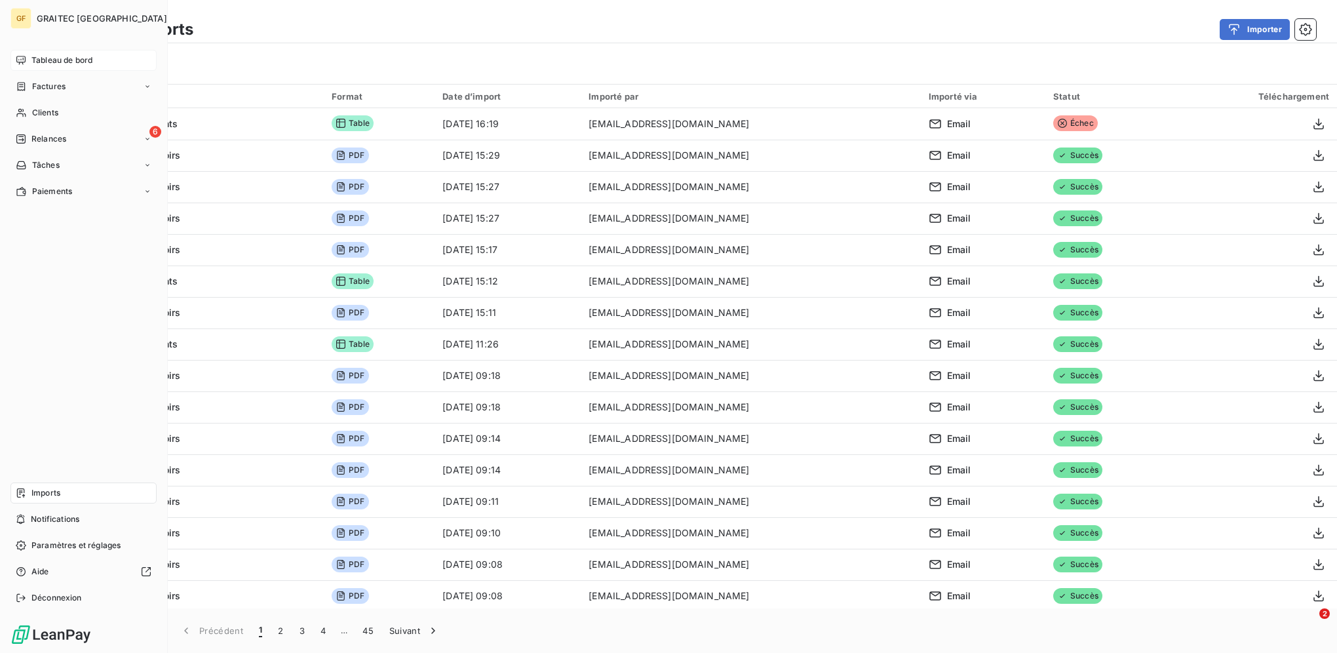
click at [41, 61] on span "Tableau de bord" at bounding box center [61, 60] width 61 height 12
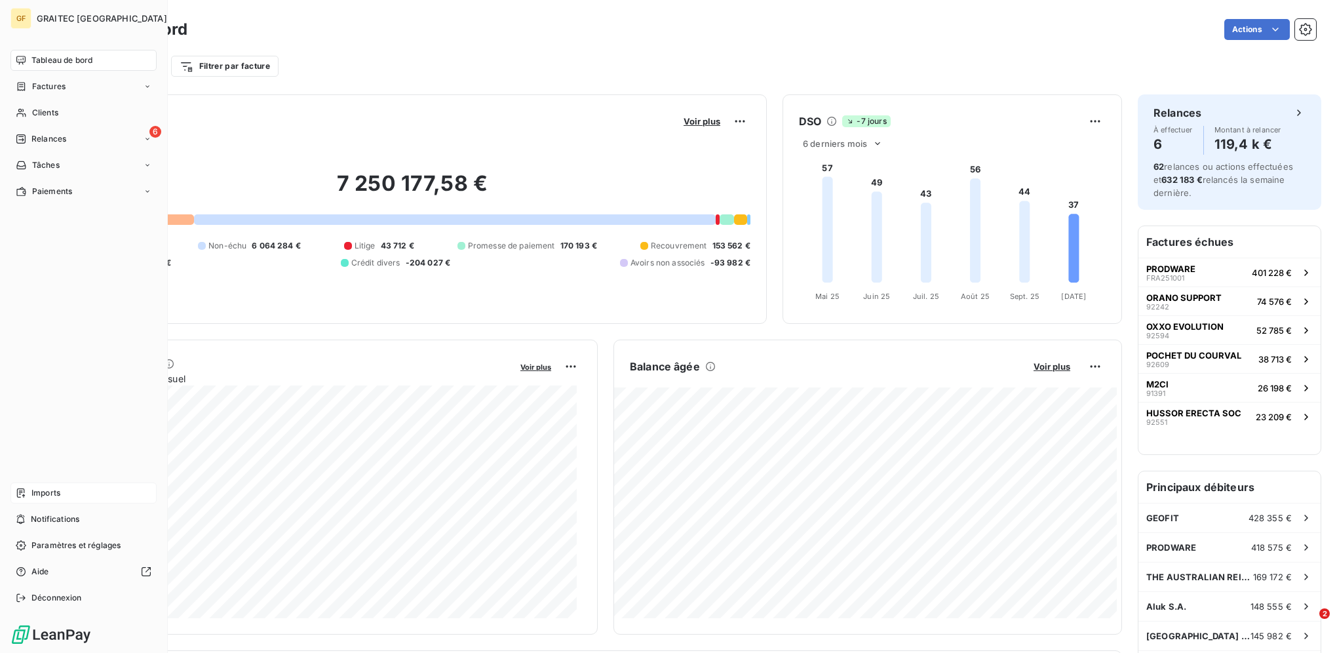
click at [28, 492] on div "Imports" at bounding box center [83, 492] width 146 height 21
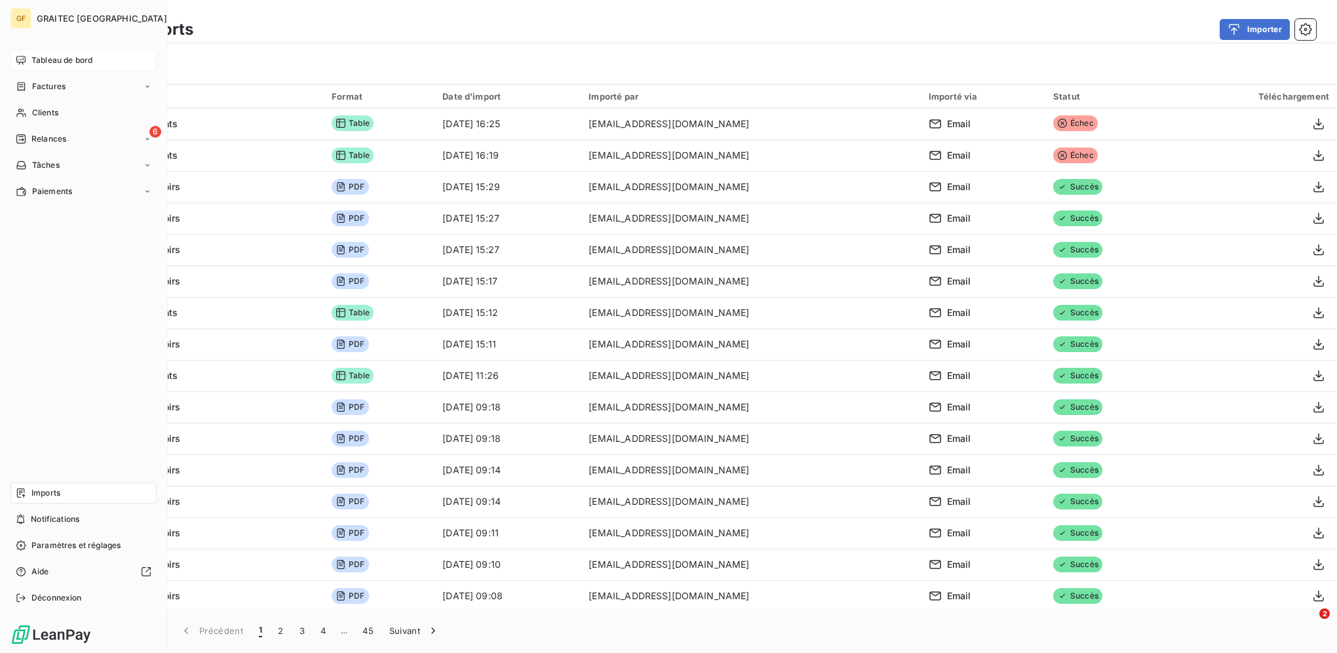
click at [50, 58] on span "Tableau de bord" at bounding box center [61, 60] width 61 height 12
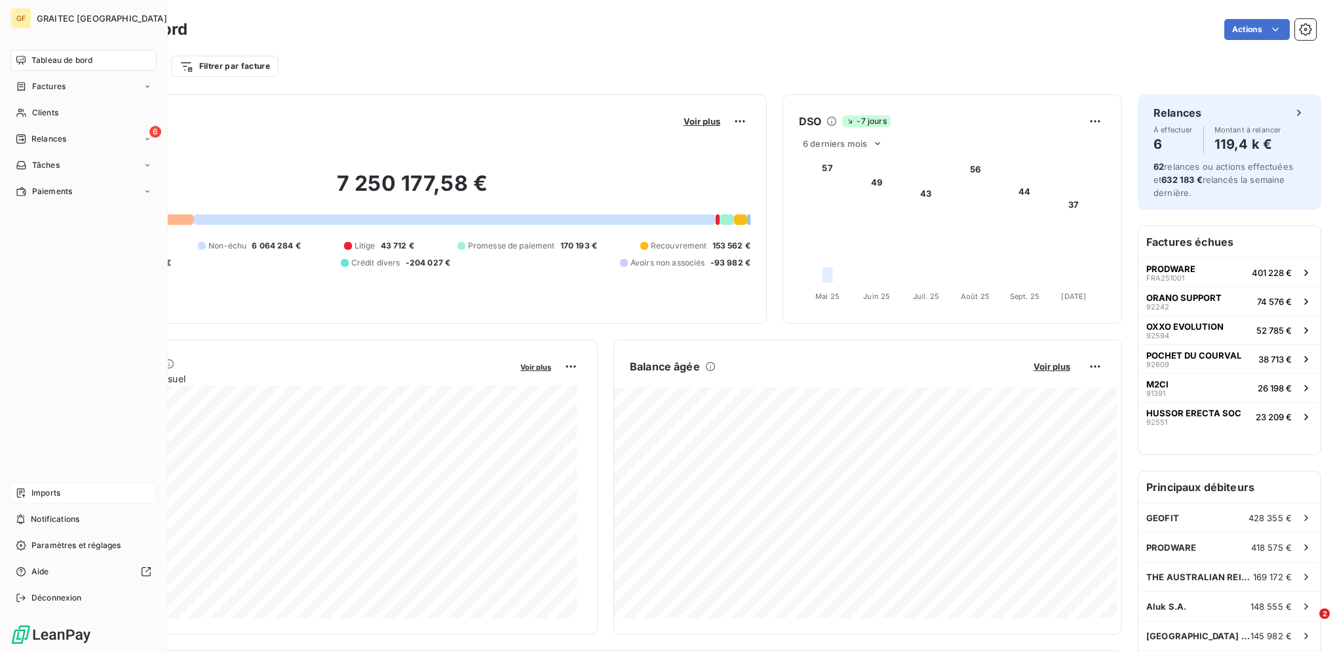
click at [22, 482] on div "Imports" at bounding box center [83, 492] width 146 height 21
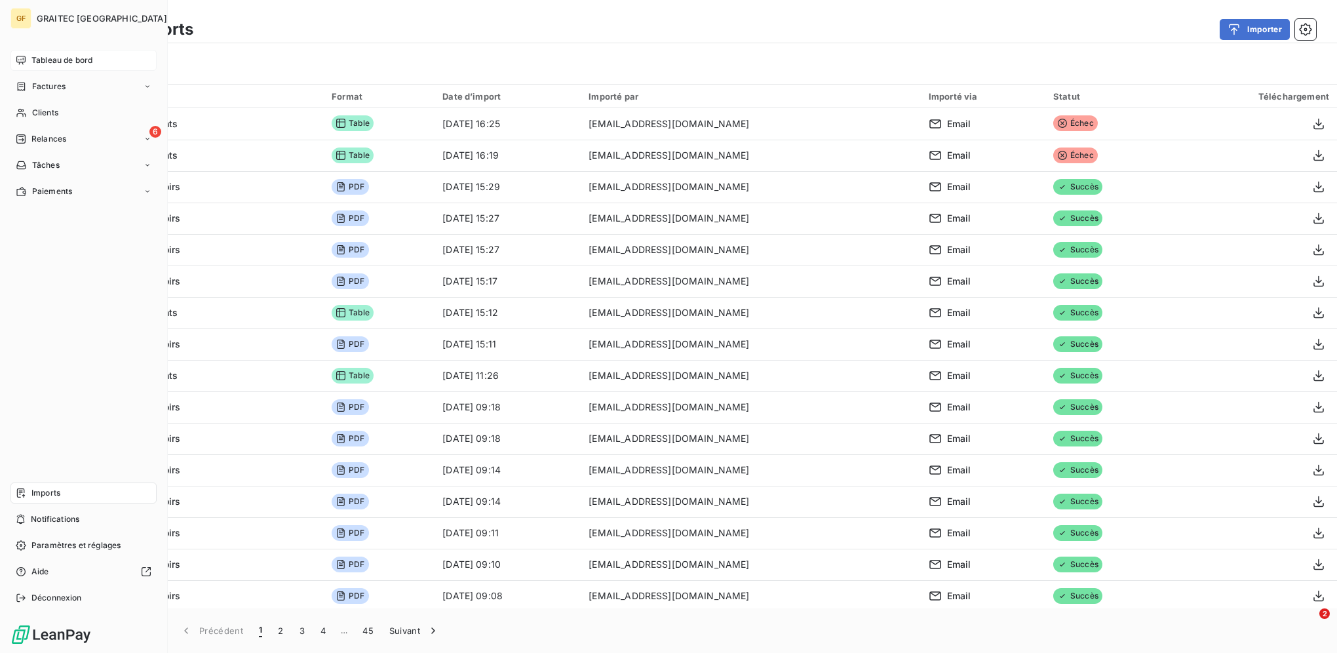
click at [64, 58] on span "Tableau de bord" at bounding box center [61, 60] width 61 height 12
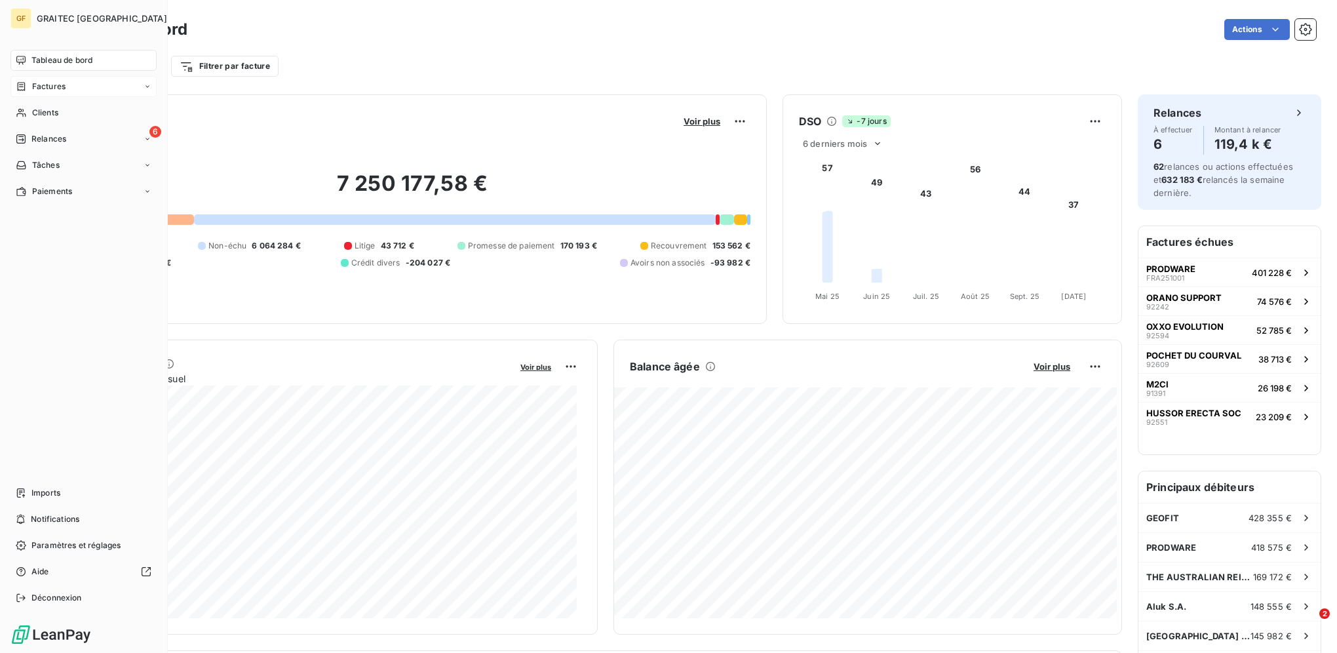
click at [64, 92] on div "Factures" at bounding box center [83, 86] width 146 height 21
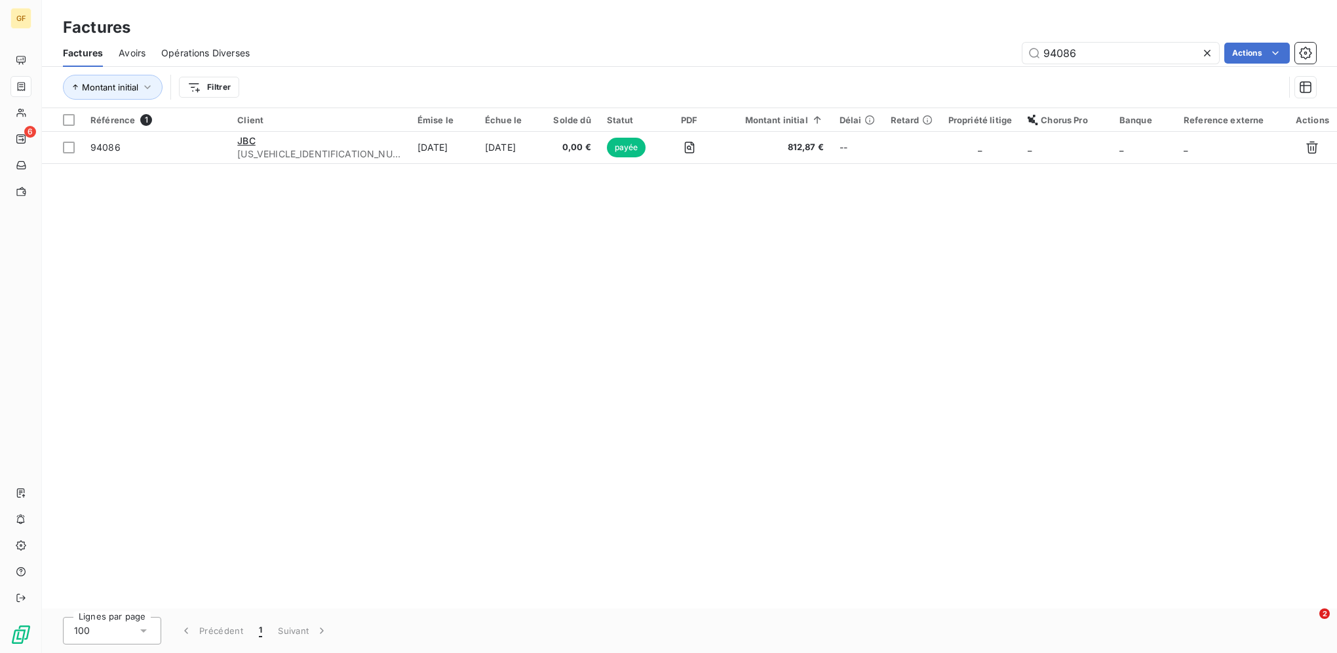
drag, startPoint x: 1091, startPoint y: 55, endPoint x: 931, endPoint y: 47, distance: 160.1
click at [933, 47] on div "94086 Actions" at bounding box center [790, 53] width 1051 height 21
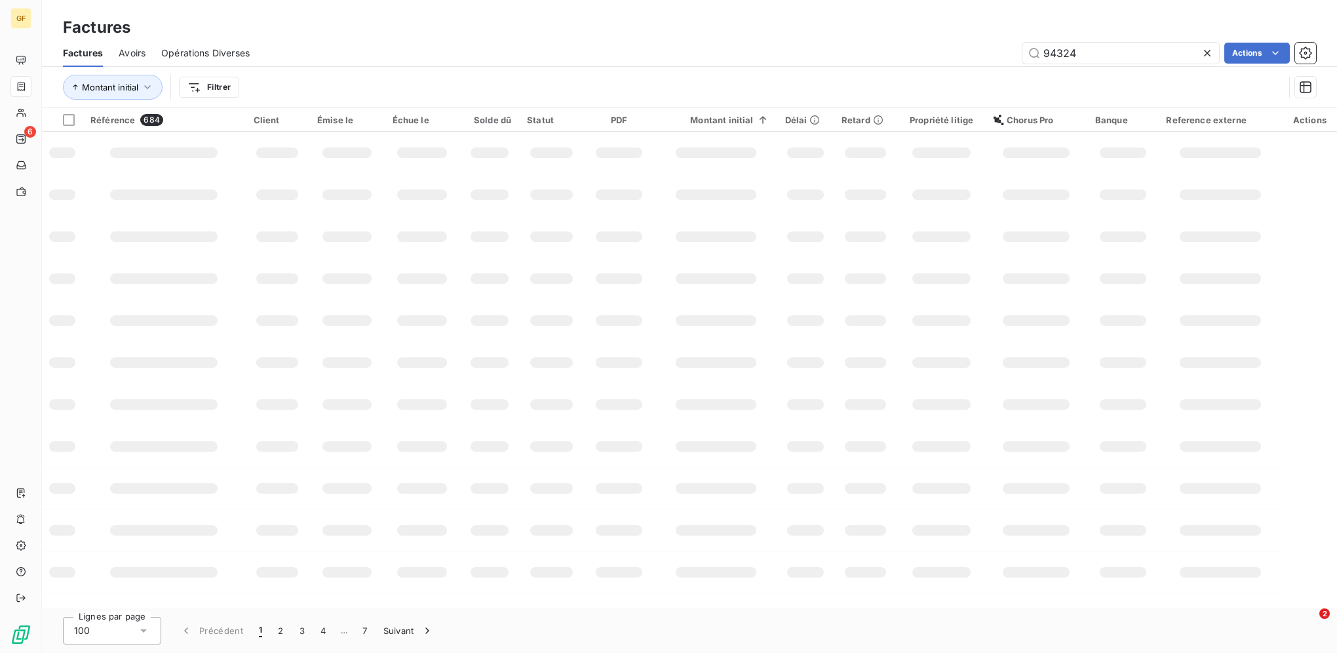
type input "94324"
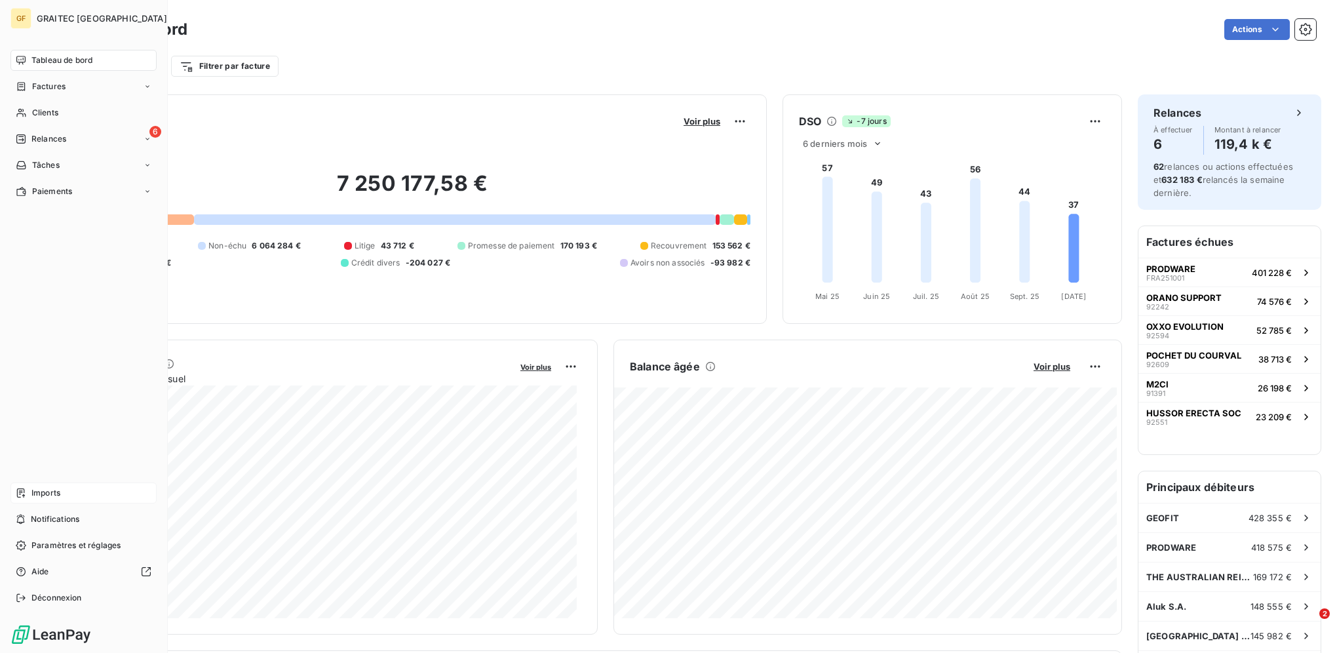
click at [53, 495] on span "Imports" at bounding box center [45, 493] width 29 height 12
click at [61, 482] on div "Tableau de bord Factures Clients 6 Relances Tâches Paiements Imports Notificati…" at bounding box center [83, 329] width 146 height 558
click at [58, 498] on span "Imports" at bounding box center [45, 493] width 29 height 12
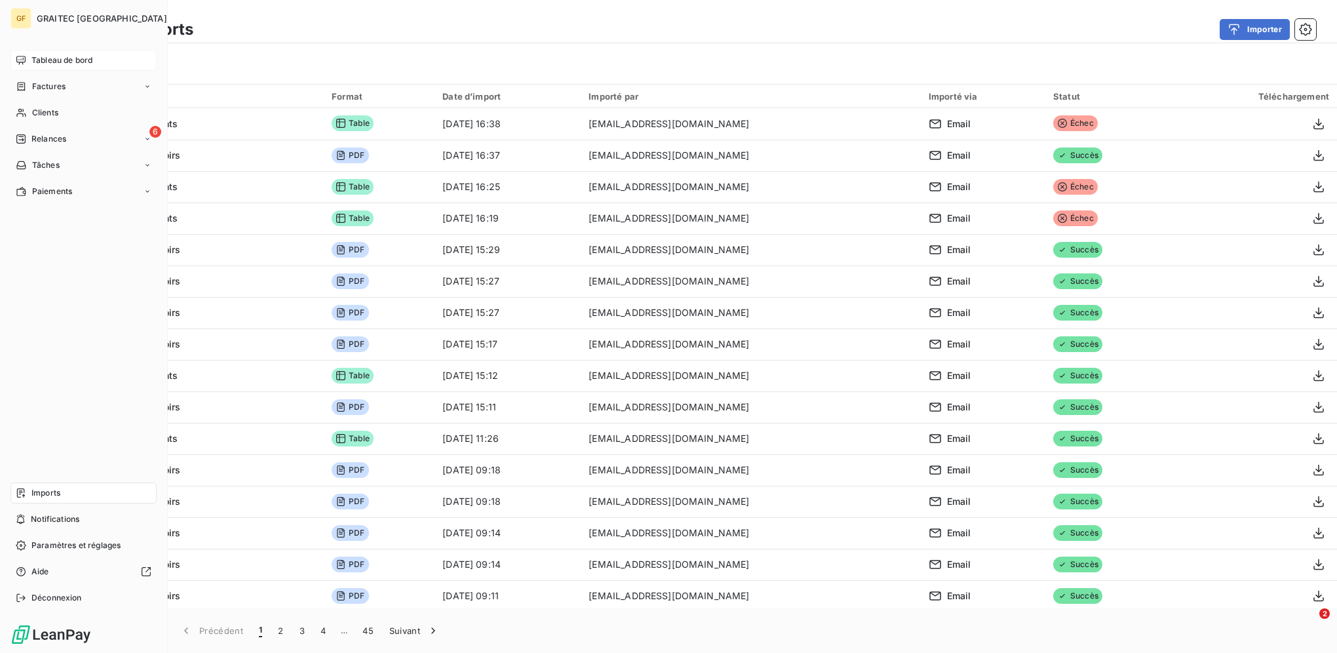
click at [36, 58] on span "Tableau de bord" at bounding box center [61, 60] width 61 height 12
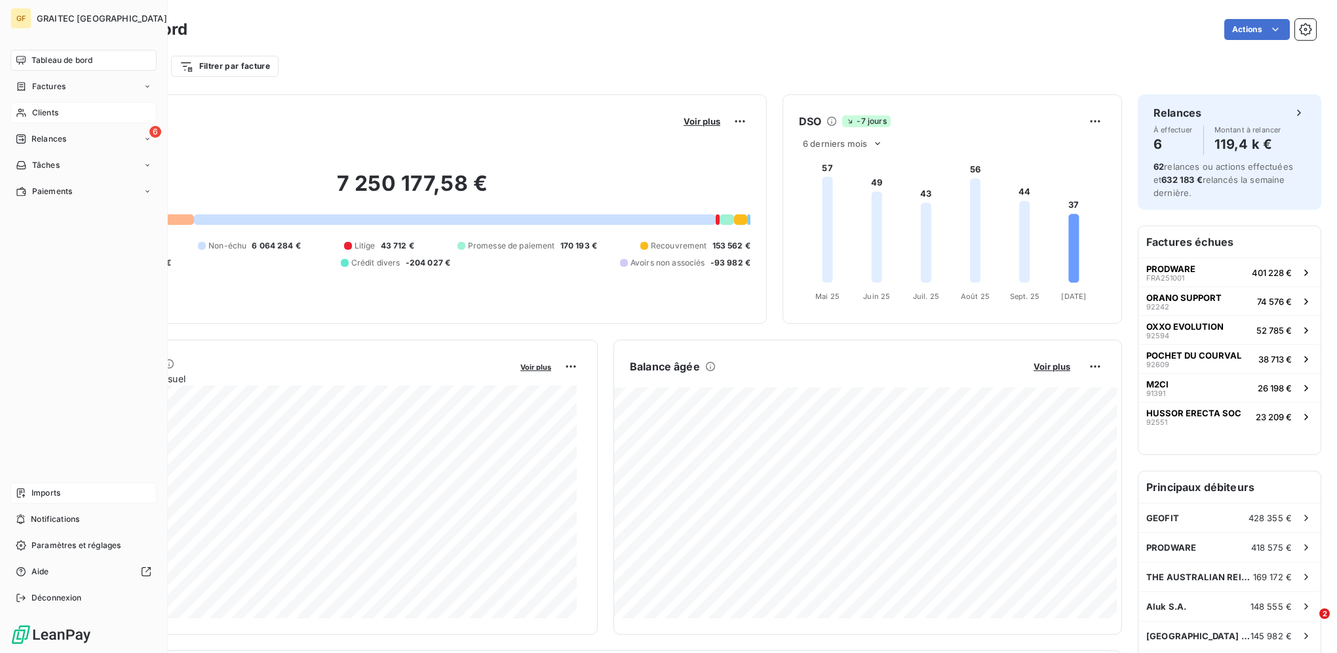
click at [59, 107] on div "Clients" at bounding box center [83, 112] width 146 height 21
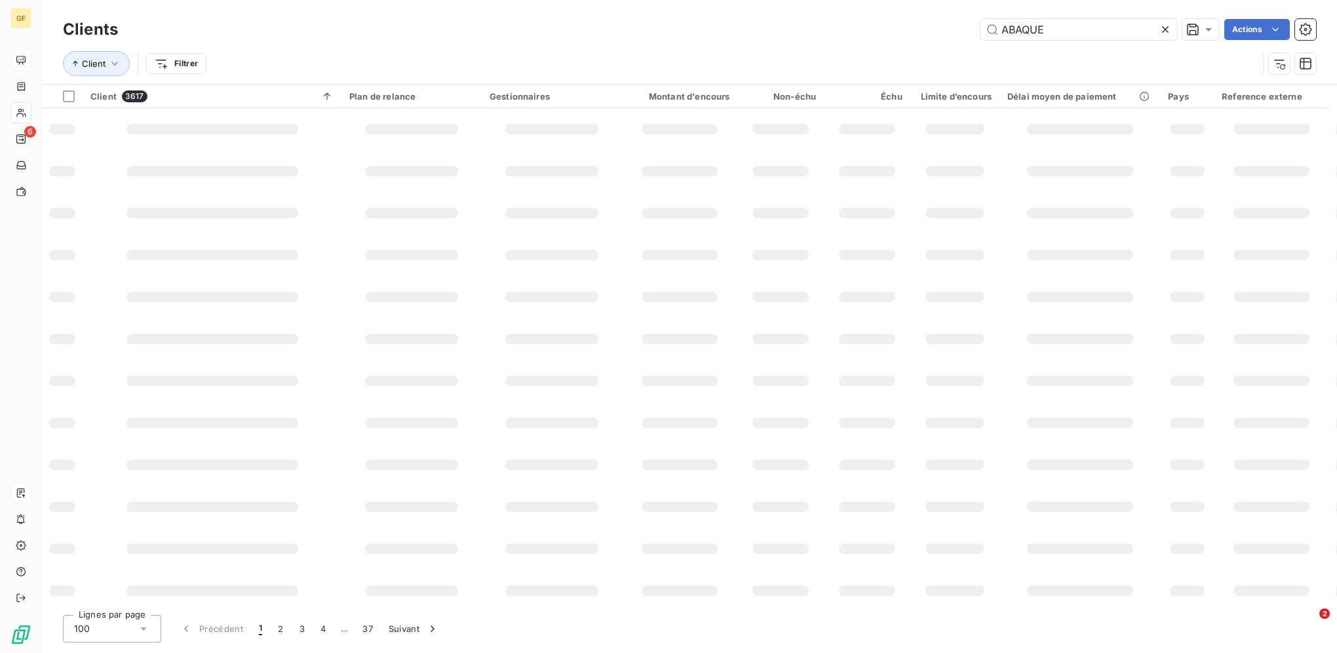
type input "ABAQUE"
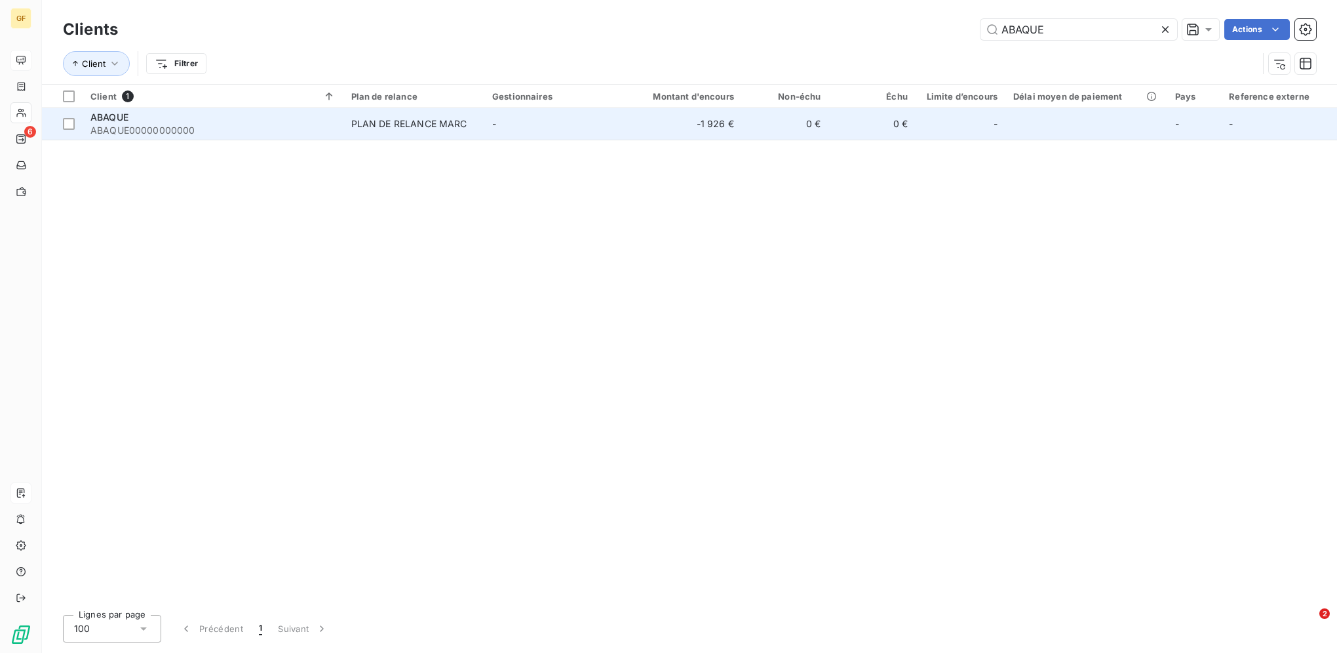
click at [723, 127] on td "-1 926 €" at bounding box center [683, 123] width 117 height 31
